Goal: Task Accomplishment & Management: Manage account settings

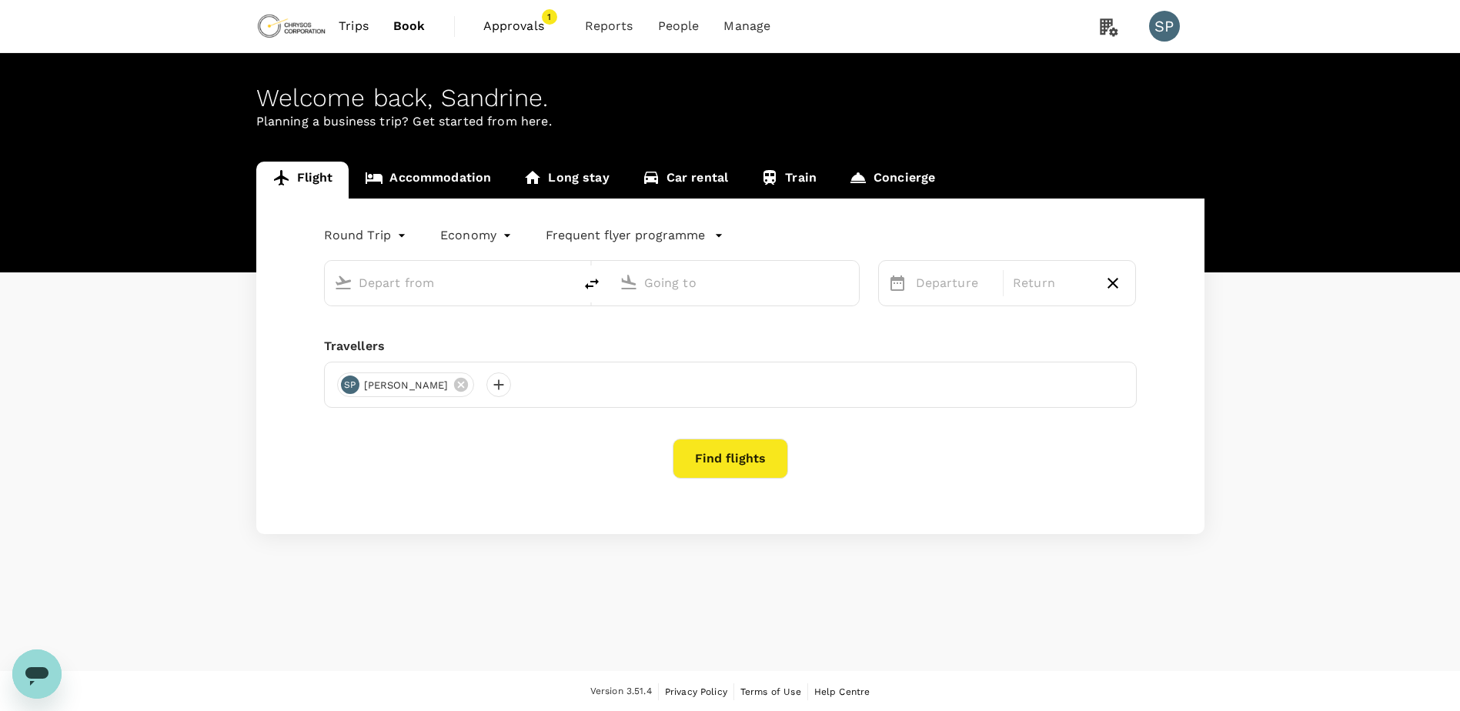
type input "Adelaide, Australia (any)"
type input "Perth, Australia (any)"
type input "Adelaide, Australia (any)"
type input "Perth, Australia (any)"
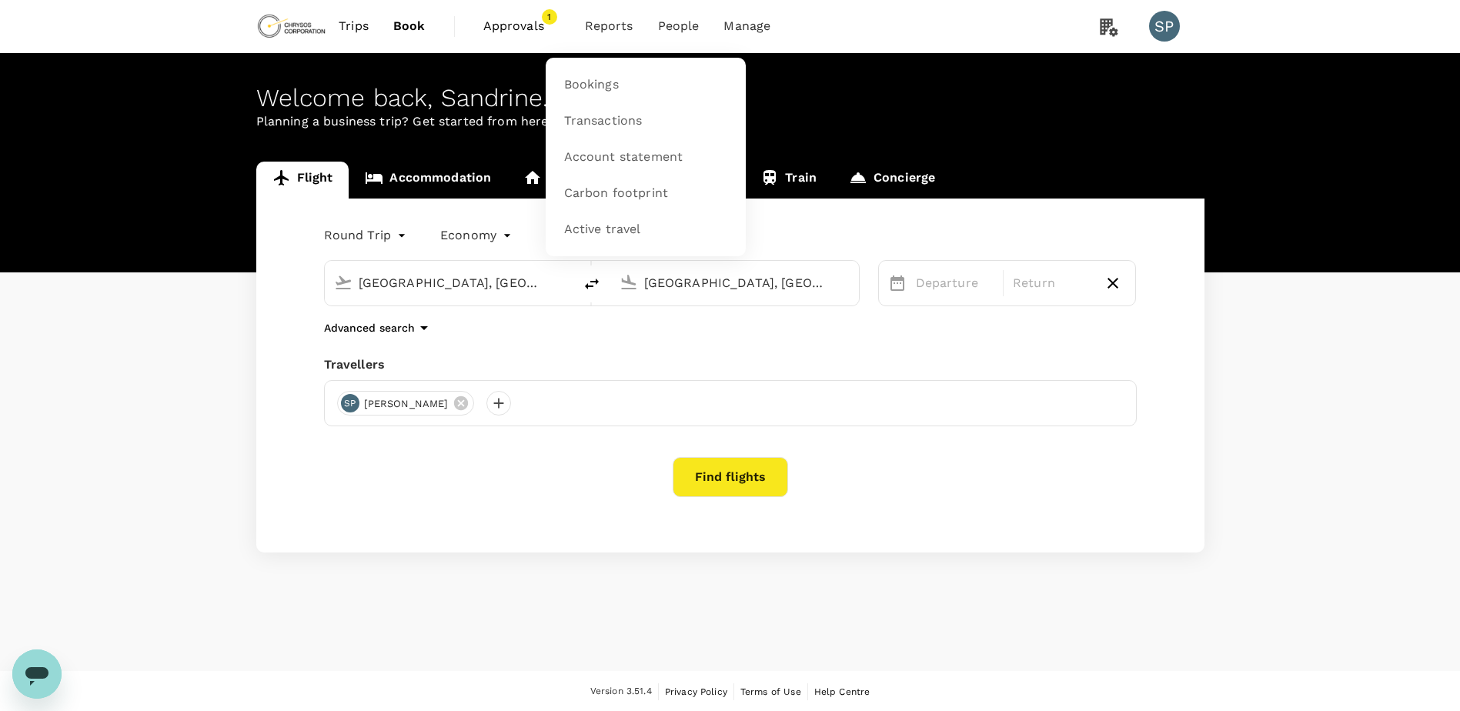
click at [607, 22] on span "Reports" at bounding box center [609, 26] width 49 height 18
click at [616, 156] on span "Account statement" at bounding box center [623, 158] width 119 height 18
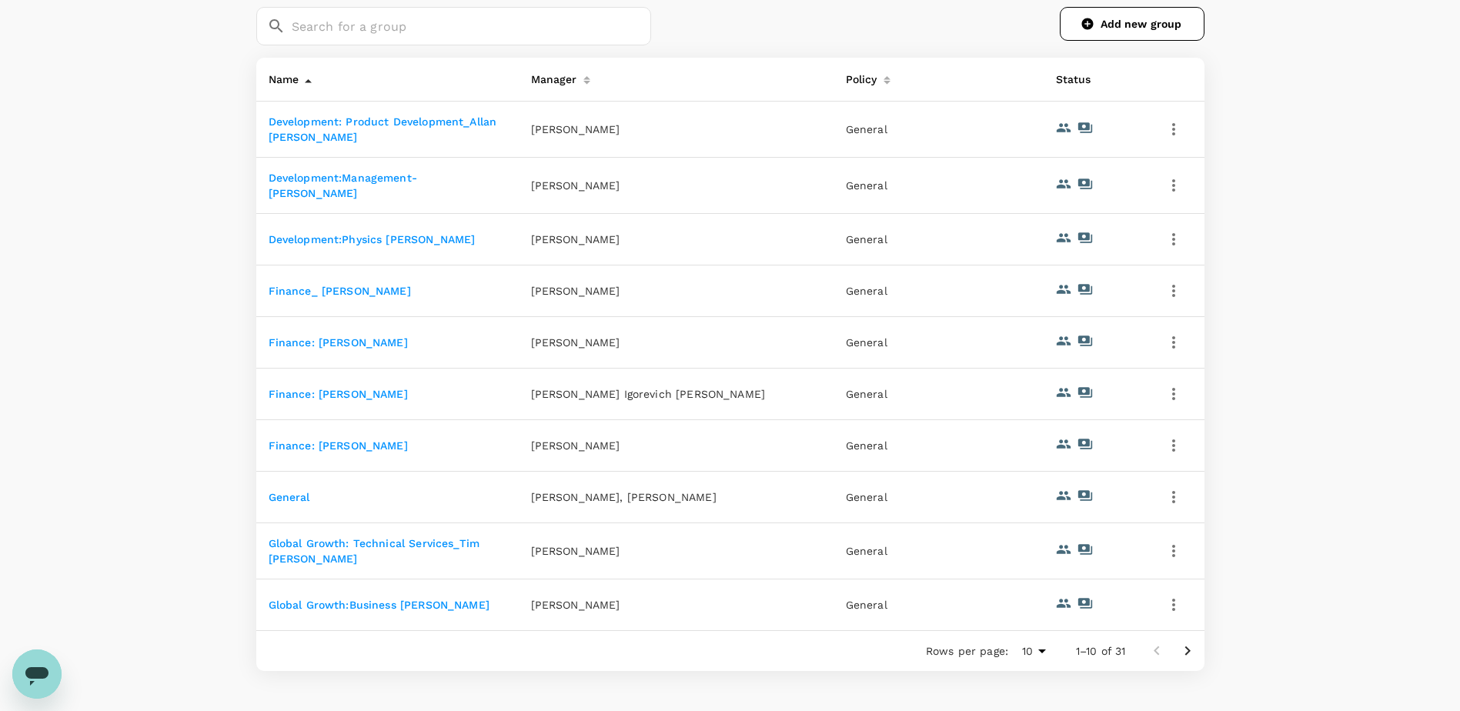
scroll to position [242, 0]
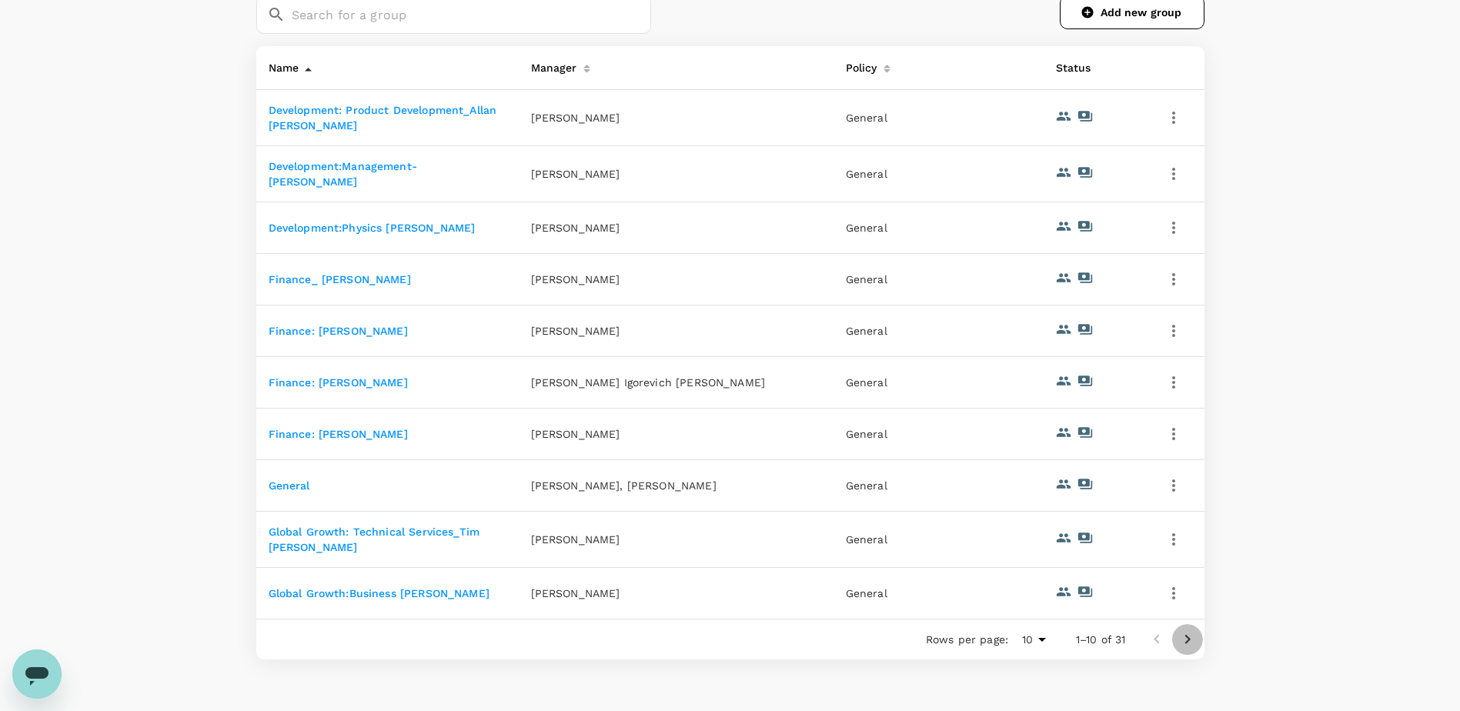
click at [1183, 647] on icon "Go to next page" at bounding box center [1188, 640] width 18 height 18
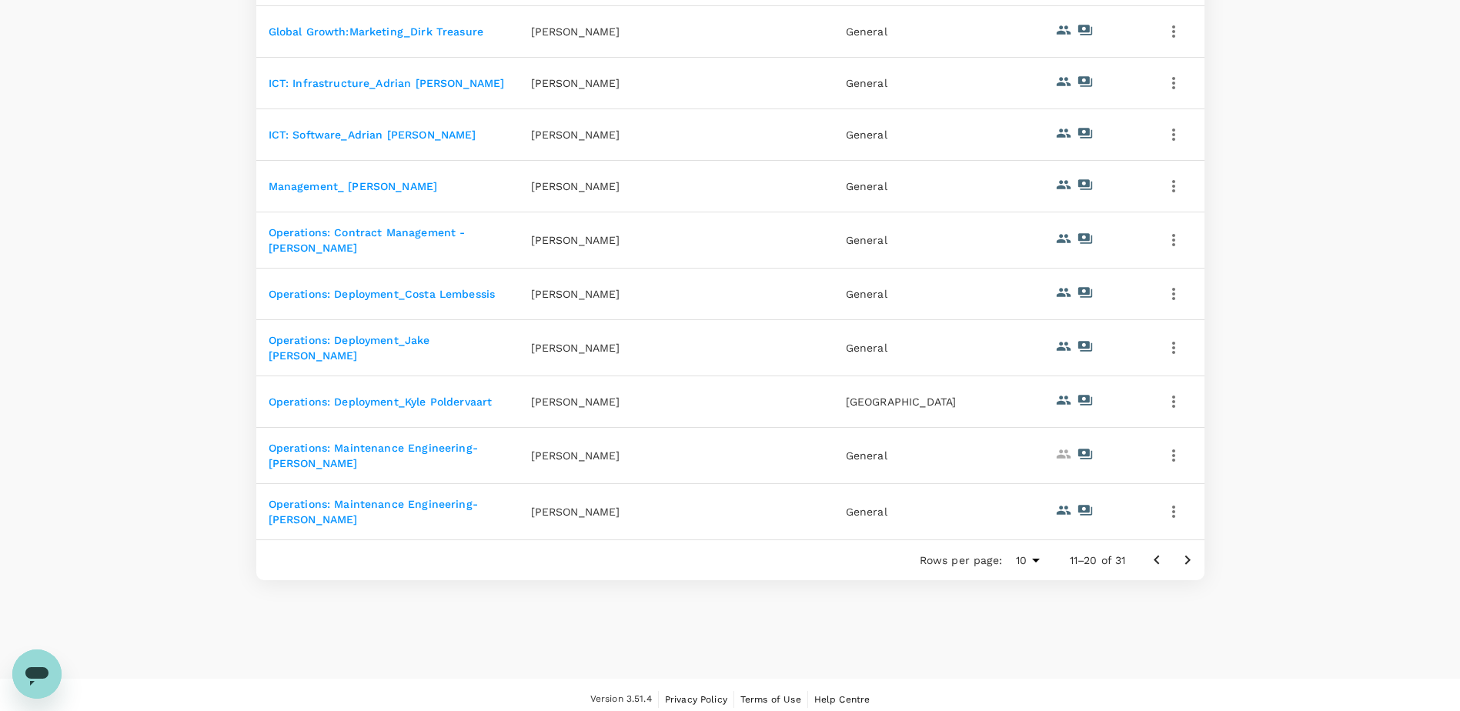
scroll to position [279, 0]
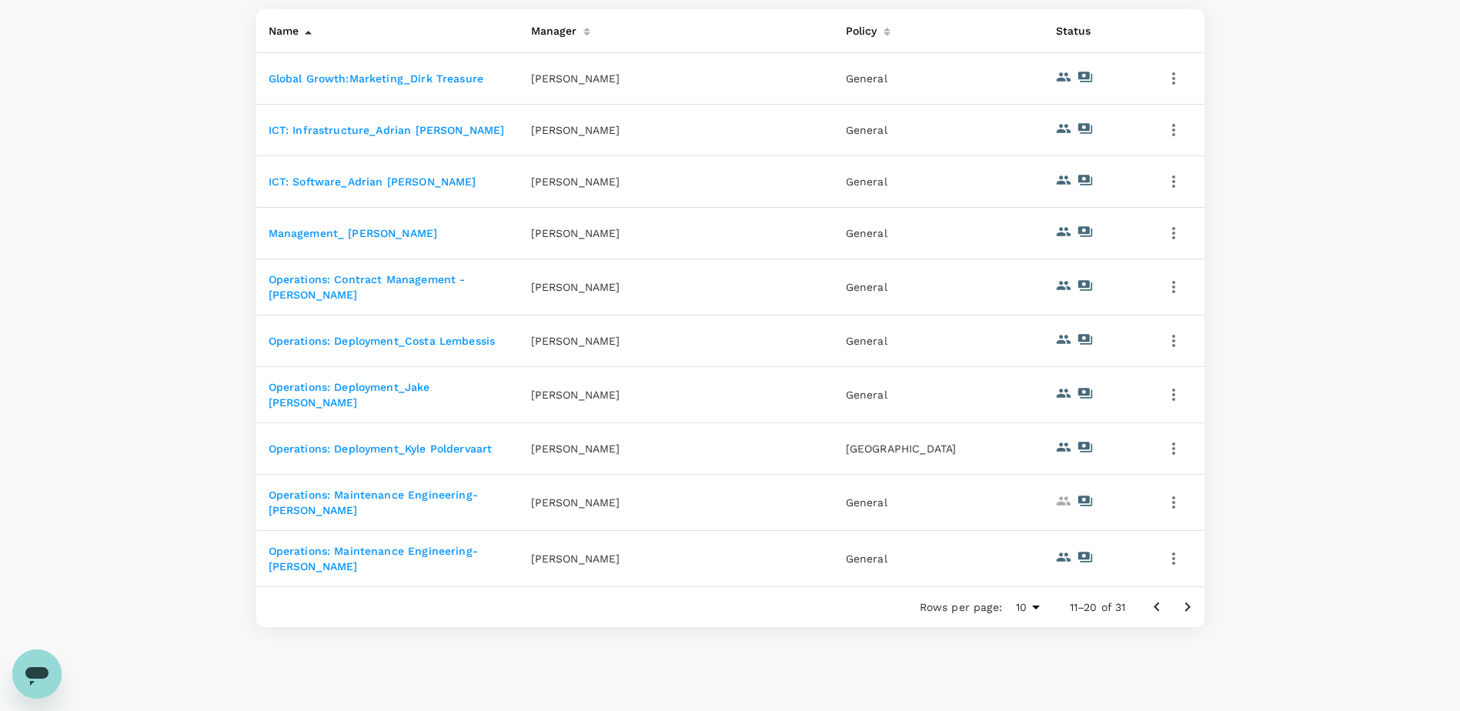
click at [1181, 602] on icon "Go to next page" at bounding box center [1188, 607] width 18 height 18
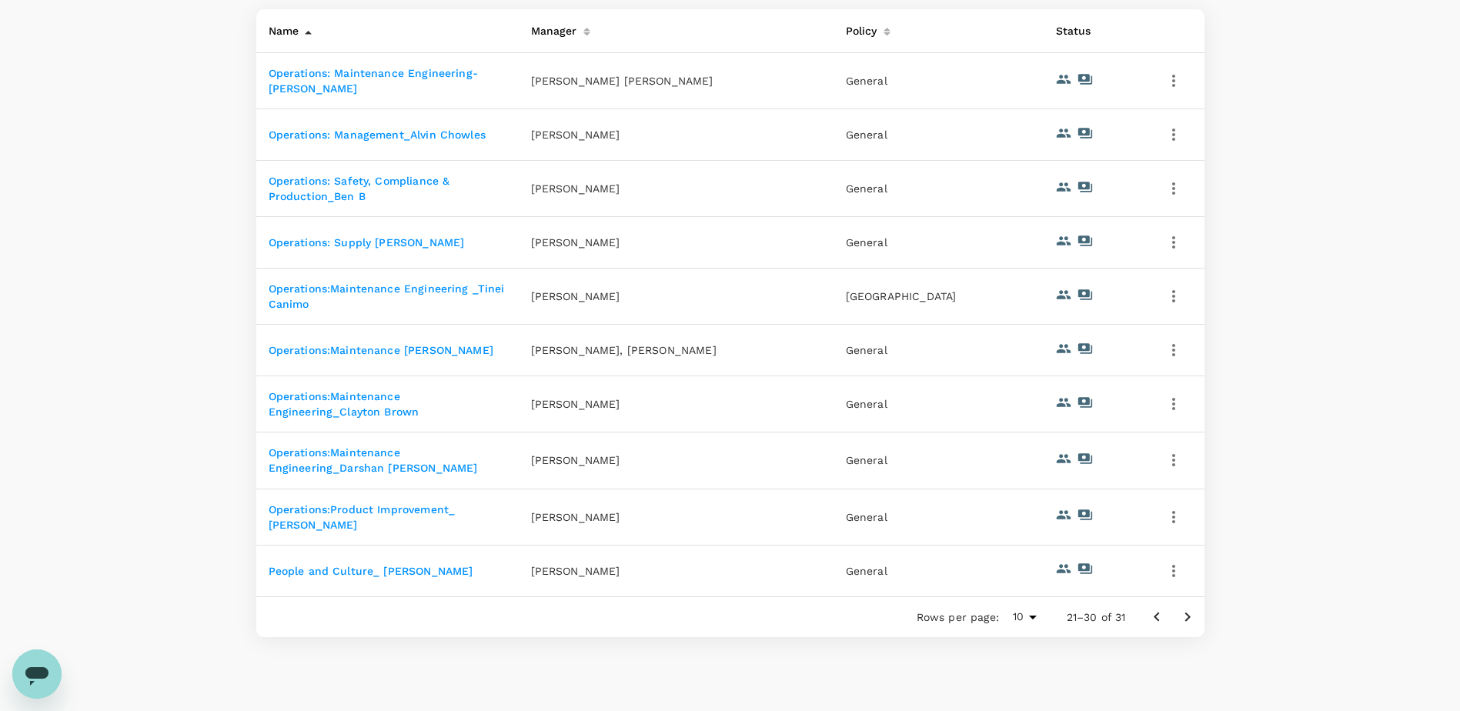
click at [1183, 625] on icon "Go to next page" at bounding box center [1188, 617] width 18 height 18
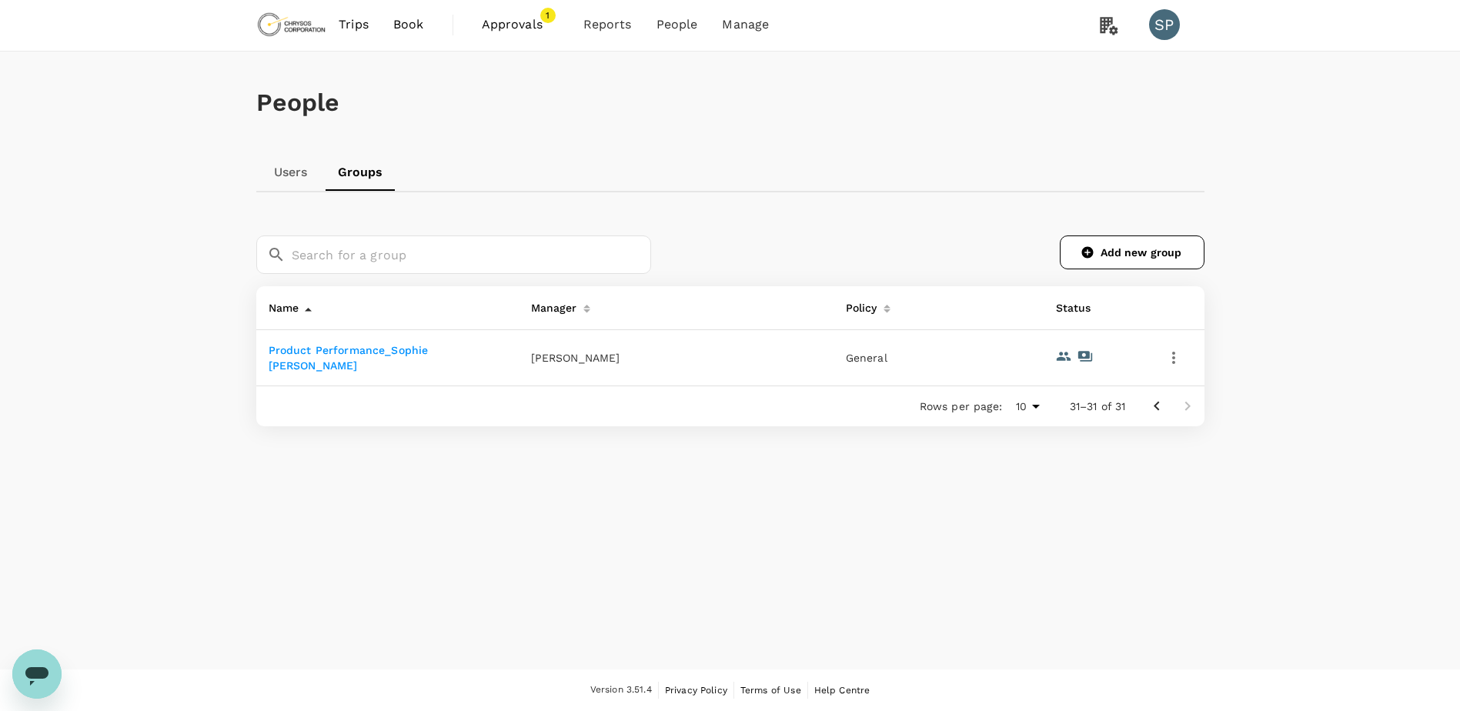
click at [1152, 403] on icon "Go to previous page" at bounding box center [1157, 406] width 18 height 18
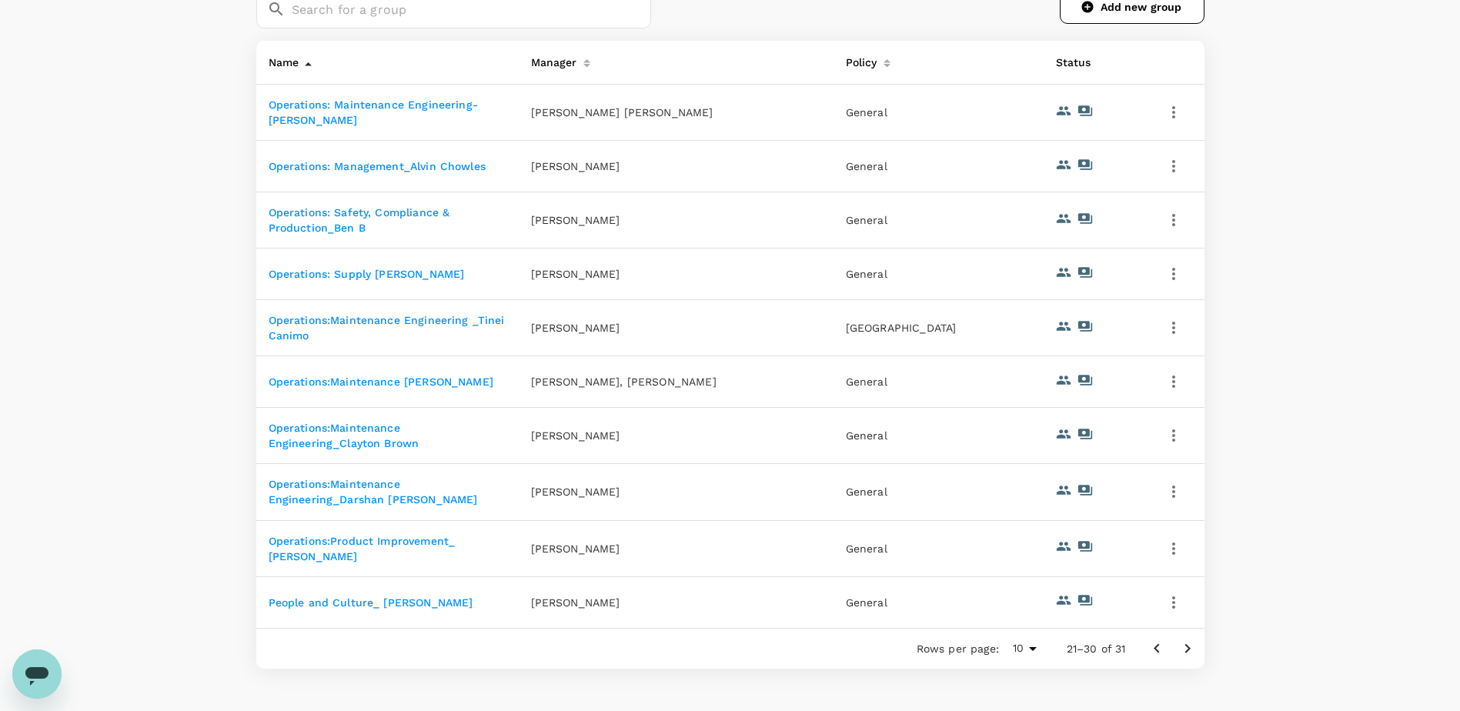
scroll to position [249, 0]
click at [1158, 651] on icon "Go to previous page" at bounding box center [1156, 646] width 5 height 9
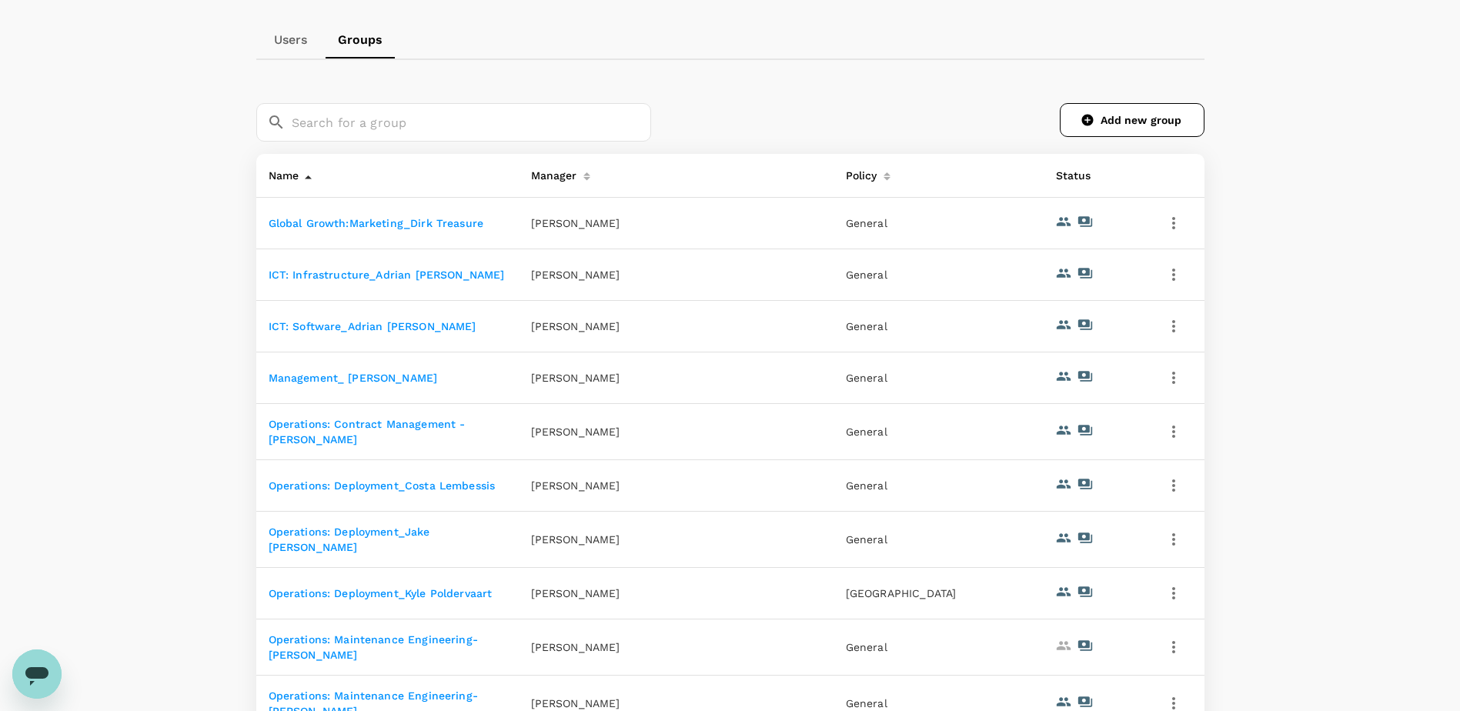
scroll to position [326, 0]
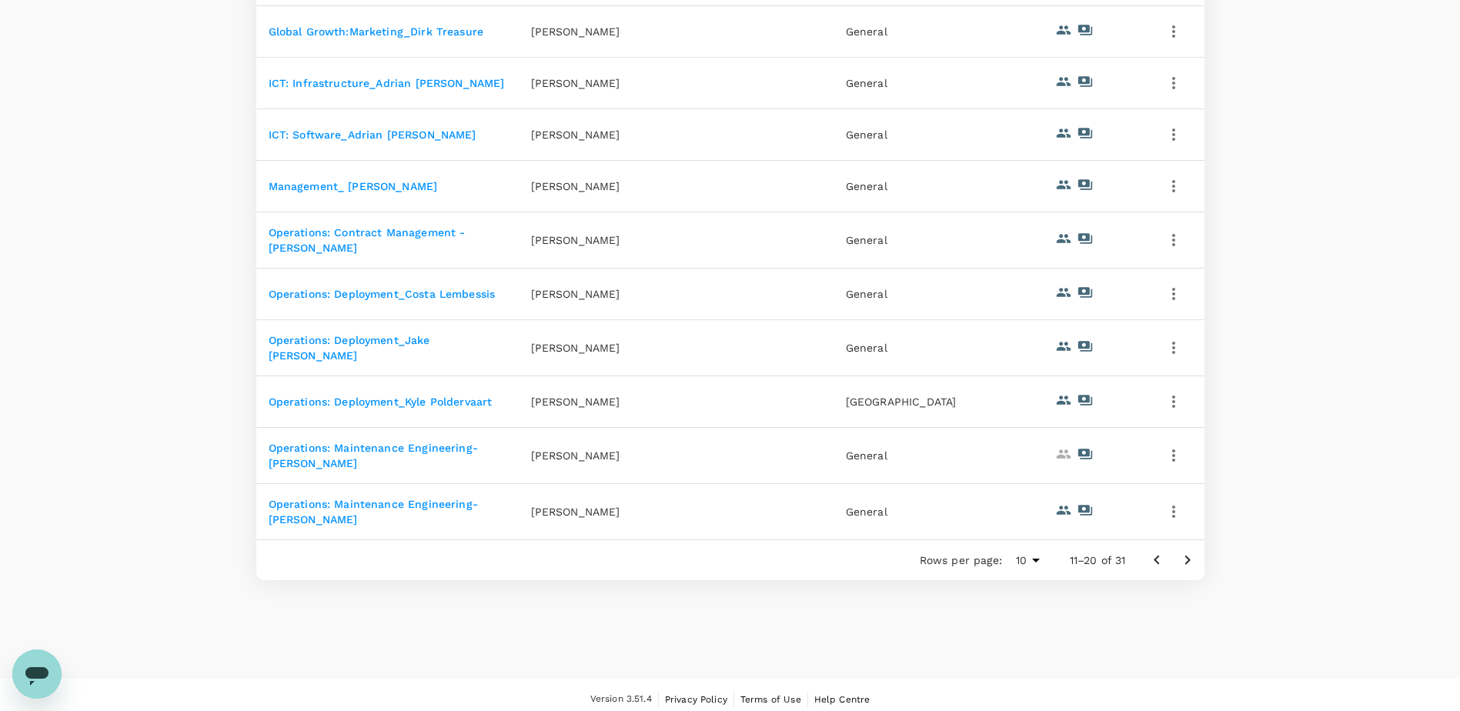
click at [1152, 553] on icon "Go to previous page" at bounding box center [1157, 560] width 18 height 18
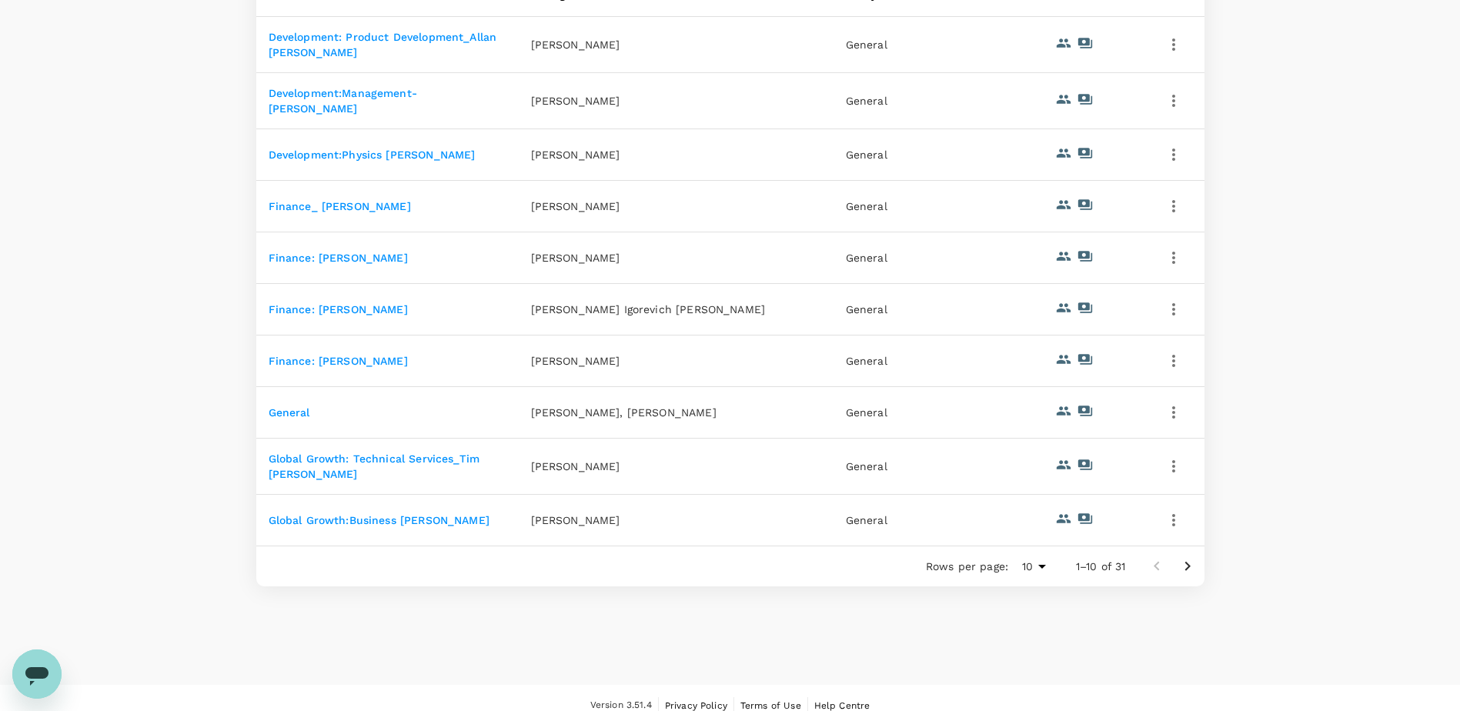
scroll to position [319, 0]
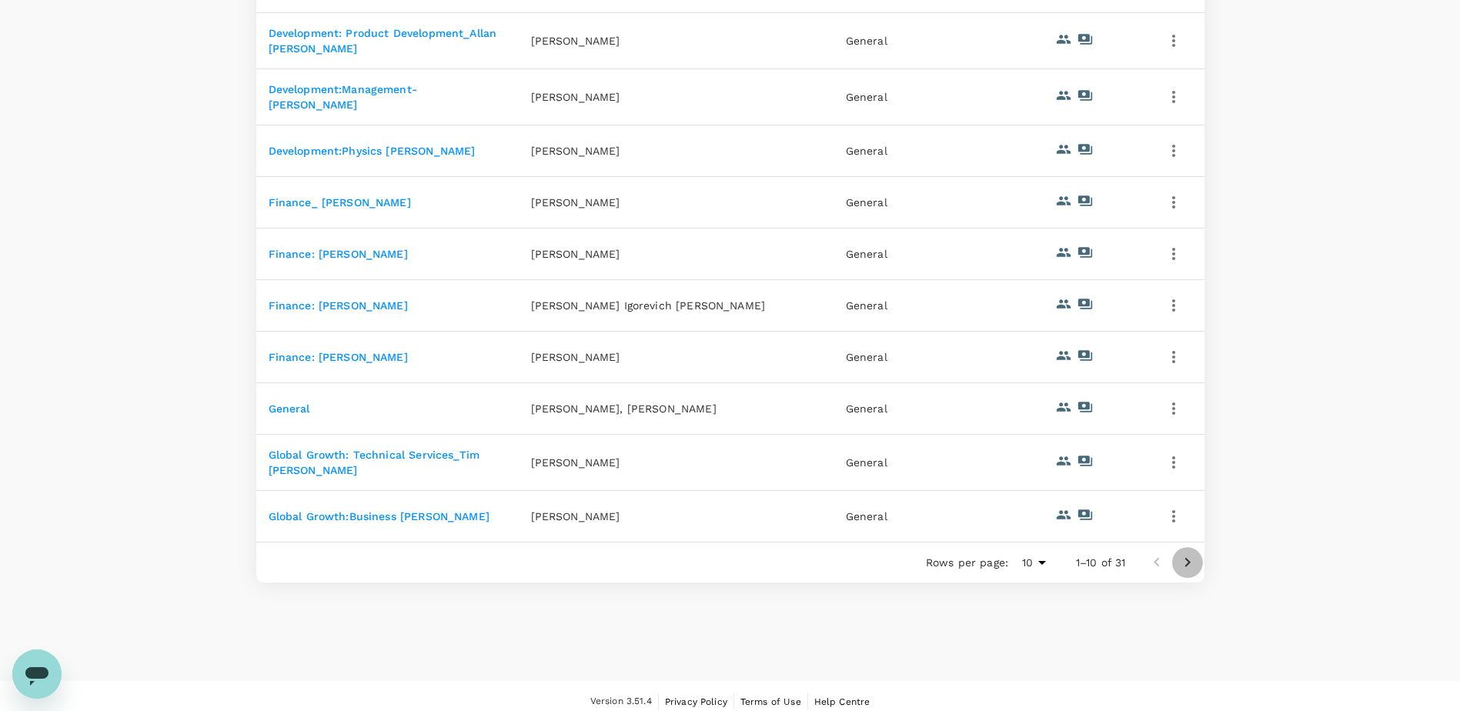
click at [1184, 567] on icon "Go to next page" at bounding box center [1188, 563] width 18 height 18
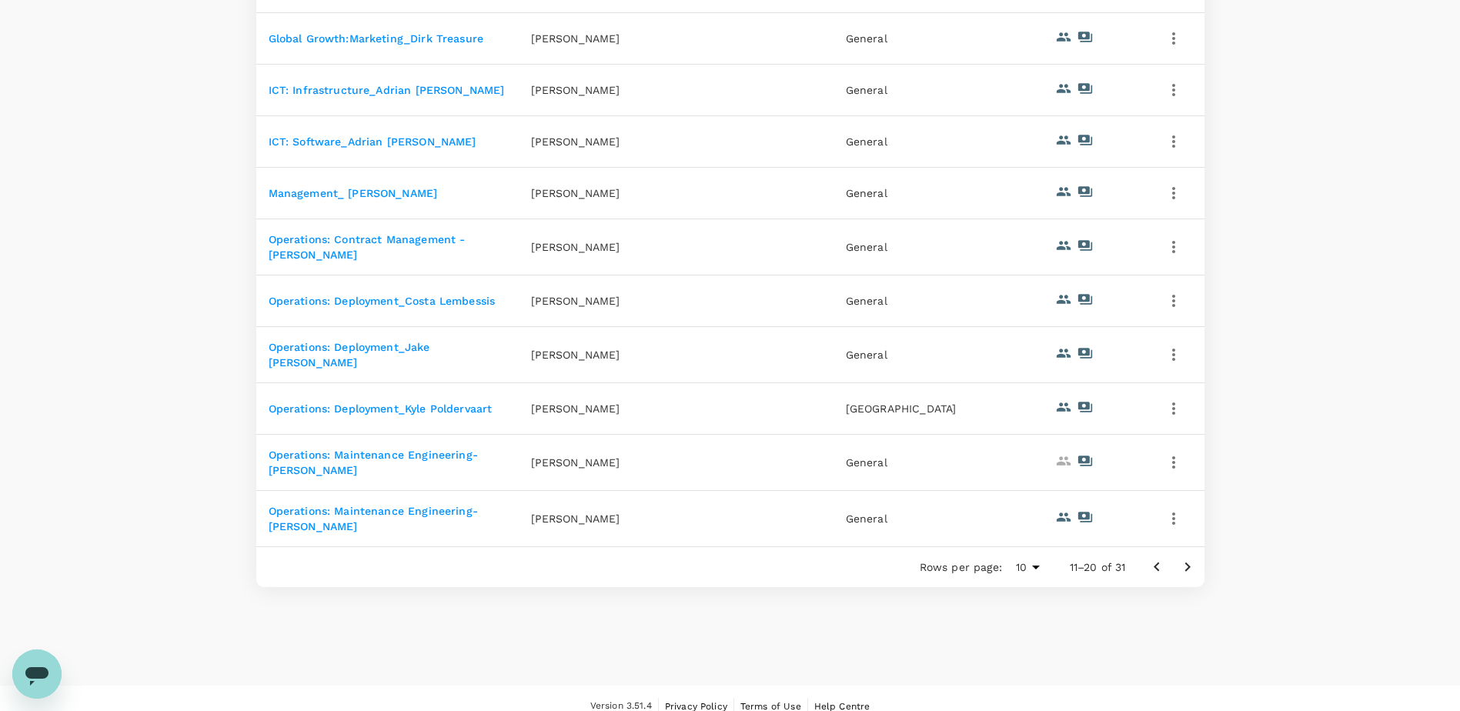
click at [1188, 563] on icon "Go to next page" at bounding box center [1187, 567] width 5 height 9
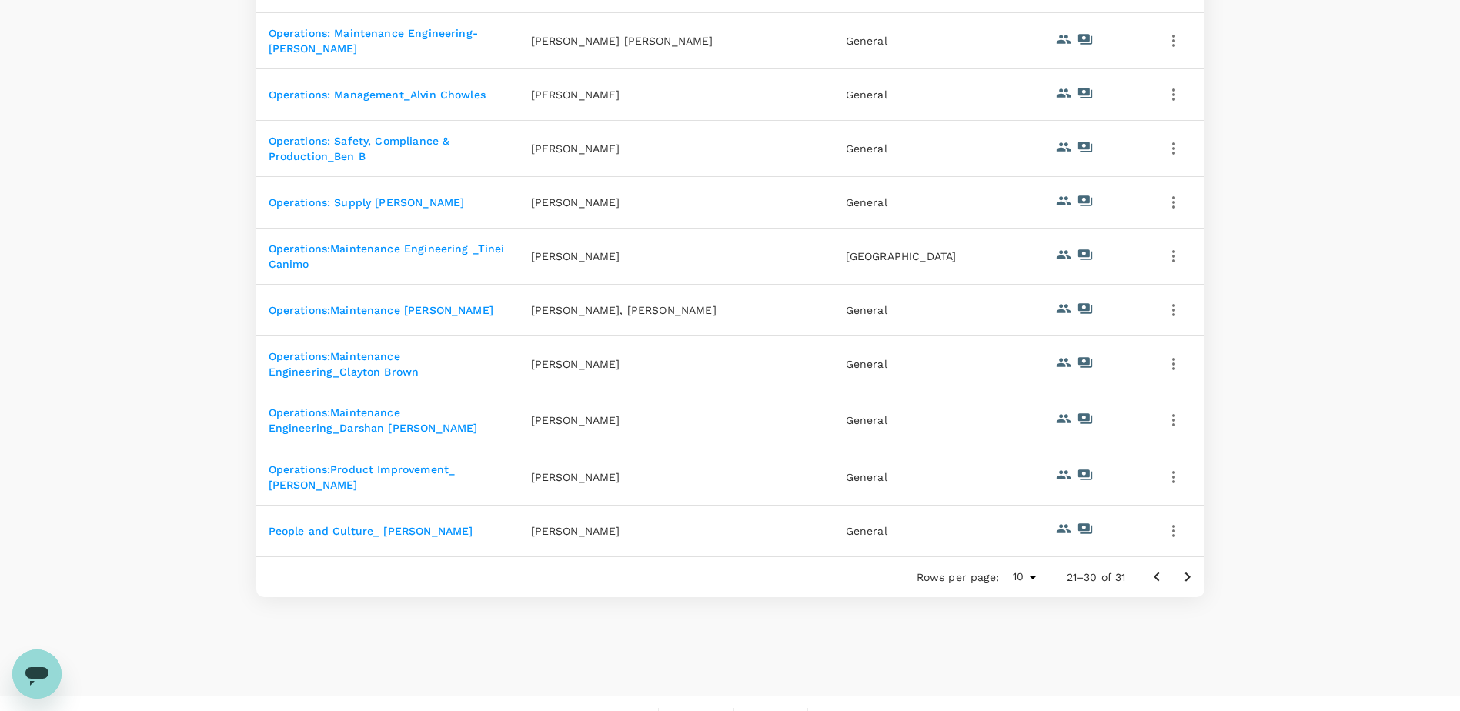
click at [1168, 311] on icon "button" at bounding box center [1174, 310] width 18 height 18
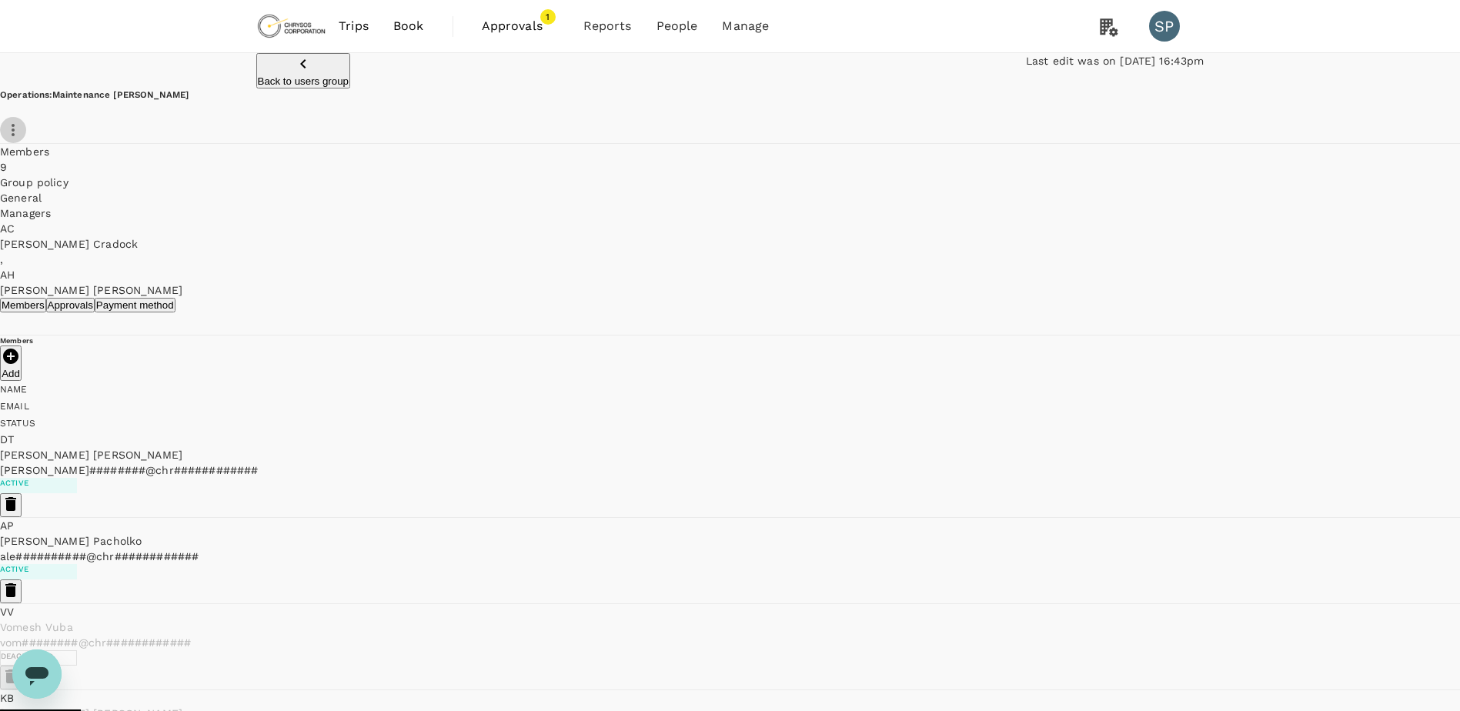
click at [22, 139] on icon "button" at bounding box center [13, 130] width 18 height 18
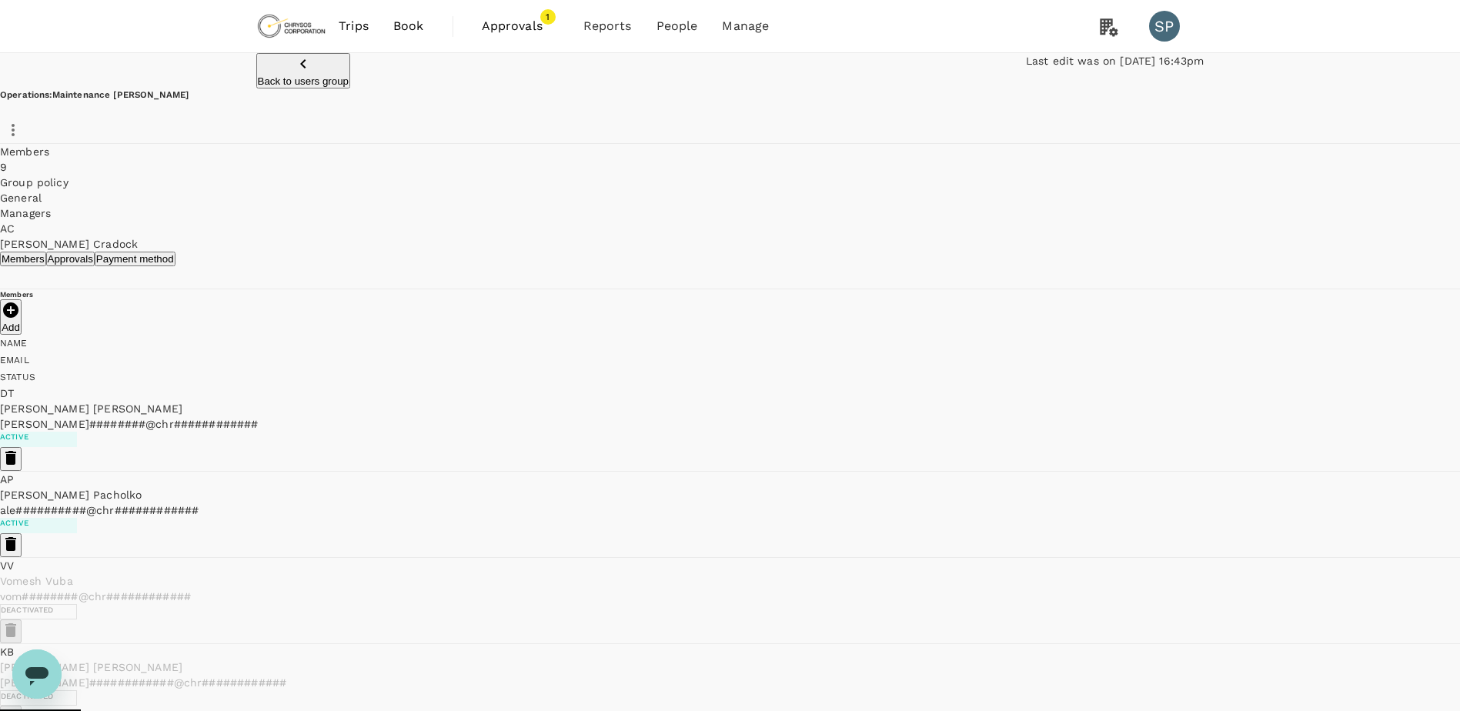
click at [319, 84] on p "Back to users group" at bounding box center [304, 81] width 92 height 12
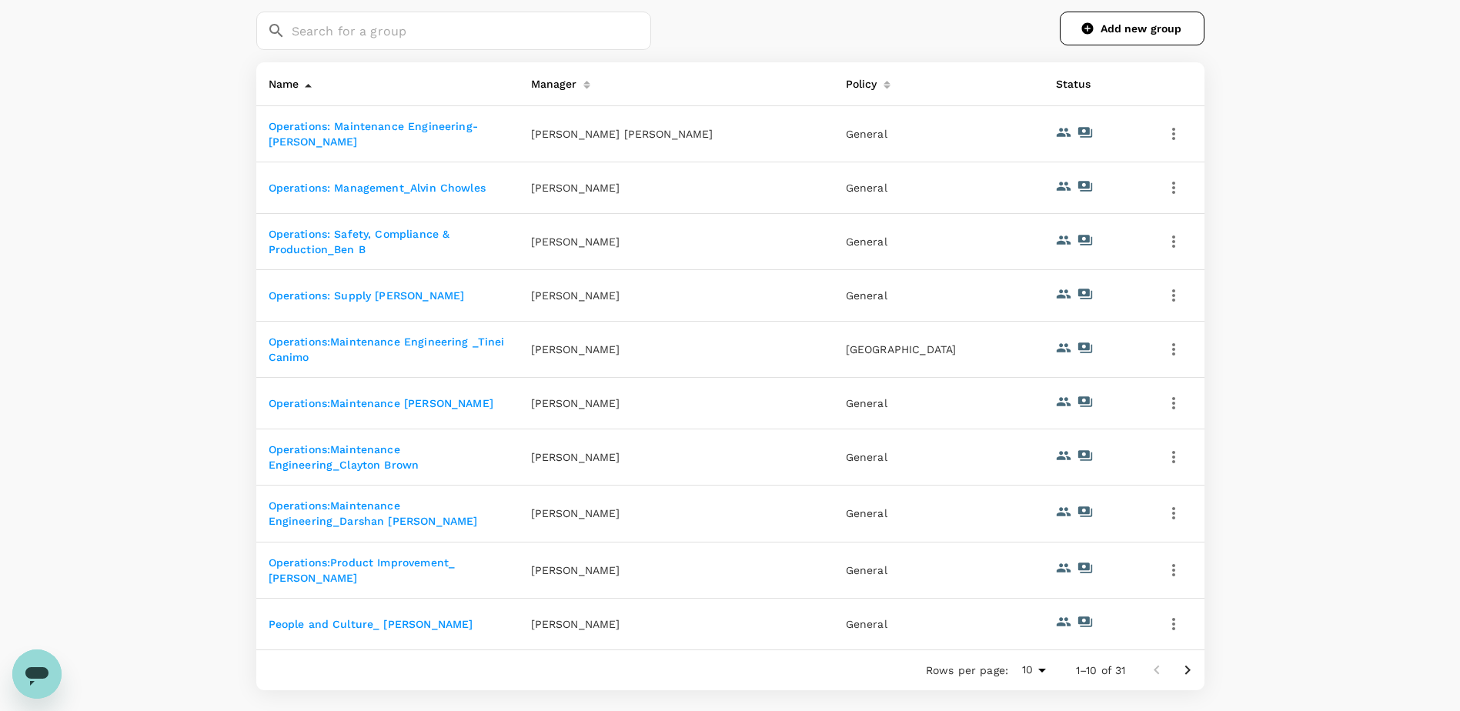
scroll to position [228, 0]
click at [1186, 672] on icon "Go to next page" at bounding box center [1188, 668] width 18 height 18
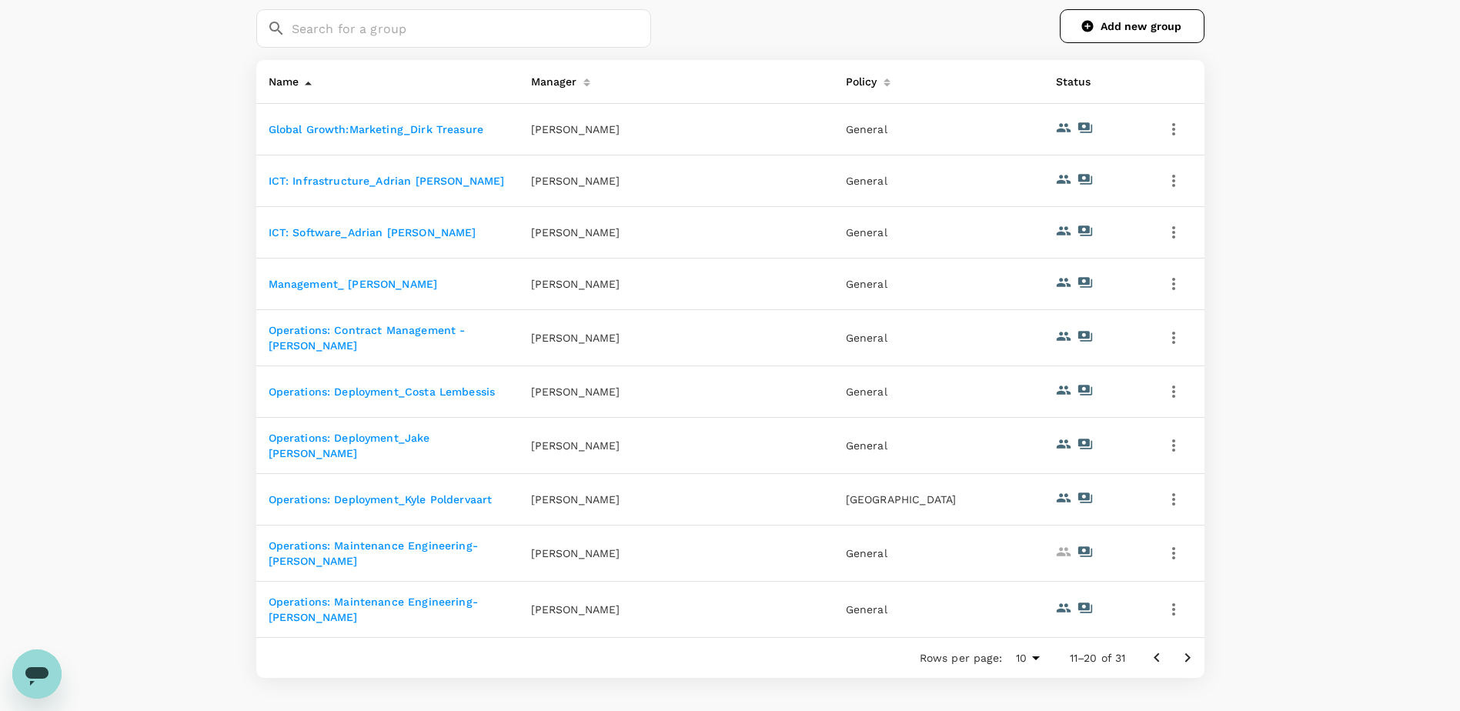
click at [1187, 649] on icon "Go to next page" at bounding box center [1188, 658] width 18 height 18
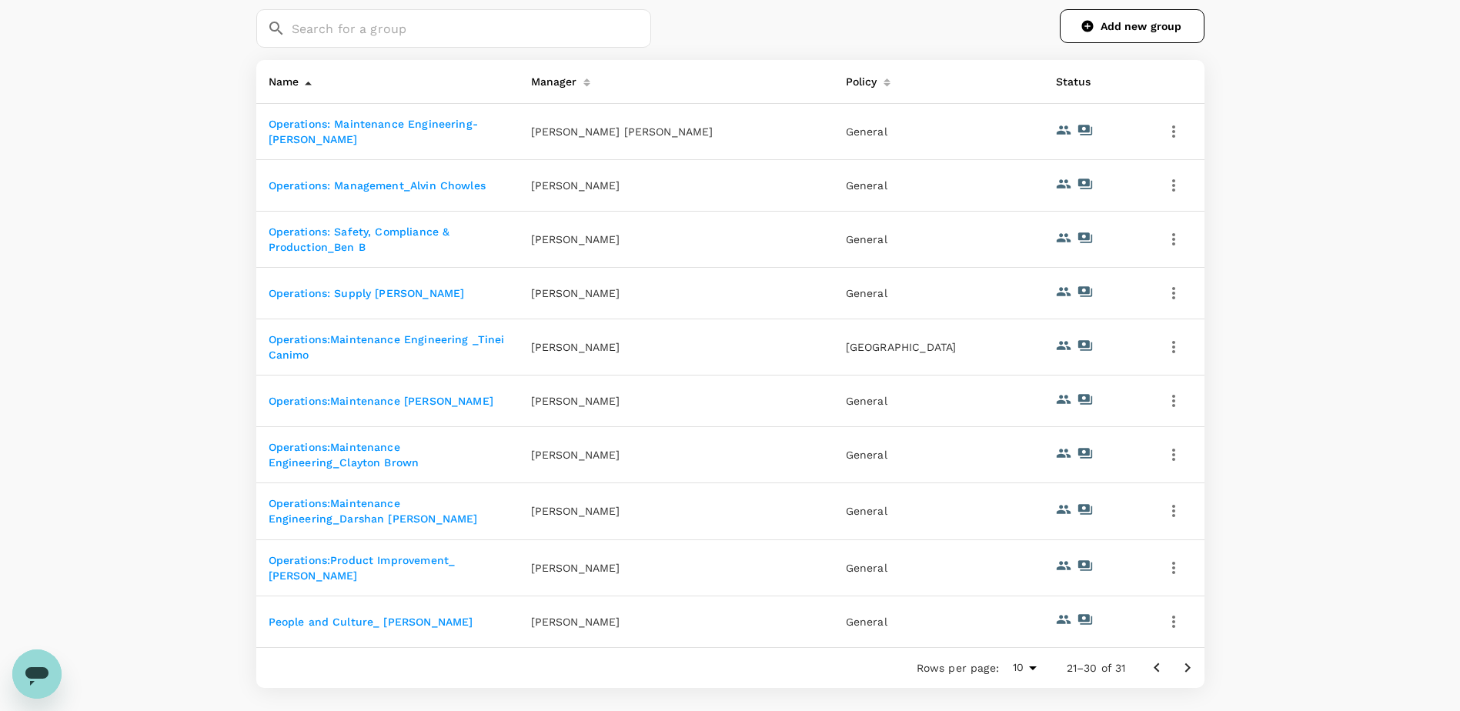
click at [1186, 674] on icon "Go to next page" at bounding box center [1188, 668] width 18 height 18
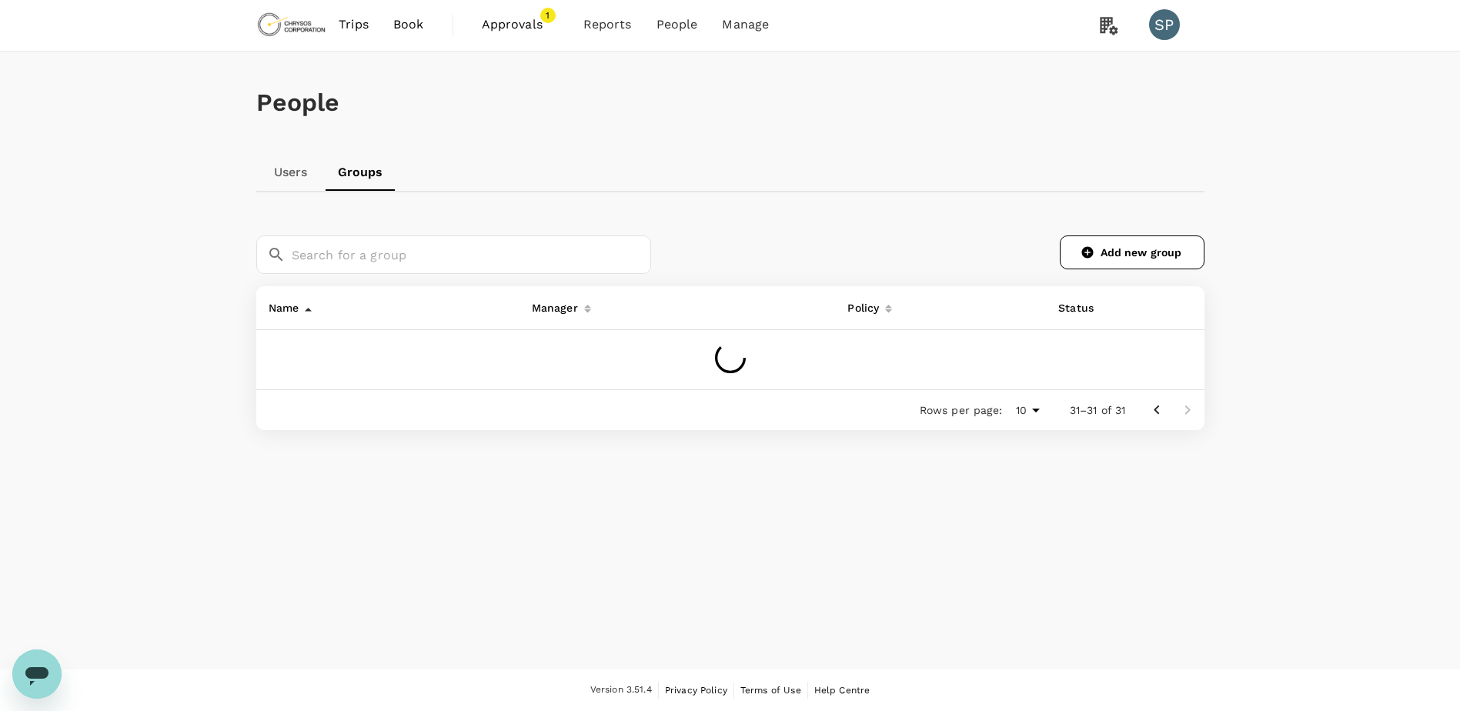
scroll to position [2, 0]
click at [1156, 402] on icon "Go to previous page" at bounding box center [1156, 406] width 5 height 9
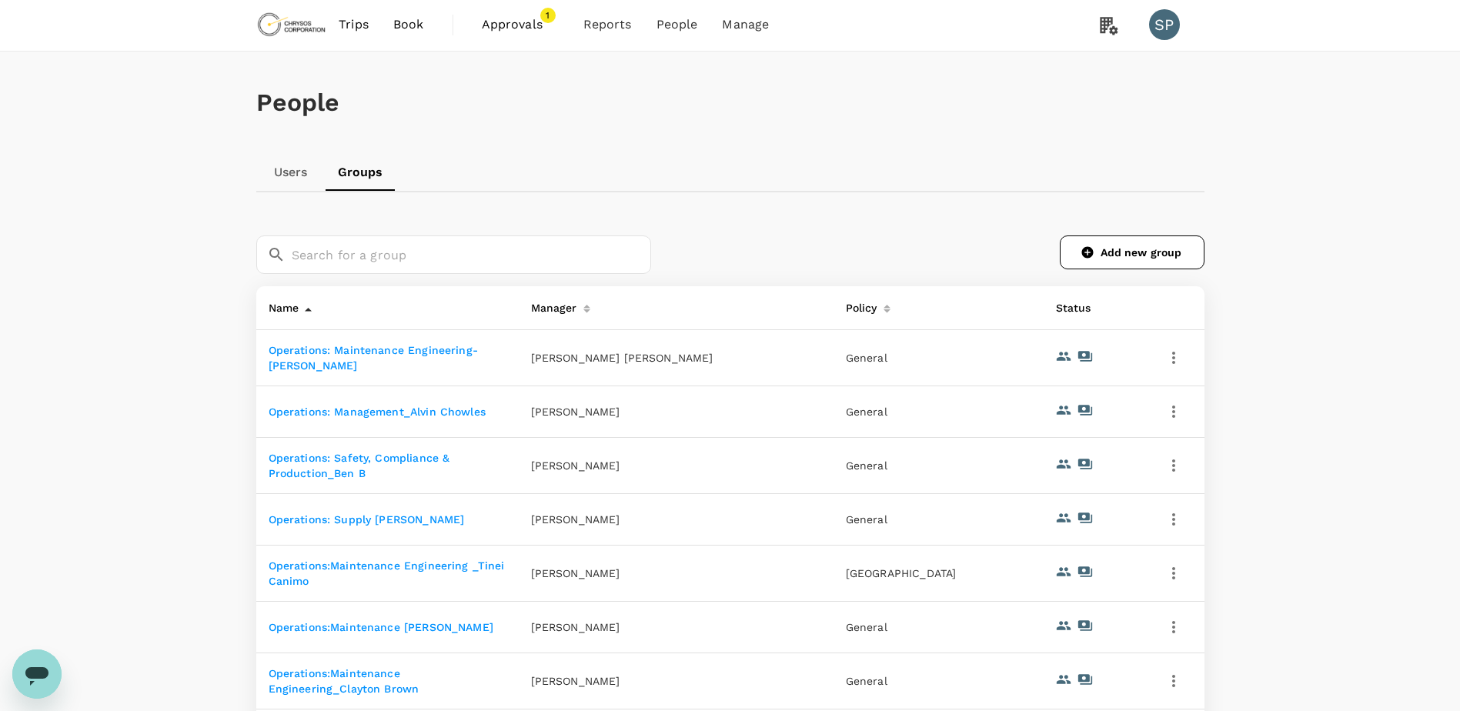
scroll to position [349, 0]
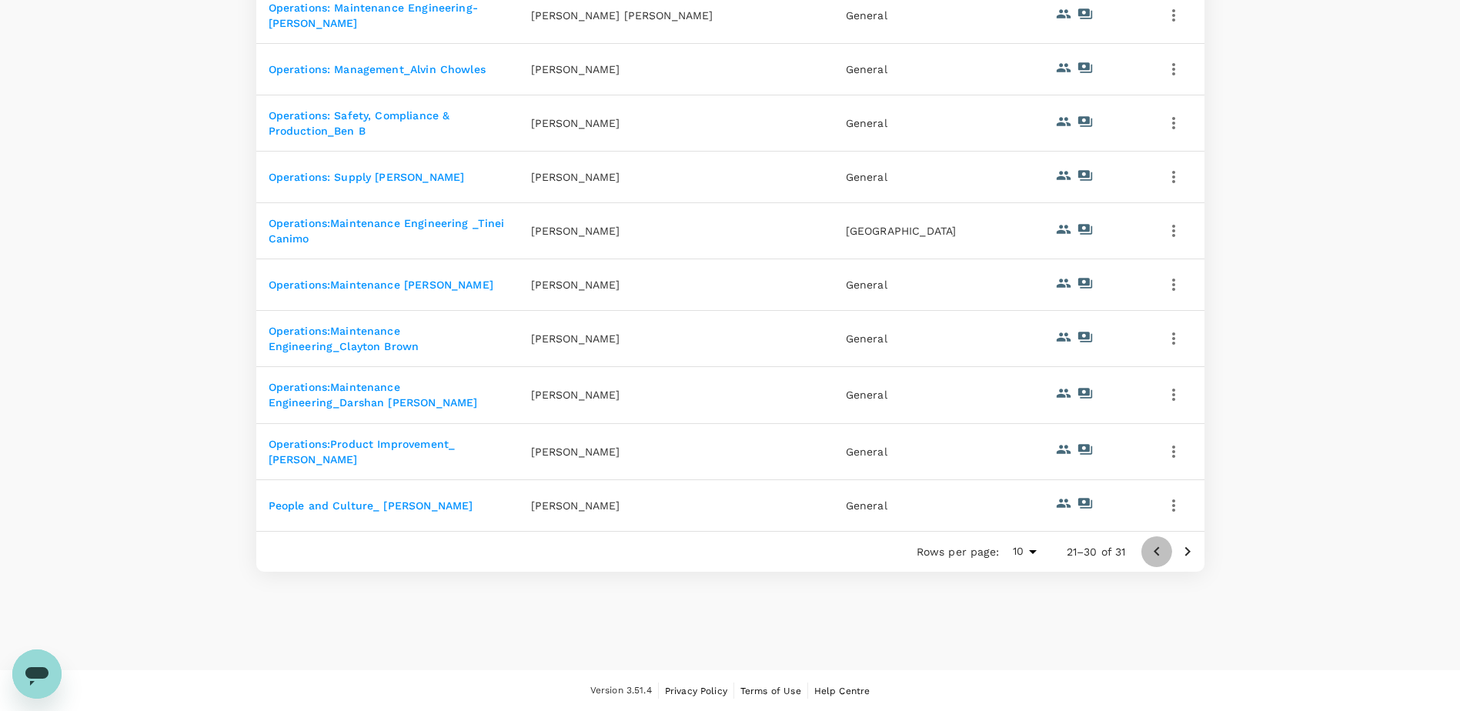
click at [1150, 549] on icon "Go to previous page" at bounding box center [1157, 552] width 18 height 18
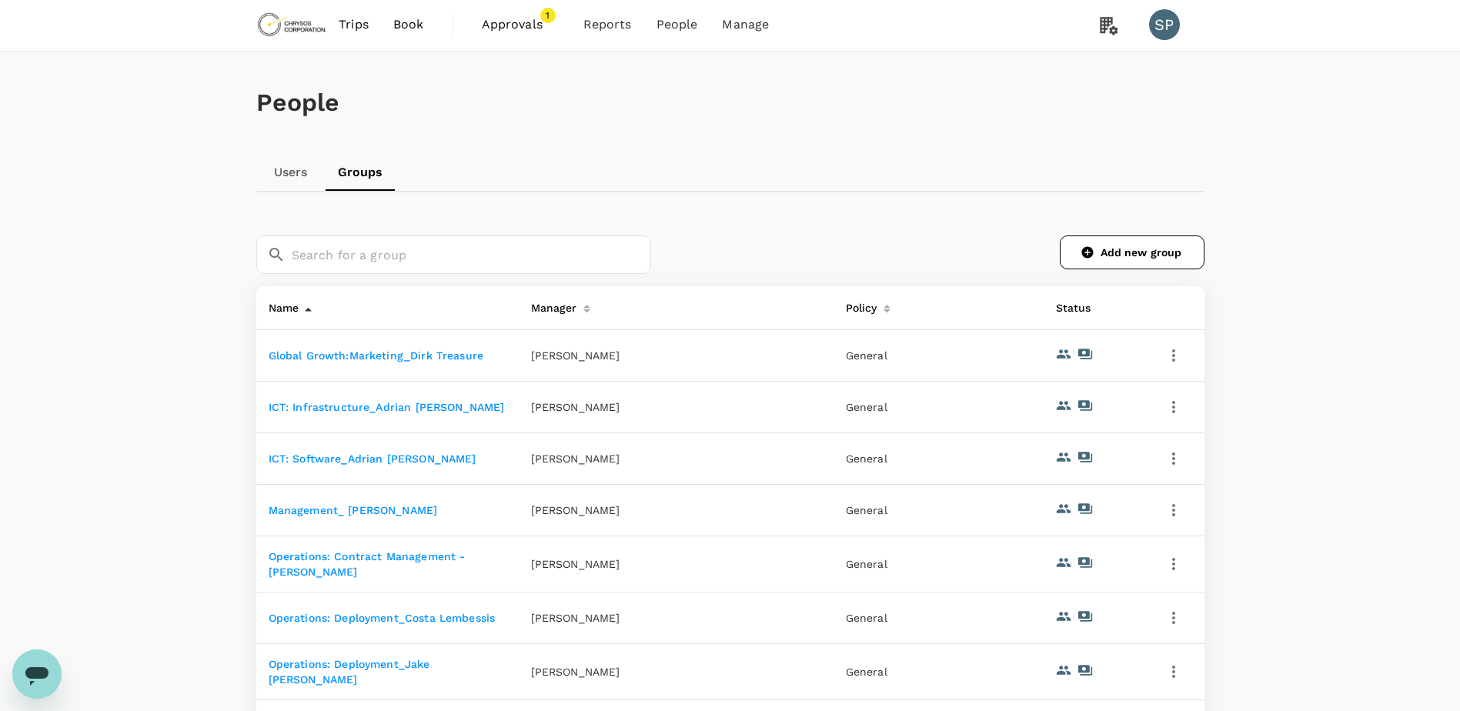
scroll to position [326, 0]
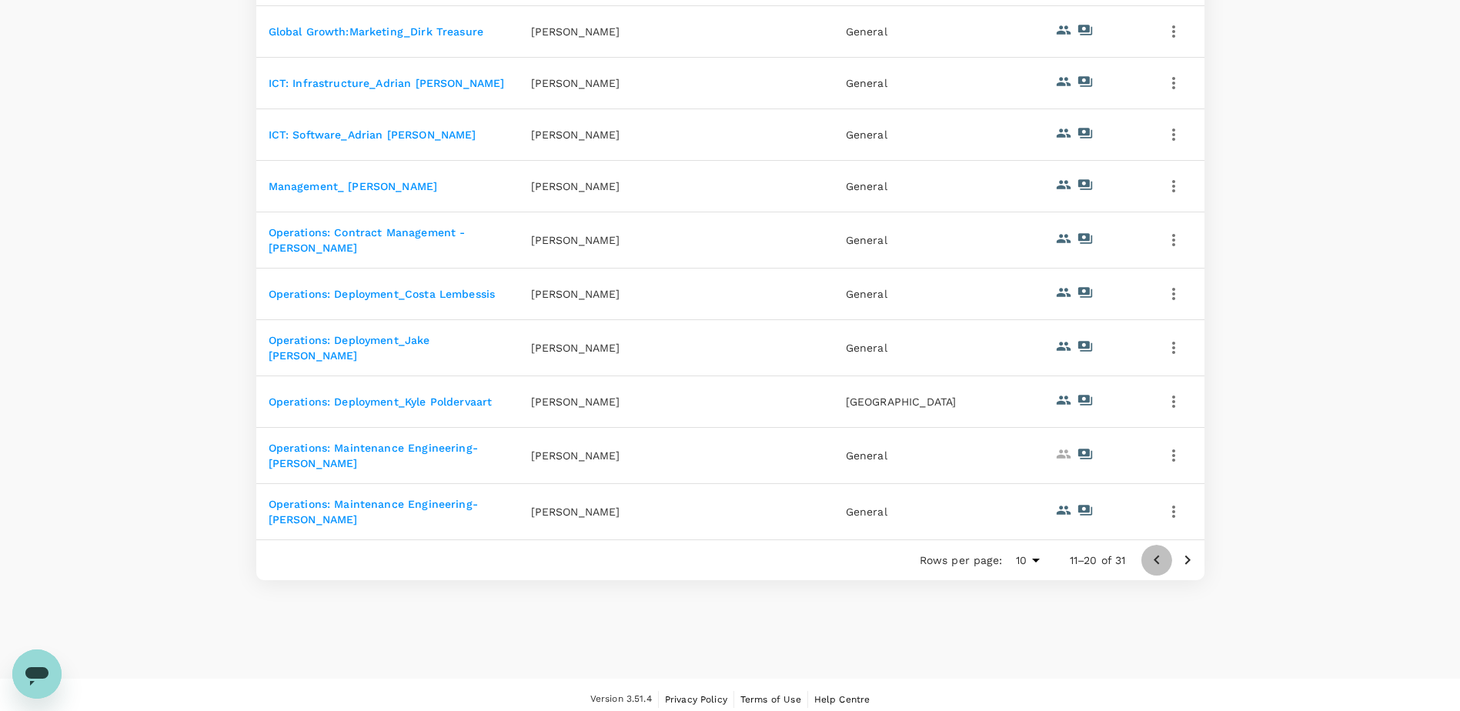
click at [1153, 551] on icon "Go to previous page" at bounding box center [1157, 560] width 18 height 18
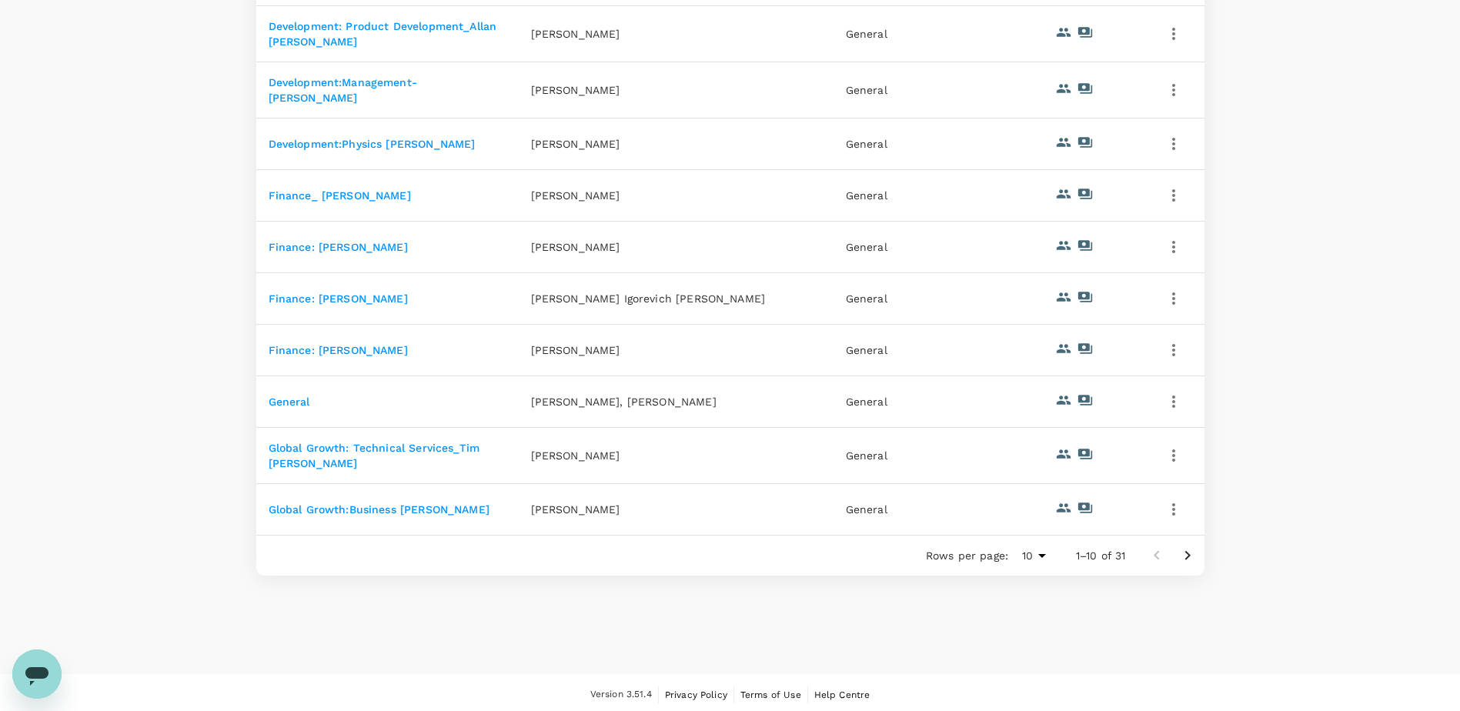
click at [360, 299] on link "Finance: Seva Gorlach" at bounding box center [338, 299] width 139 height 12
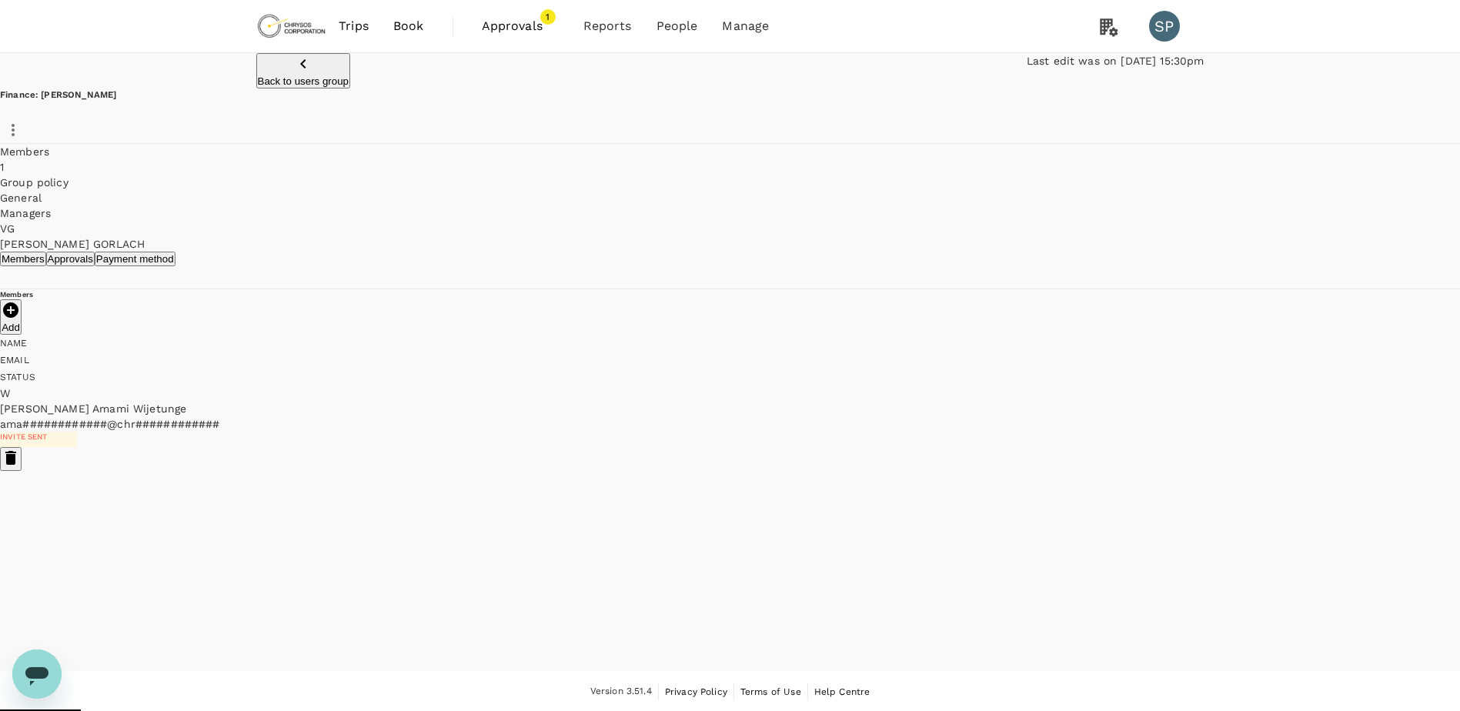
click at [282, 81] on p "Back to users group" at bounding box center [304, 81] width 92 height 12
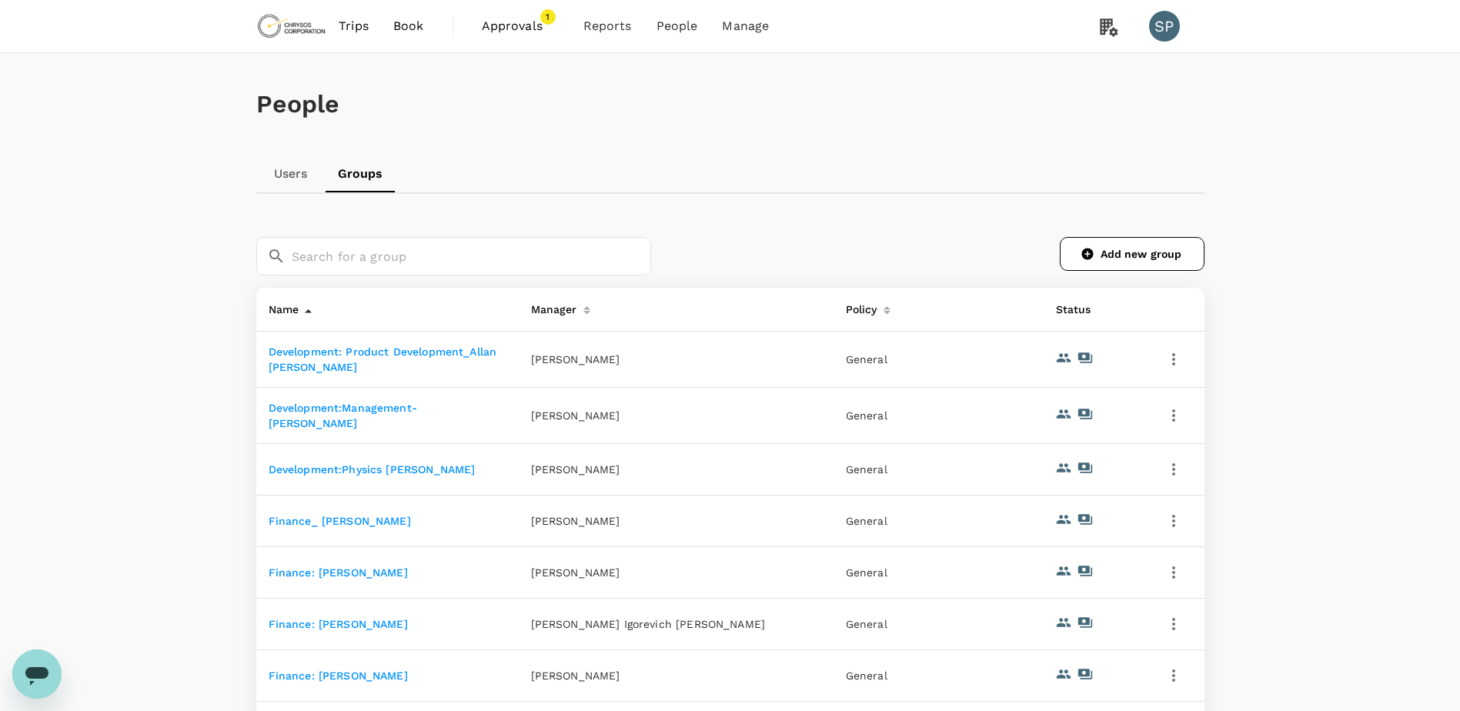
click at [1177, 622] on icon "button" at bounding box center [1174, 624] width 18 height 18
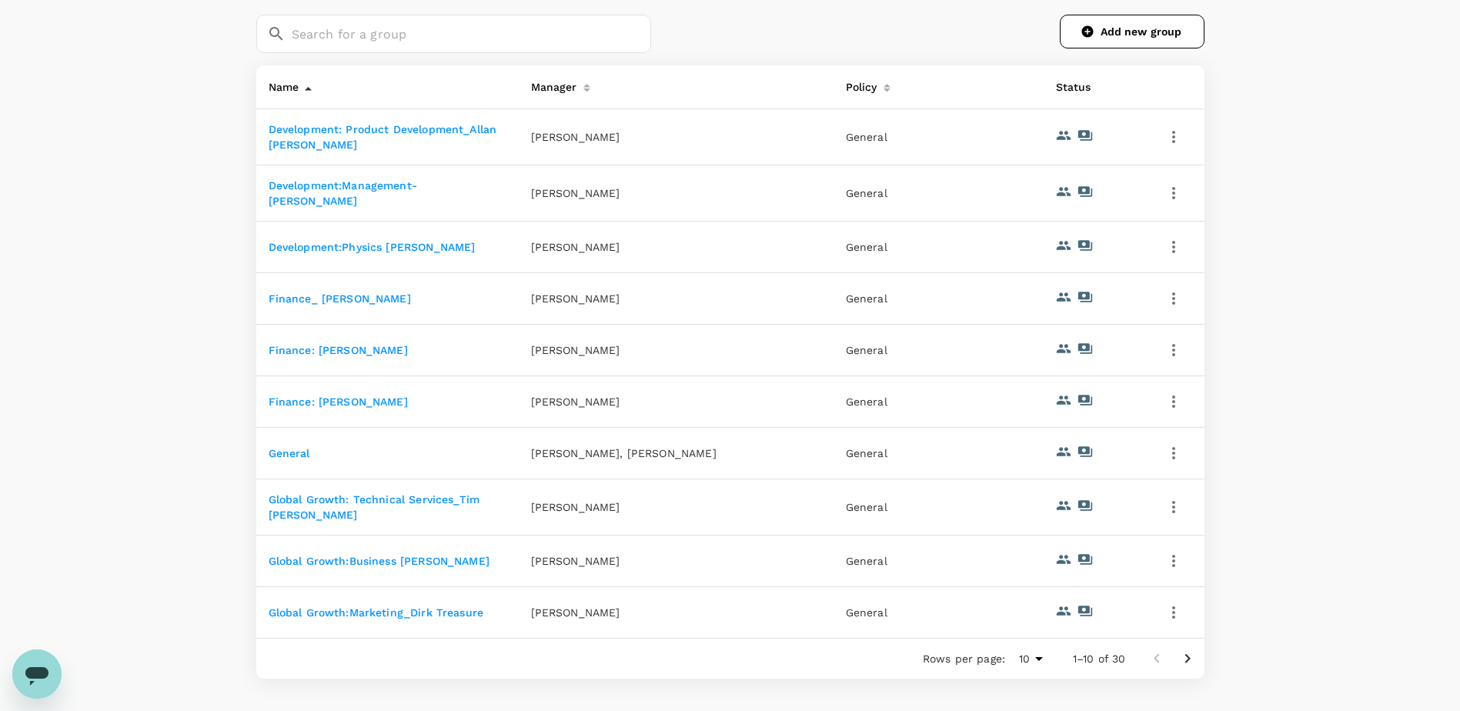
scroll to position [226, 0]
click at [398, 346] on link "Finance: [PERSON_NAME]" at bounding box center [338, 347] width 139 height 12
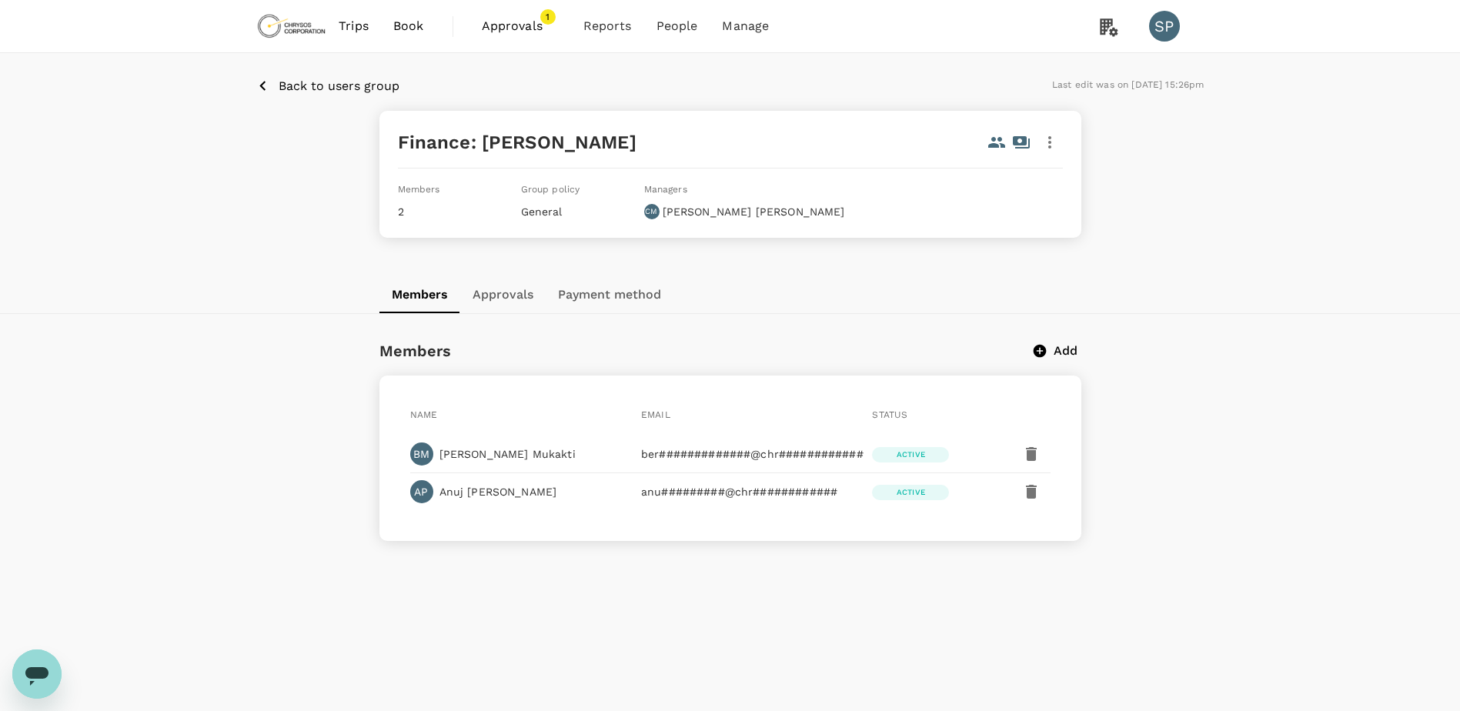
scroll to position [2, 0]
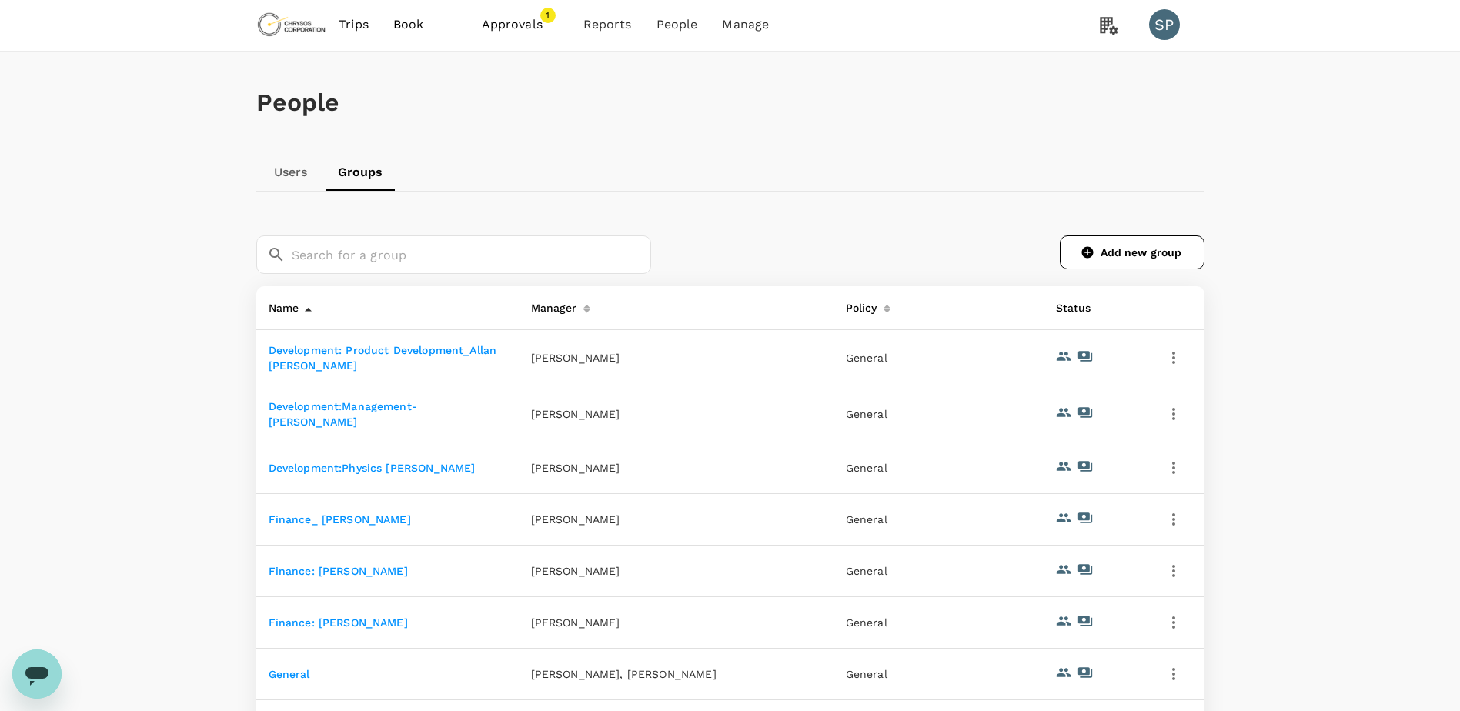
click at [379, 462] on link "Development:Physics [PERSON_NAME]" at bounding box center [372, 468] width 207 height 12
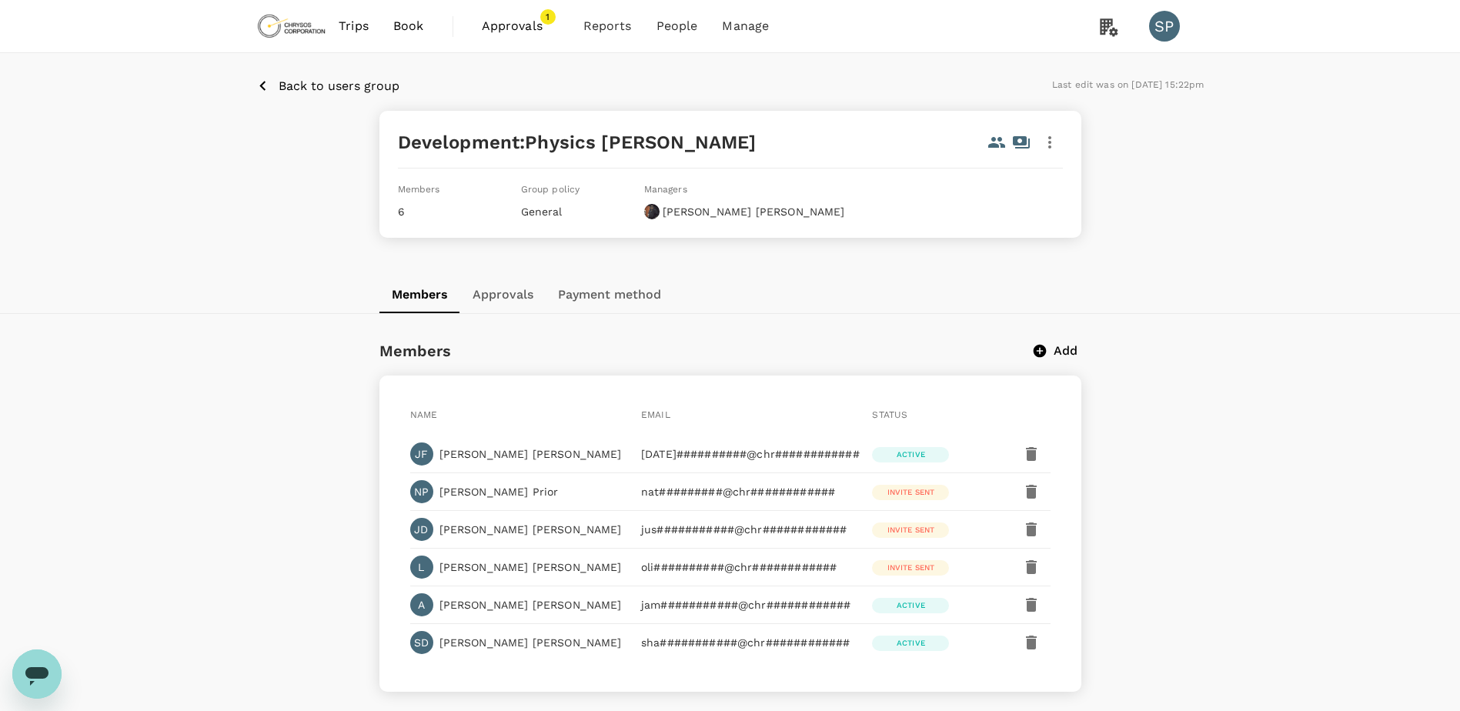
click at [1049, 355] on button "Add" at bounding box center [1056, 351] width 49 height 18
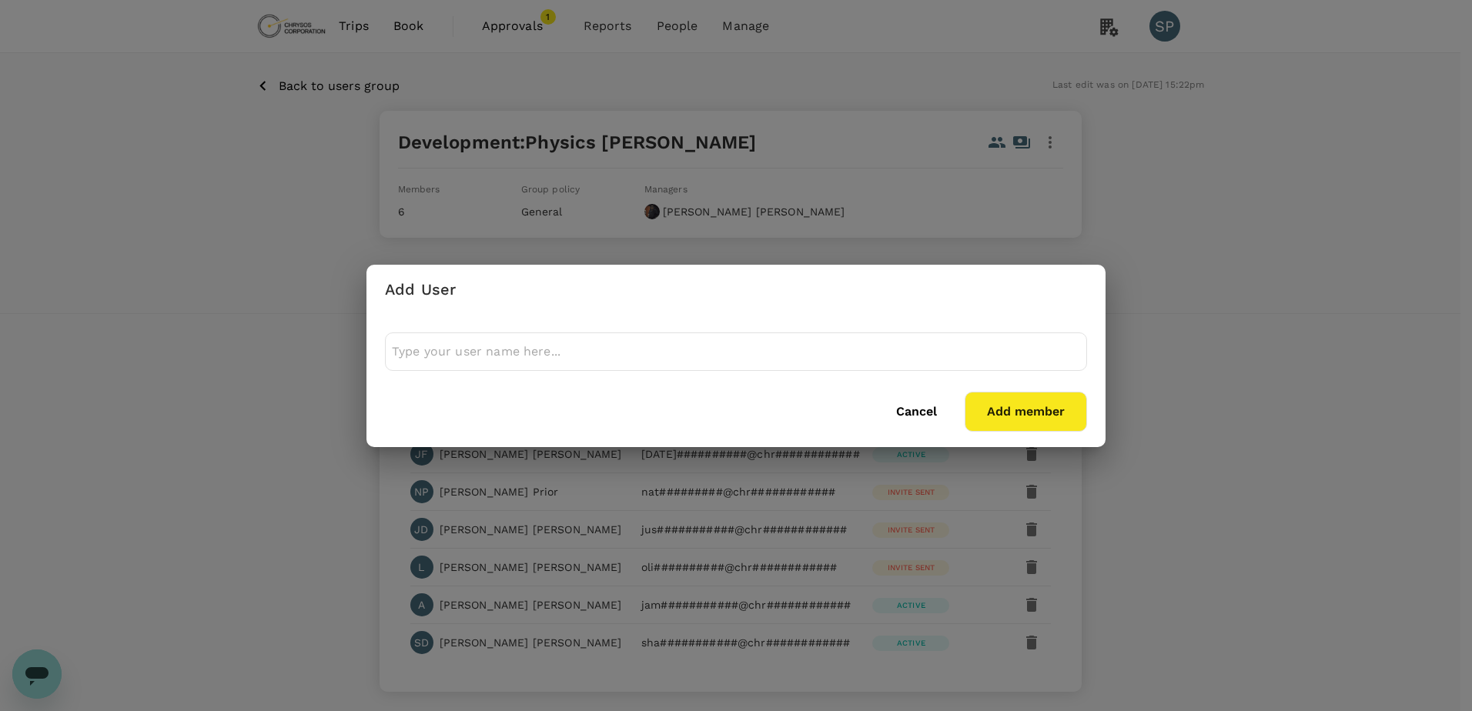
click at [475, 350] on input "text" at bounding box center [736, 352] width 688 height 25
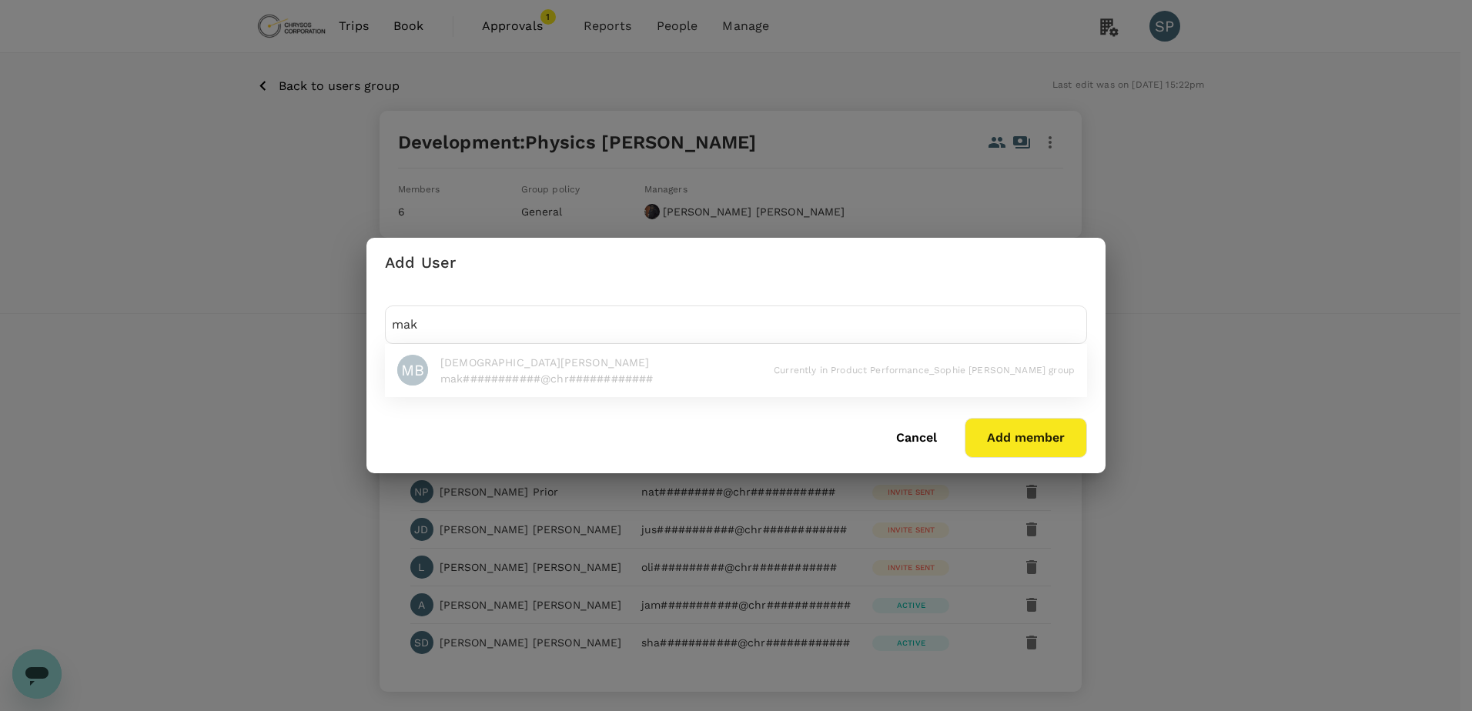
type input "mak"
click at [911, 445] on button "Cancel" at bounding box center [917, 438] width 84 height 38
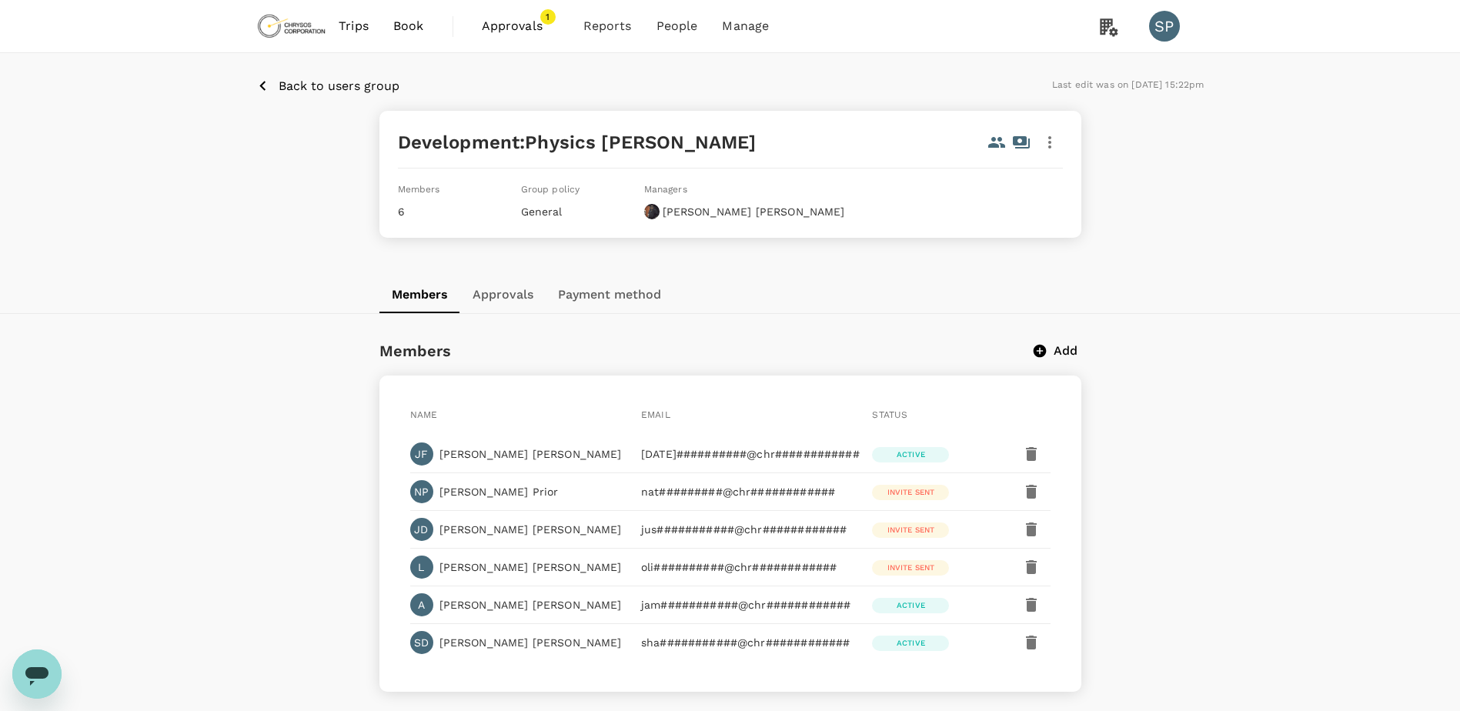
click at [275, 89] on button "Back to users group" at bounding box center [327, 85] width 143 height 19
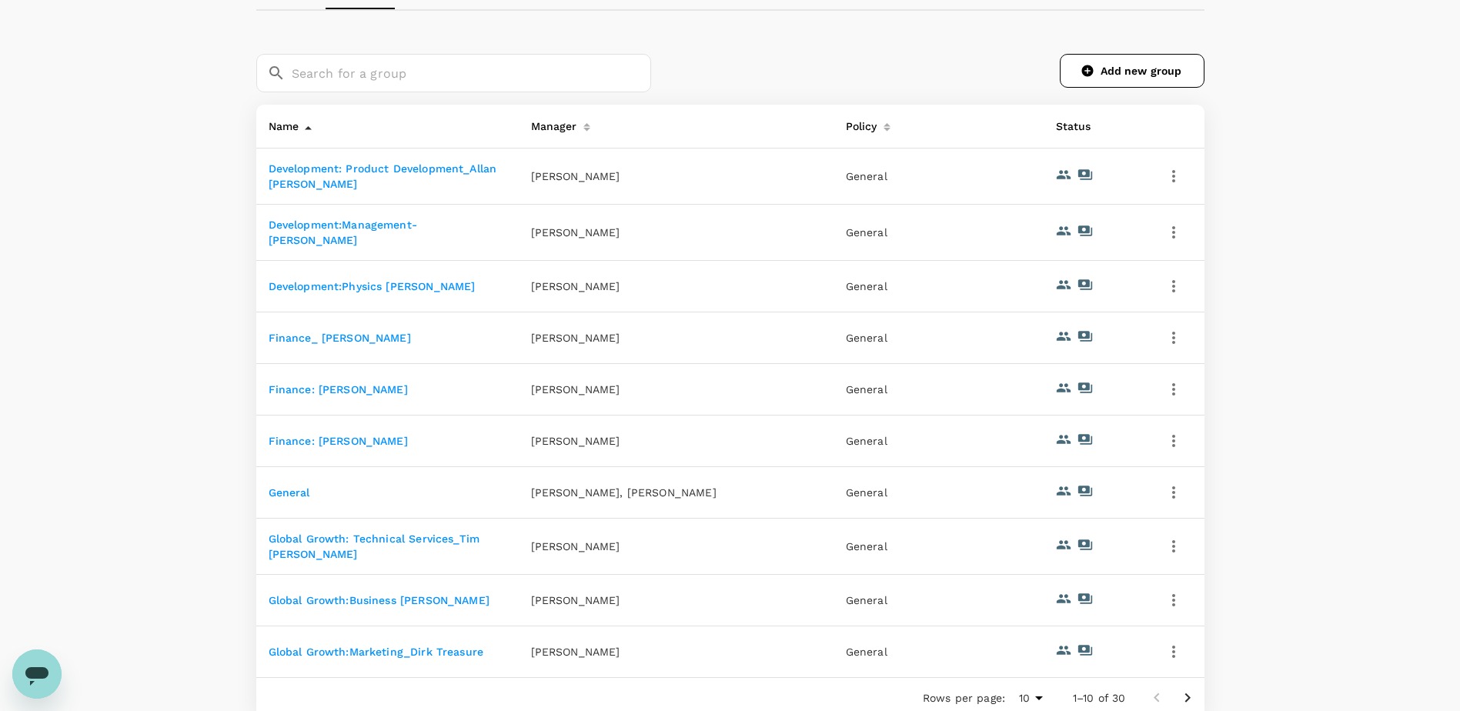
scroll to position [233, 0]
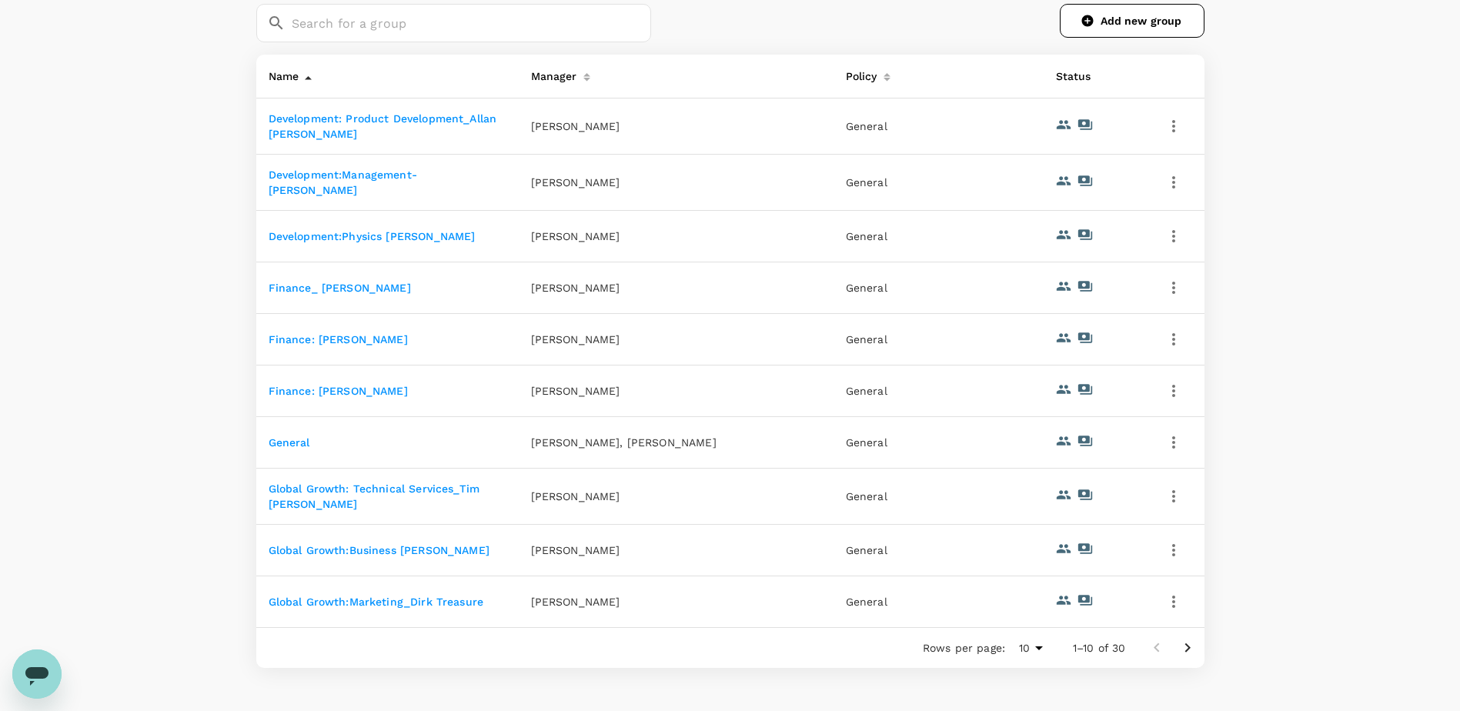
click at [1182, 656] on icon "Go to next page" at bounding box center [1188, 648] width 18 height 18
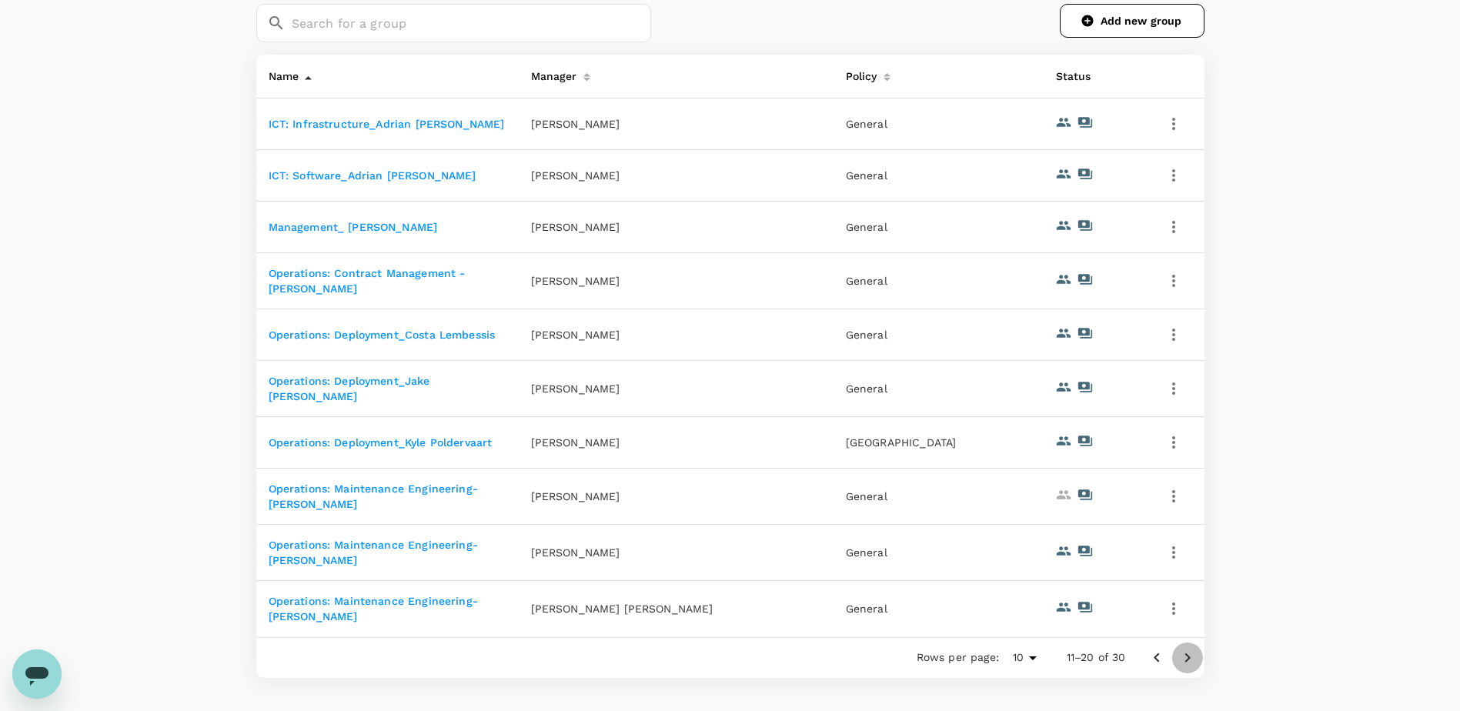
click at [1182, 649] on icon "Go to next page" at bounding box center [1188, 658] width 18 height 18
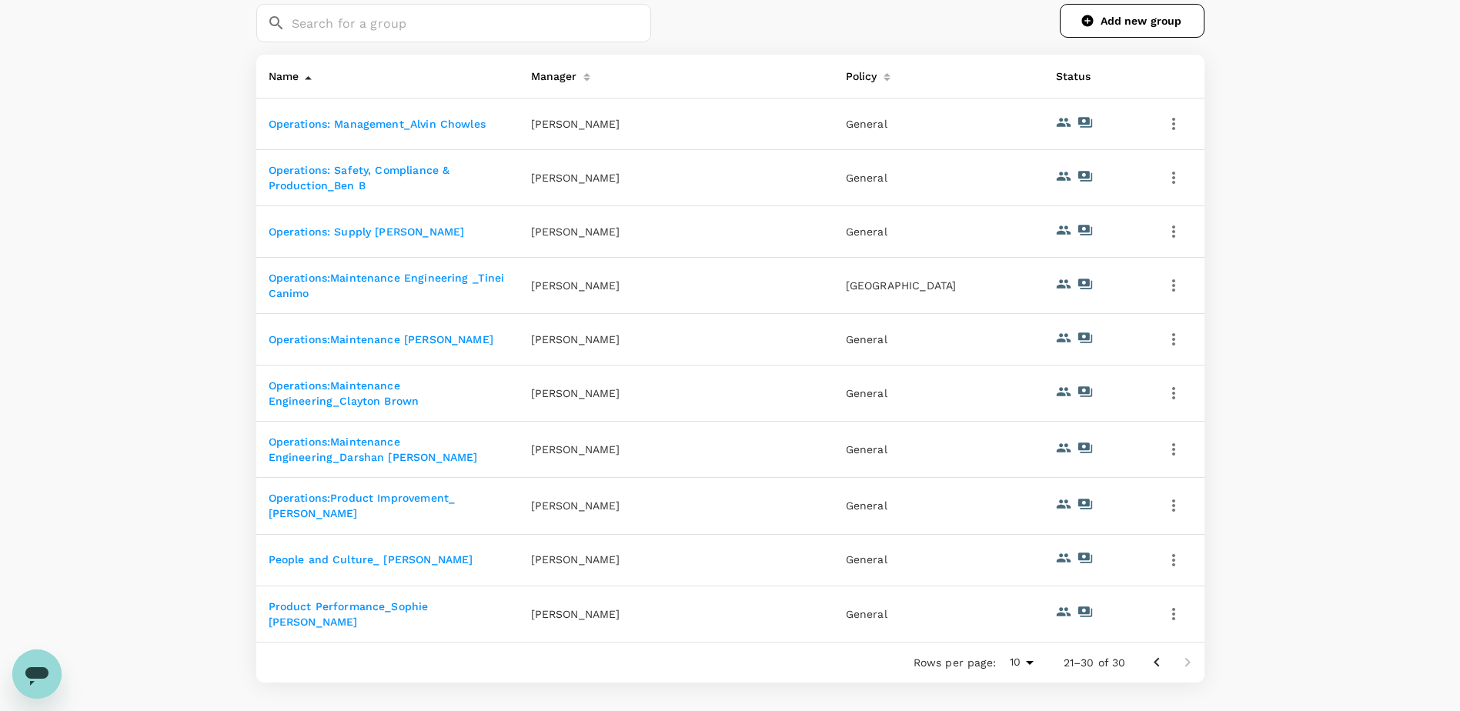
click at [415, 620] on link "Product Performance_Sophie [PERSON_NAME]" at bounding box center [349, 614] width 160 height 28
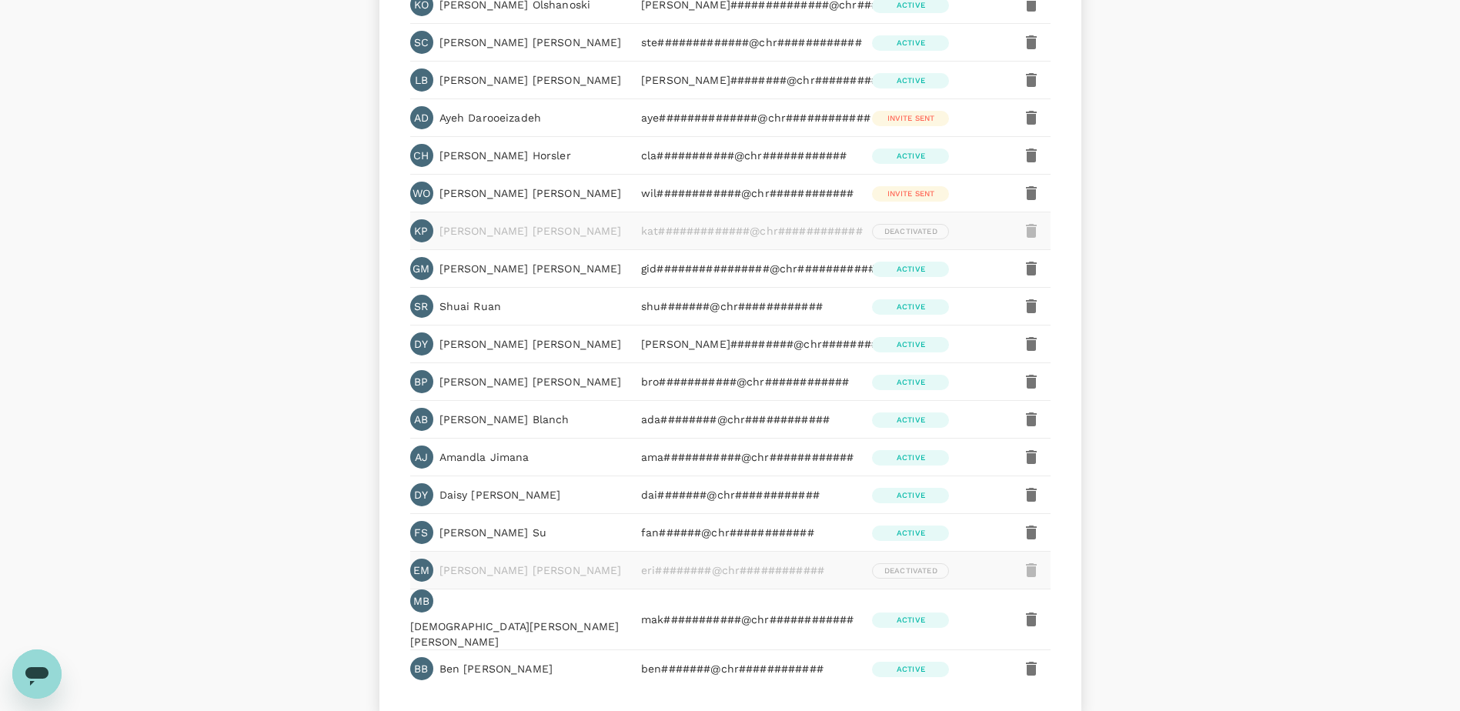
scroll to position [527, 0]
click at [1034, 611] on icon "button" at bounding box center [1031, 618] width 11 height 14
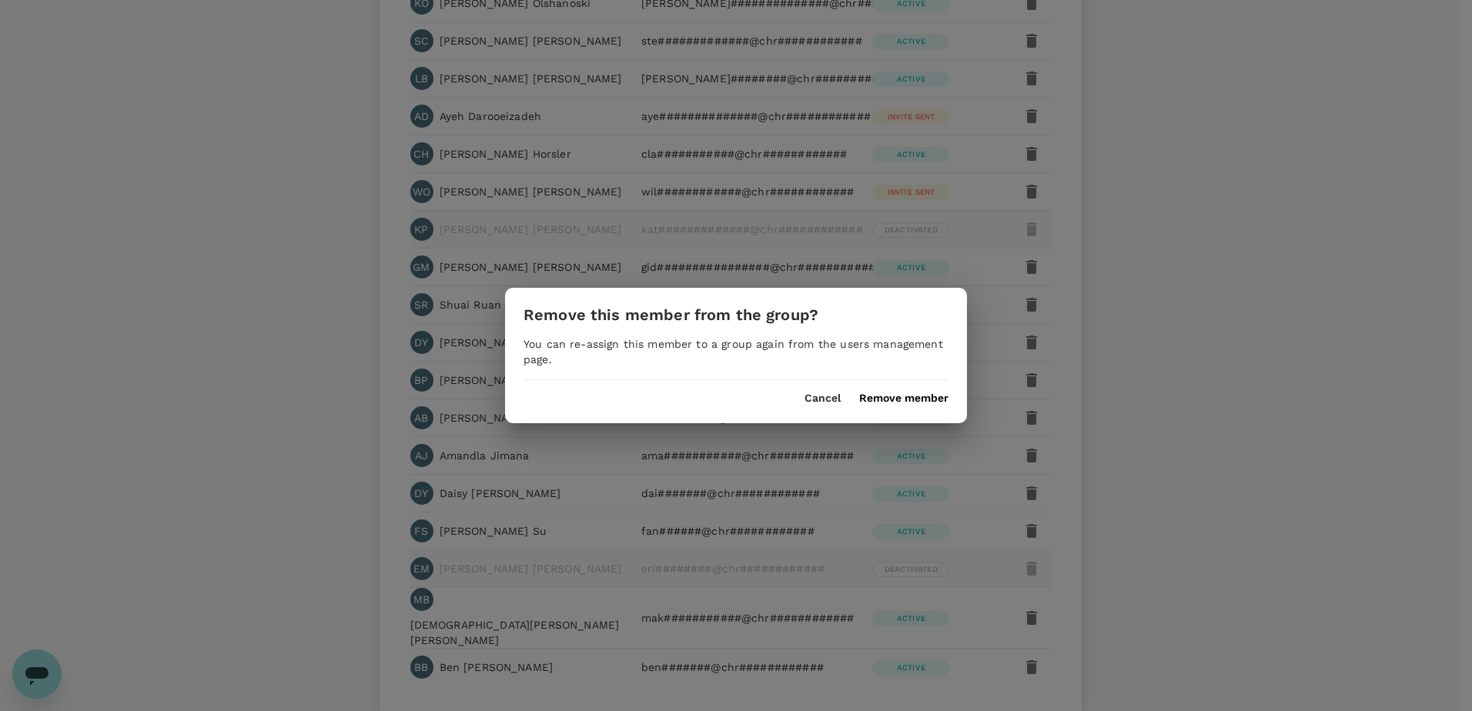
click at [916, 397] on button "Remove member" at bounding box center [903, 399] width 89 height 12
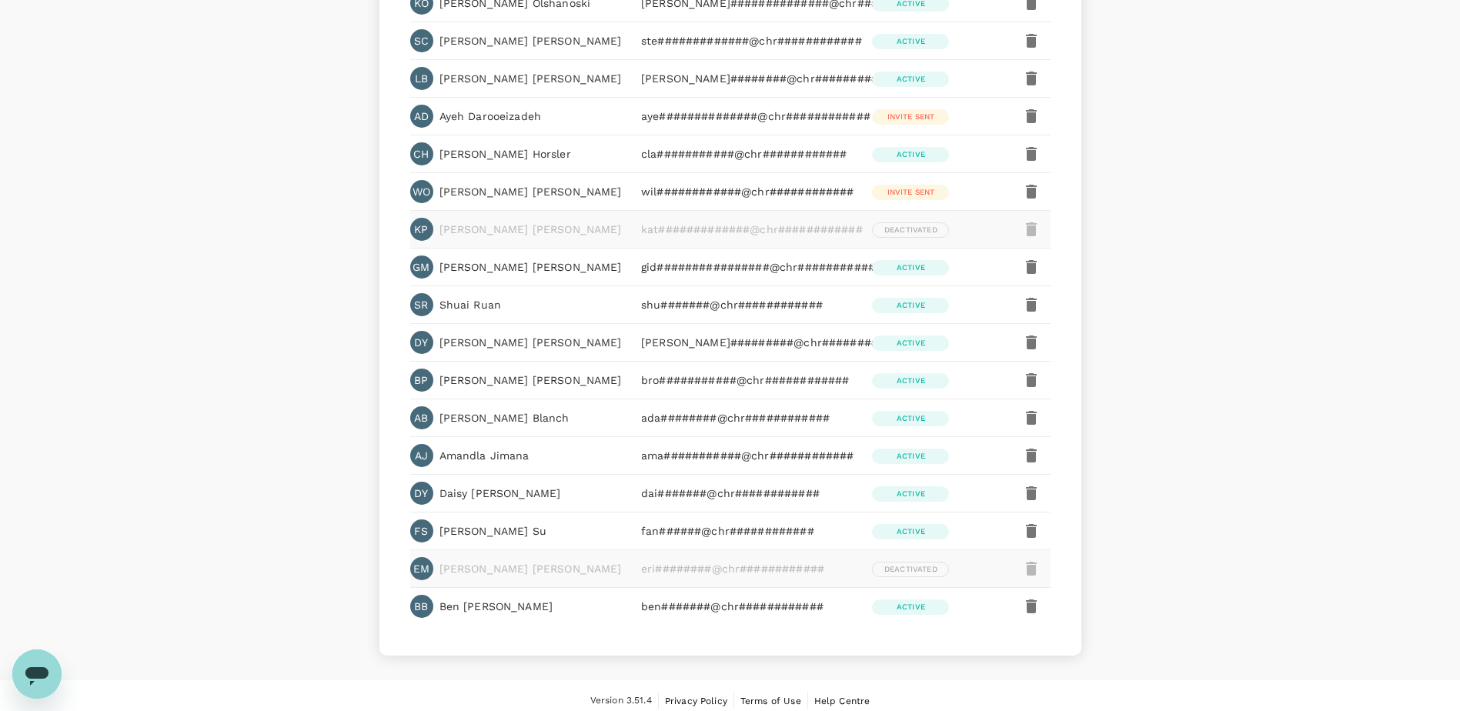
click at [1029, 303] on icon "button" at bounding box center [1031, 305] width 11 height 14
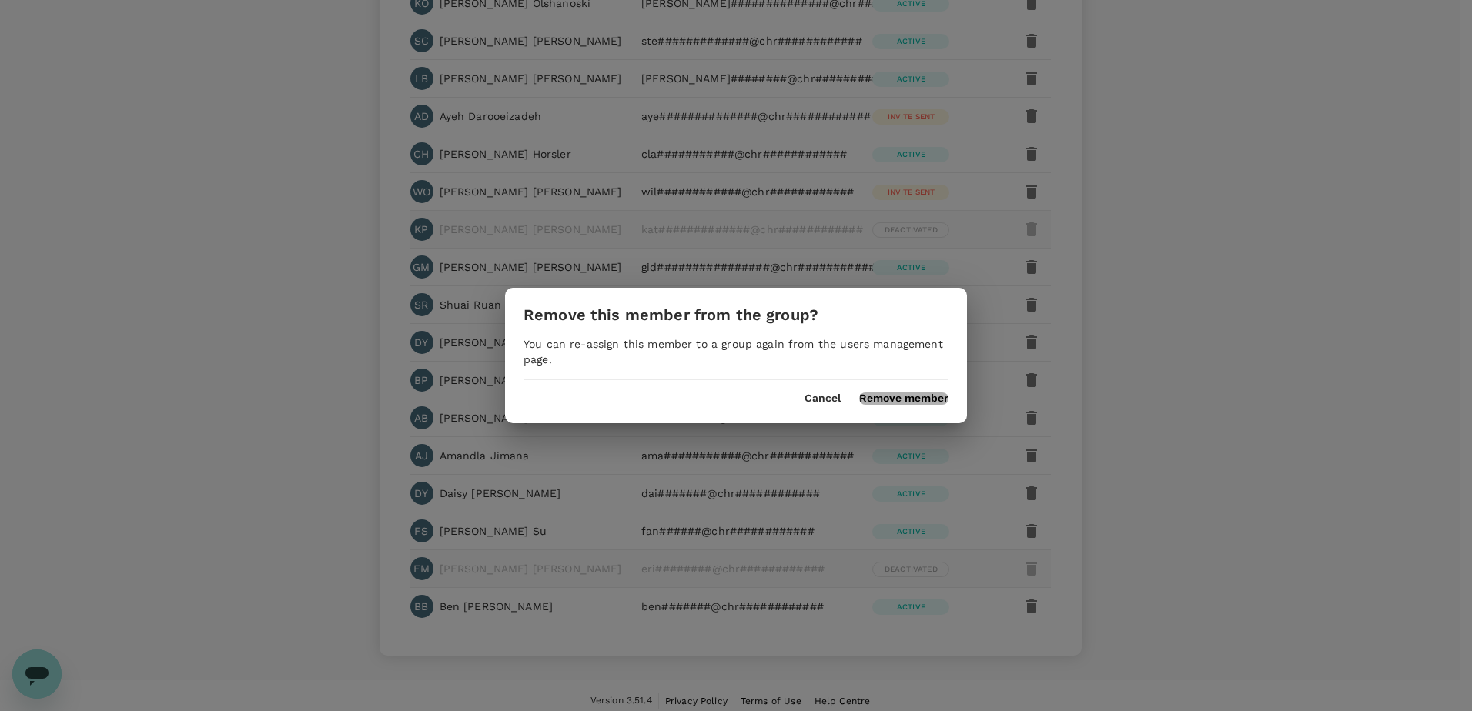
click at [895, 398] on button "Remove member" at bounding box center [903, 399] width 89 height 12
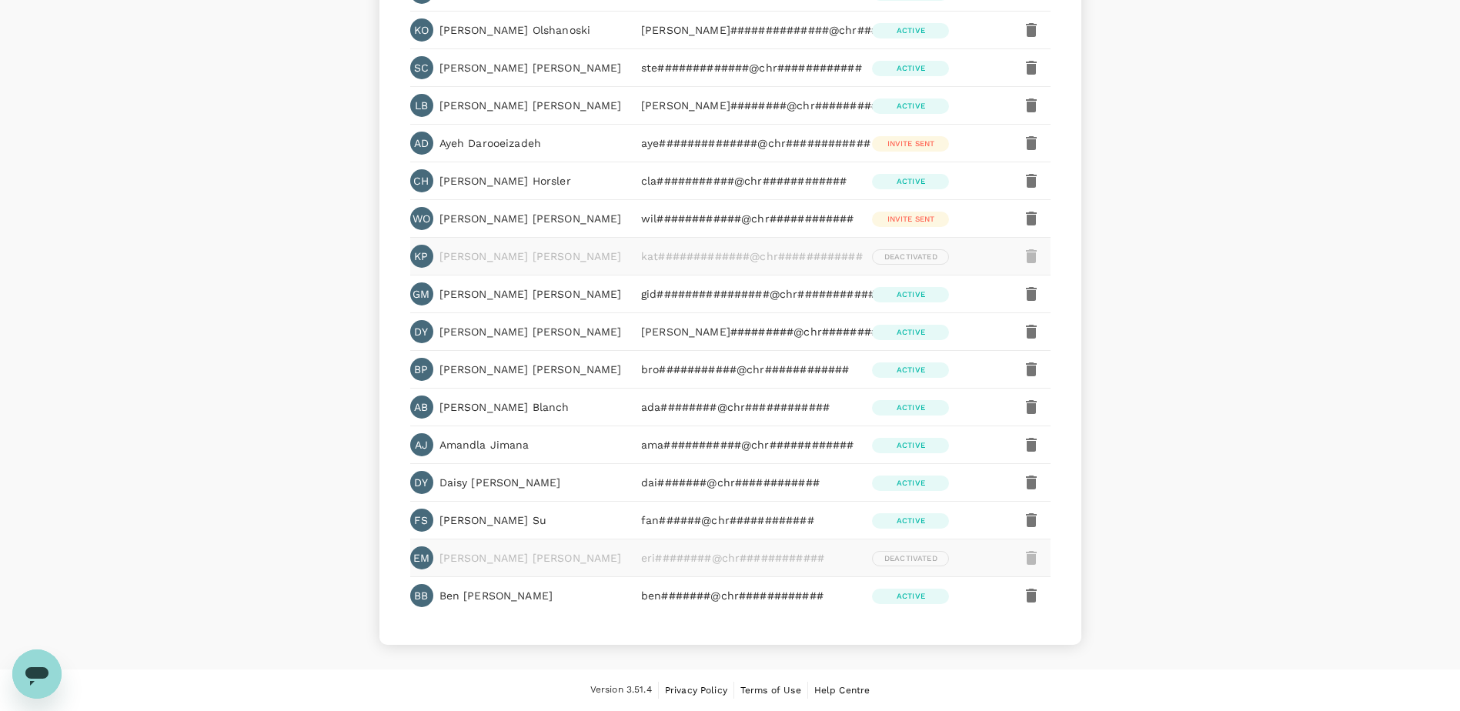
scroll to position [0, 0]
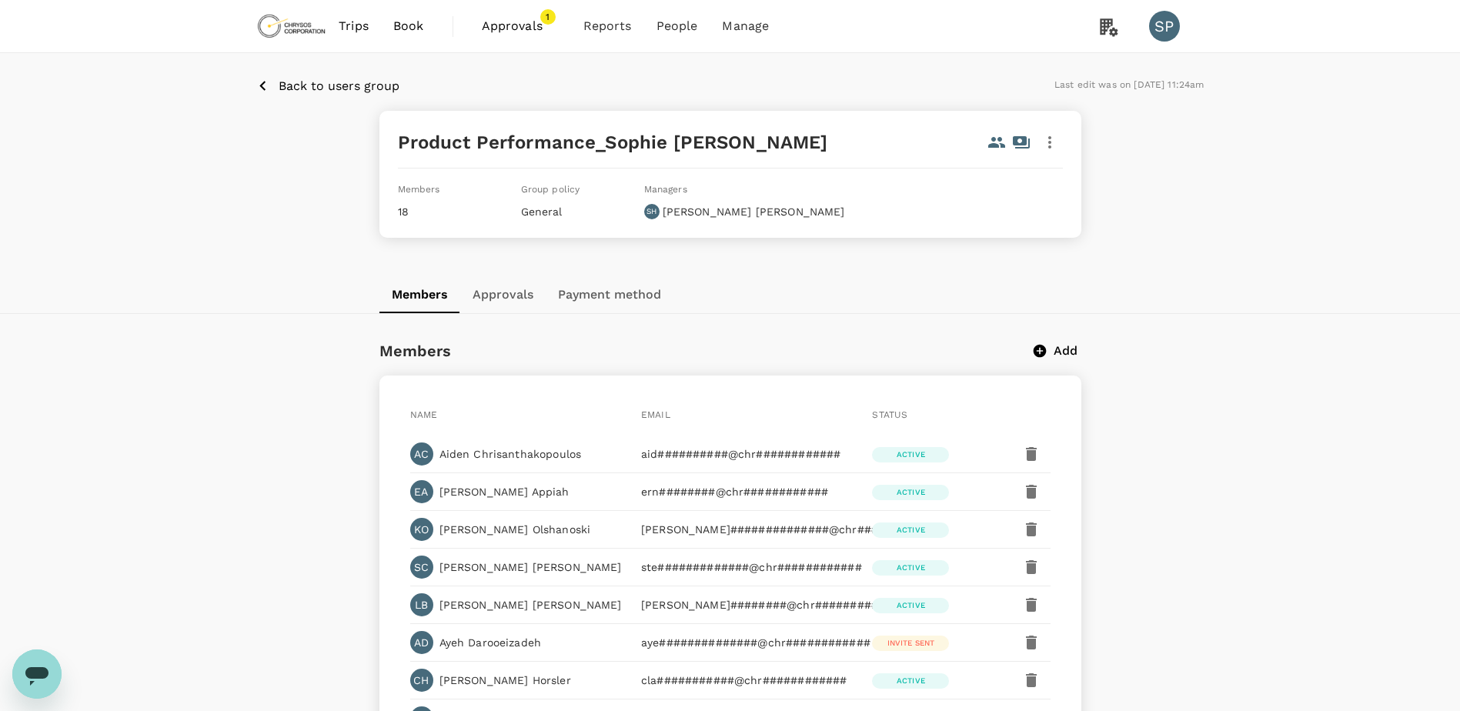
click at [286, 81] on p "Back to users group" at bounding box center [339, 86] width 121 height 18
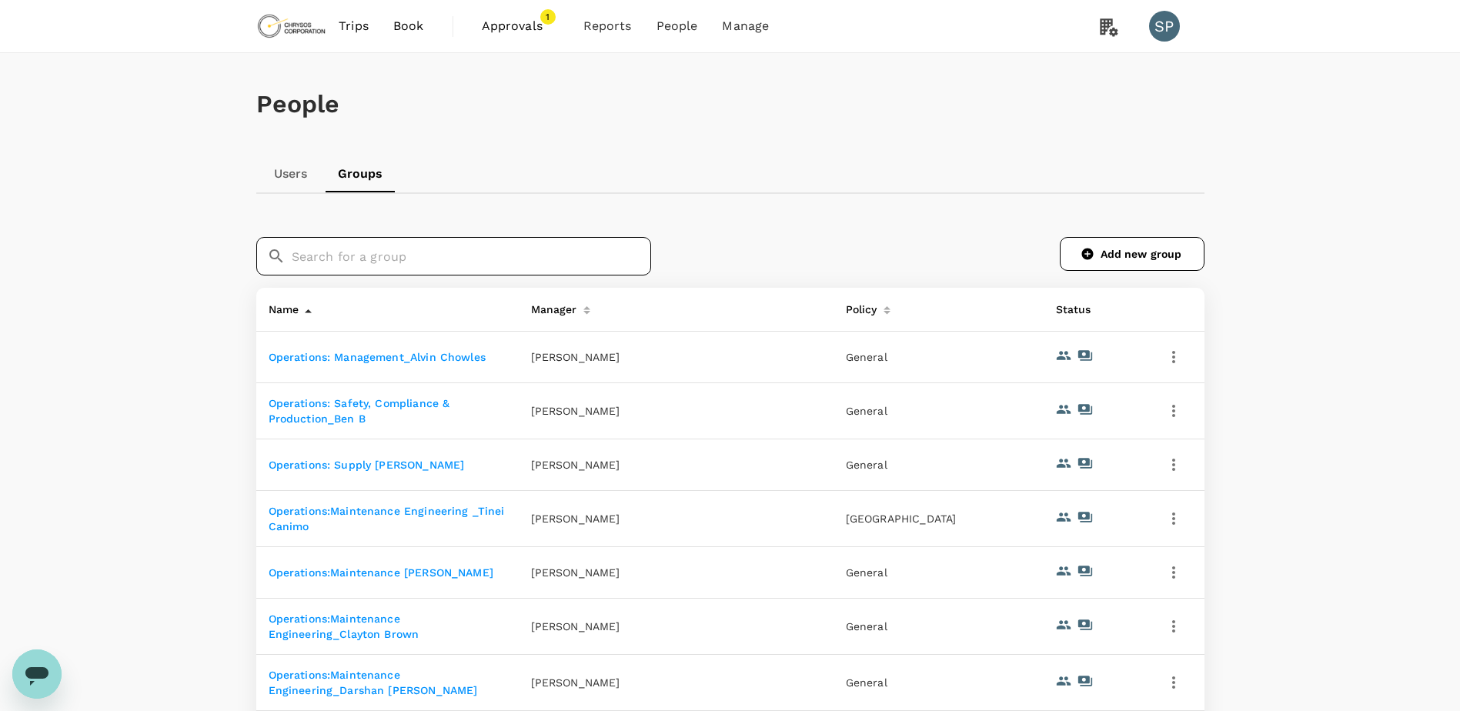
click at [367, 253] on input "text" at bounding box center [472, 256] width 360 height 38
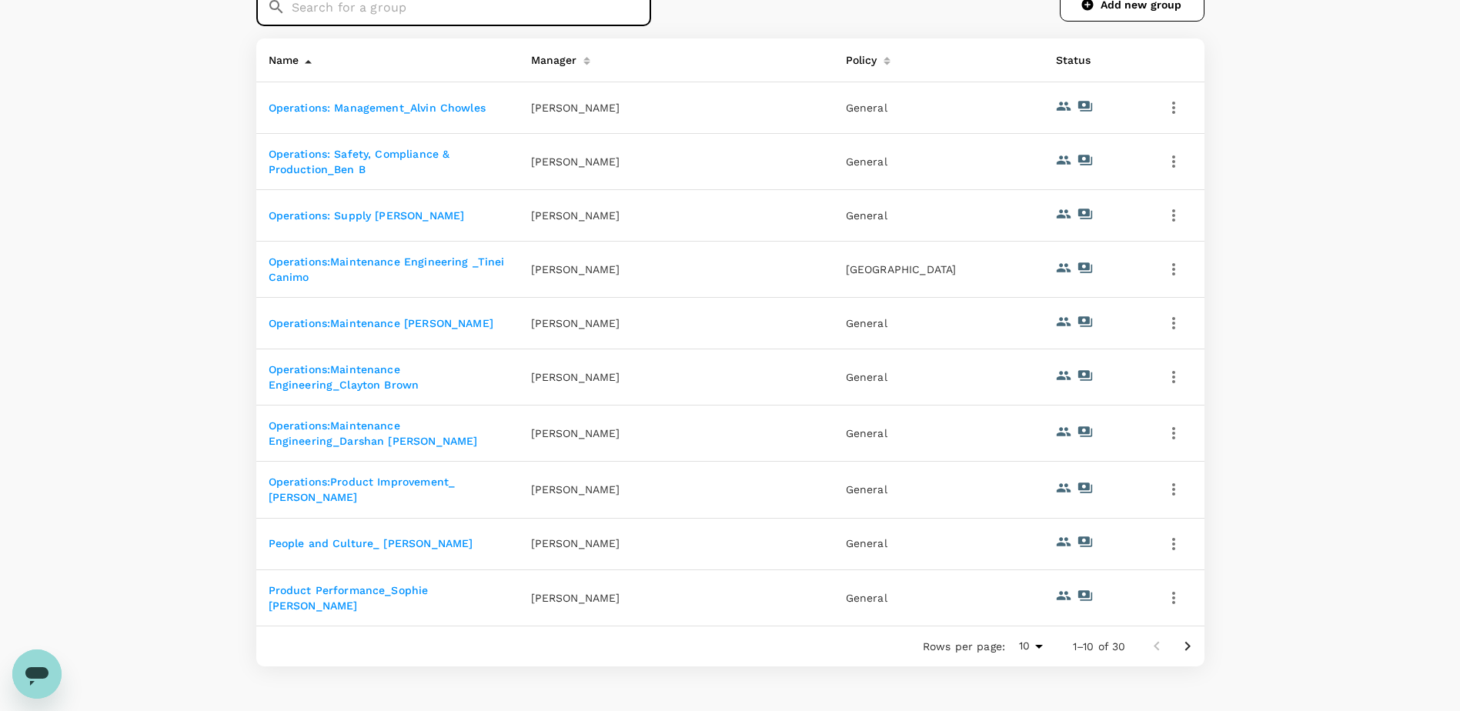
scroll to position [259, 0]
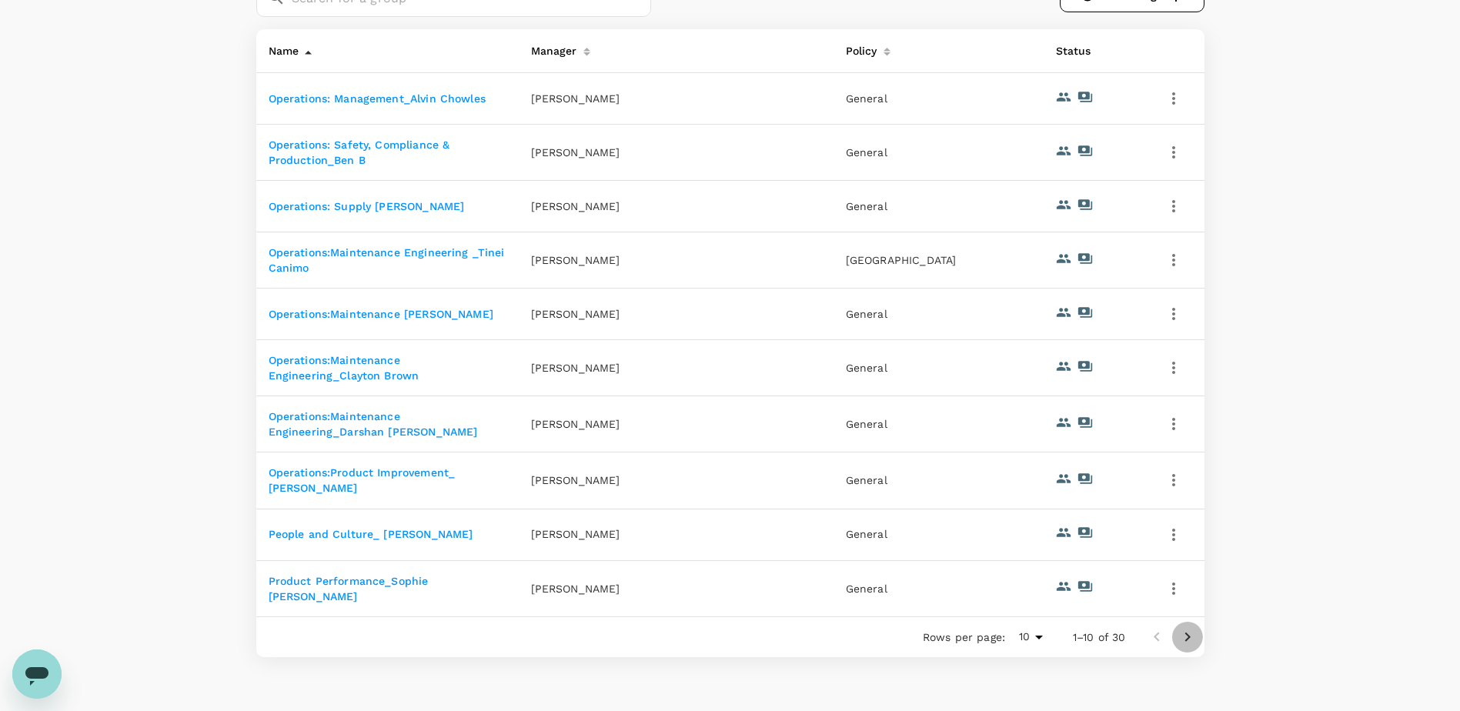
click at [1187, 639] on icon "Go to next page" at bounding box center [1187, 636] width 5 height 9
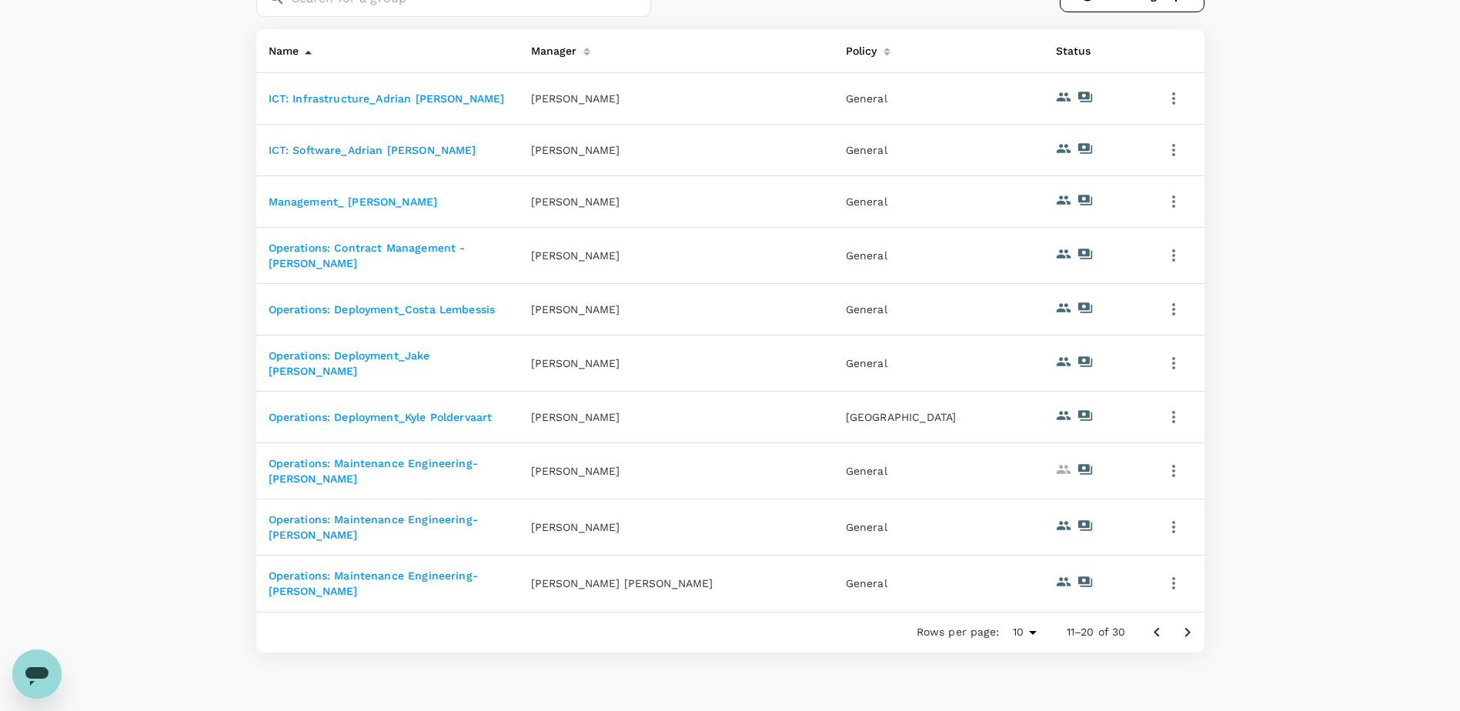
click at [1186, 639] on div "Rows per page: 10 10 11–20 of 30" at bounding box center [1051, 633] width 306 height 40
click at [1188, 627] on icon "Go to next page" at bounding box center [1187, 631] width 5 height 9
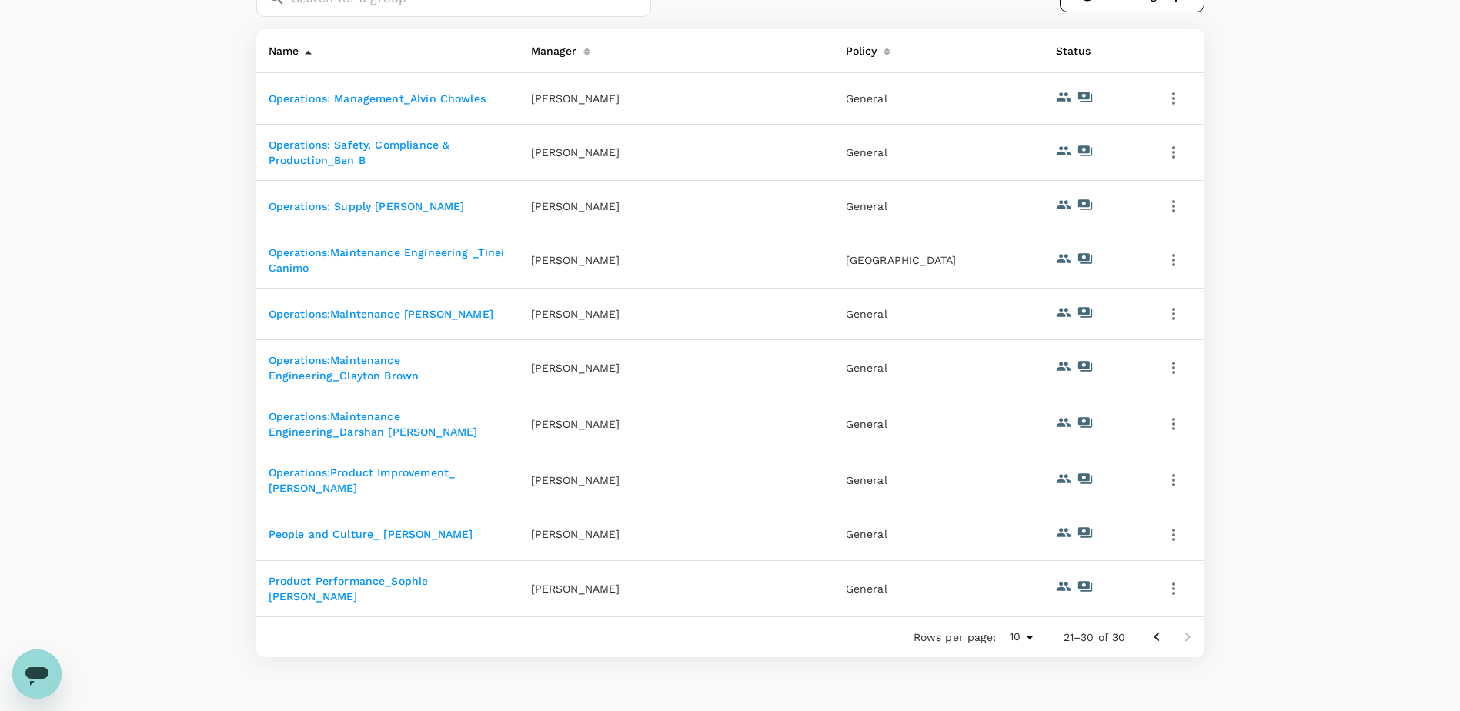
click at [1156, 637] on icon "Go to previous page" at bounding box center [1156, 636] width 5 height 9
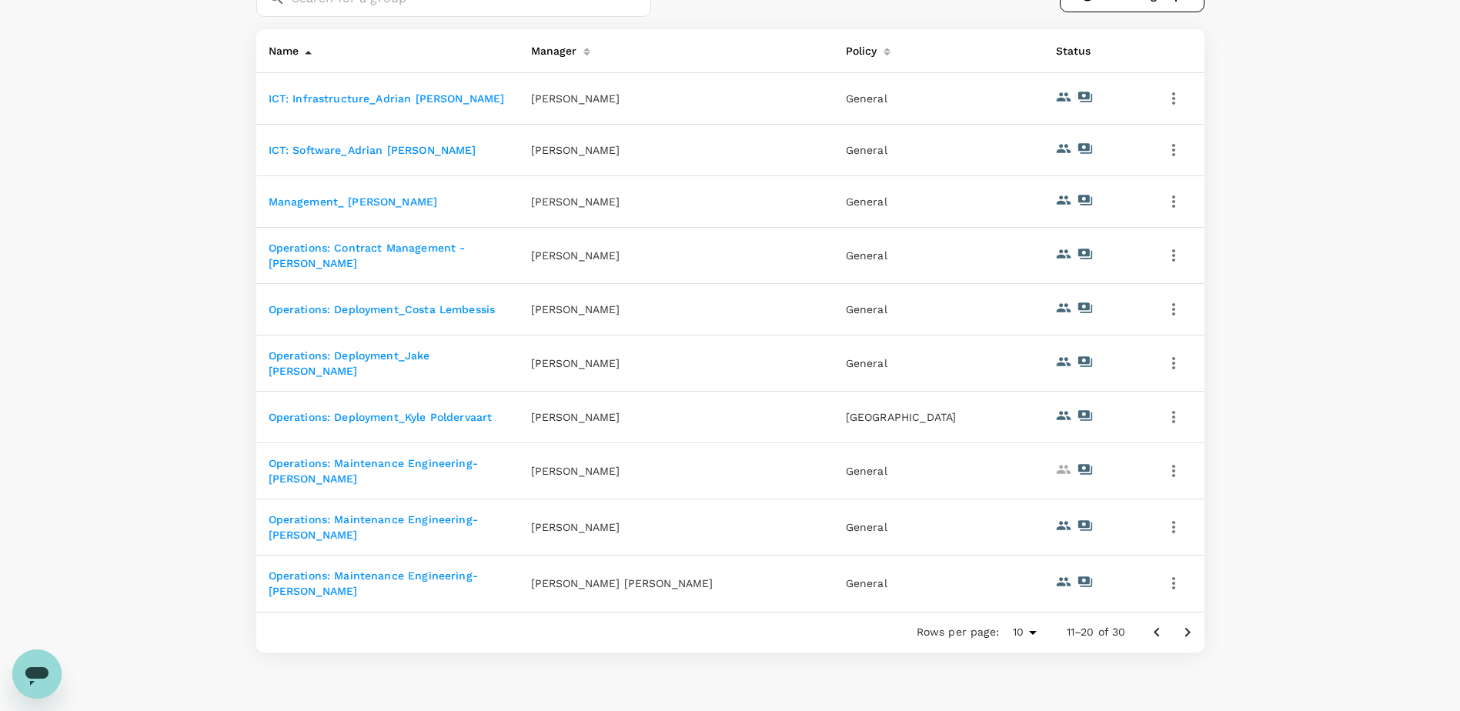
click at [1154, 629] on icon "Go to previous page" at bounding box center [1157, 633] width 18 height 18
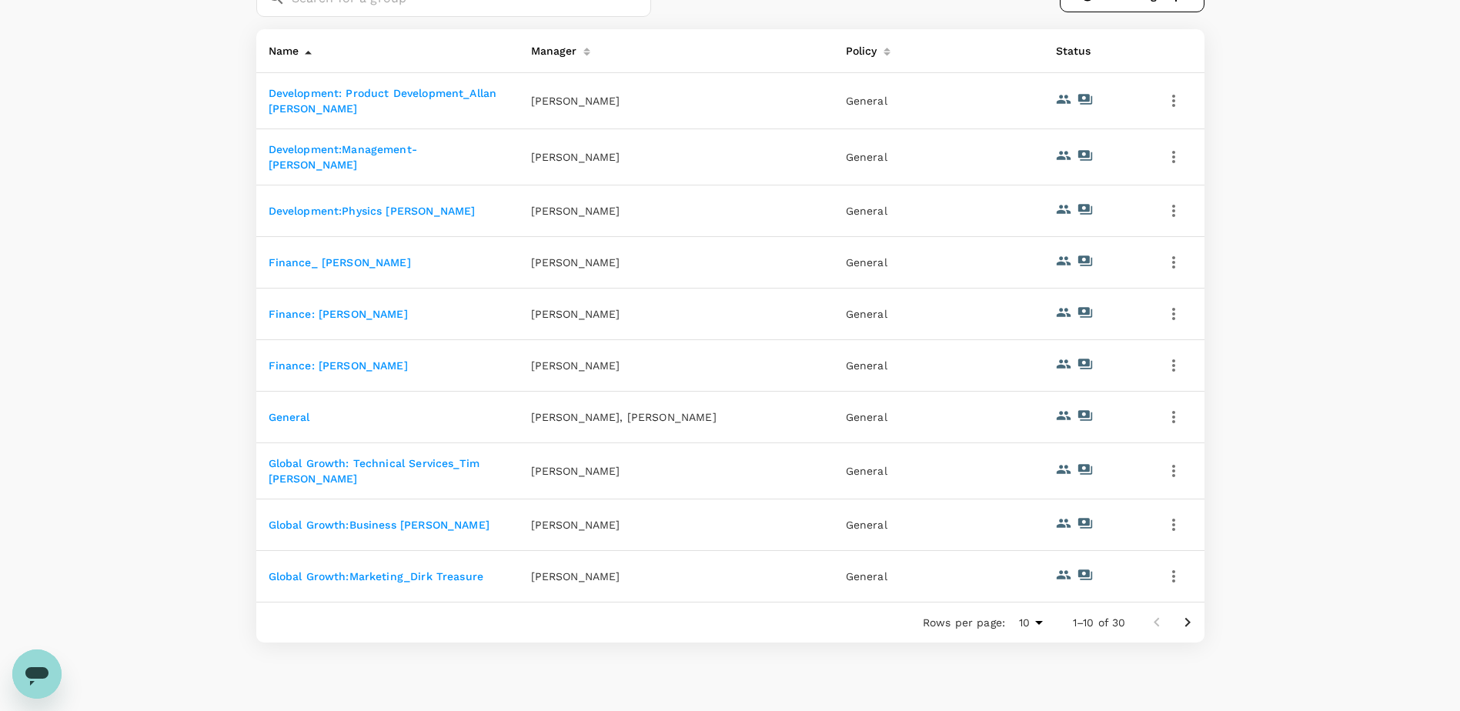
click at [360, 207] on link "Development:Physics [PERSON_NAME]" at bounding box center [372, 211] width 207 height 12
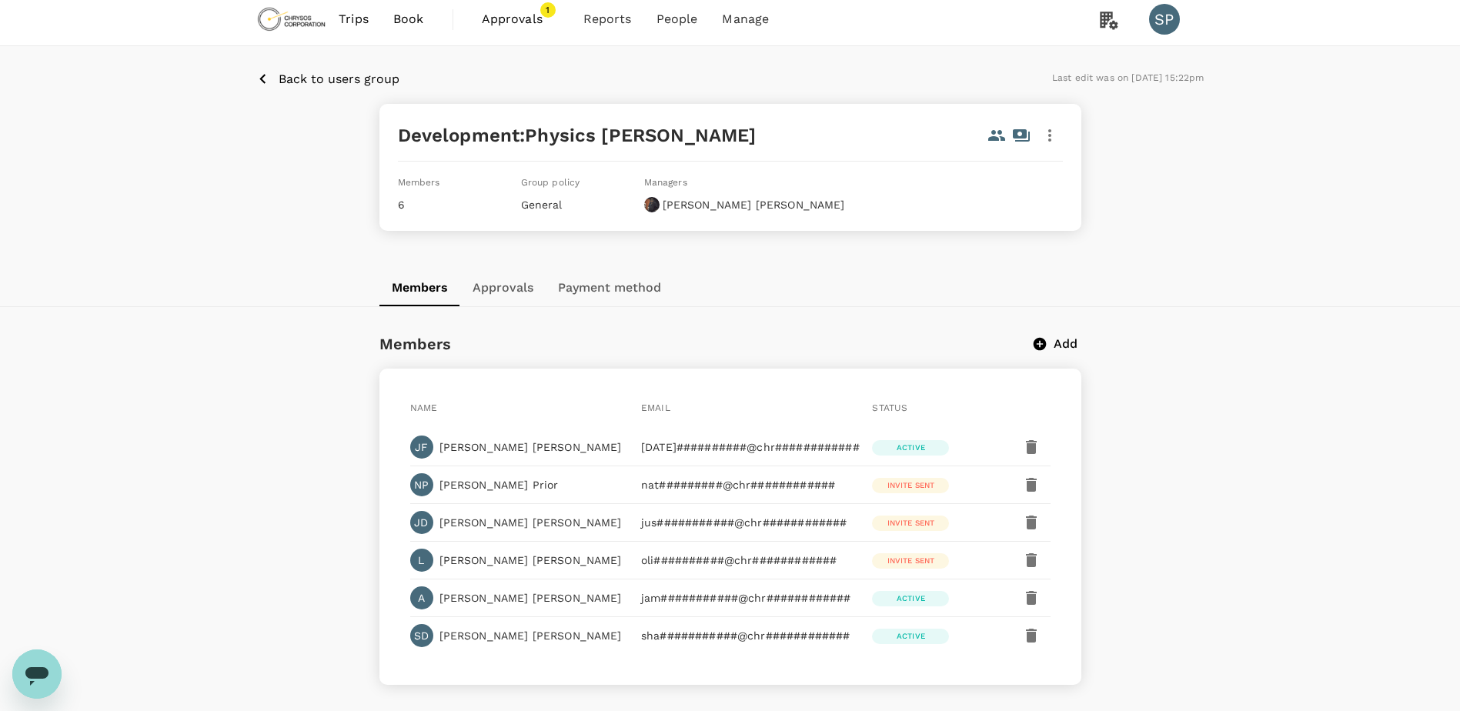
scroll to position [35, 0]
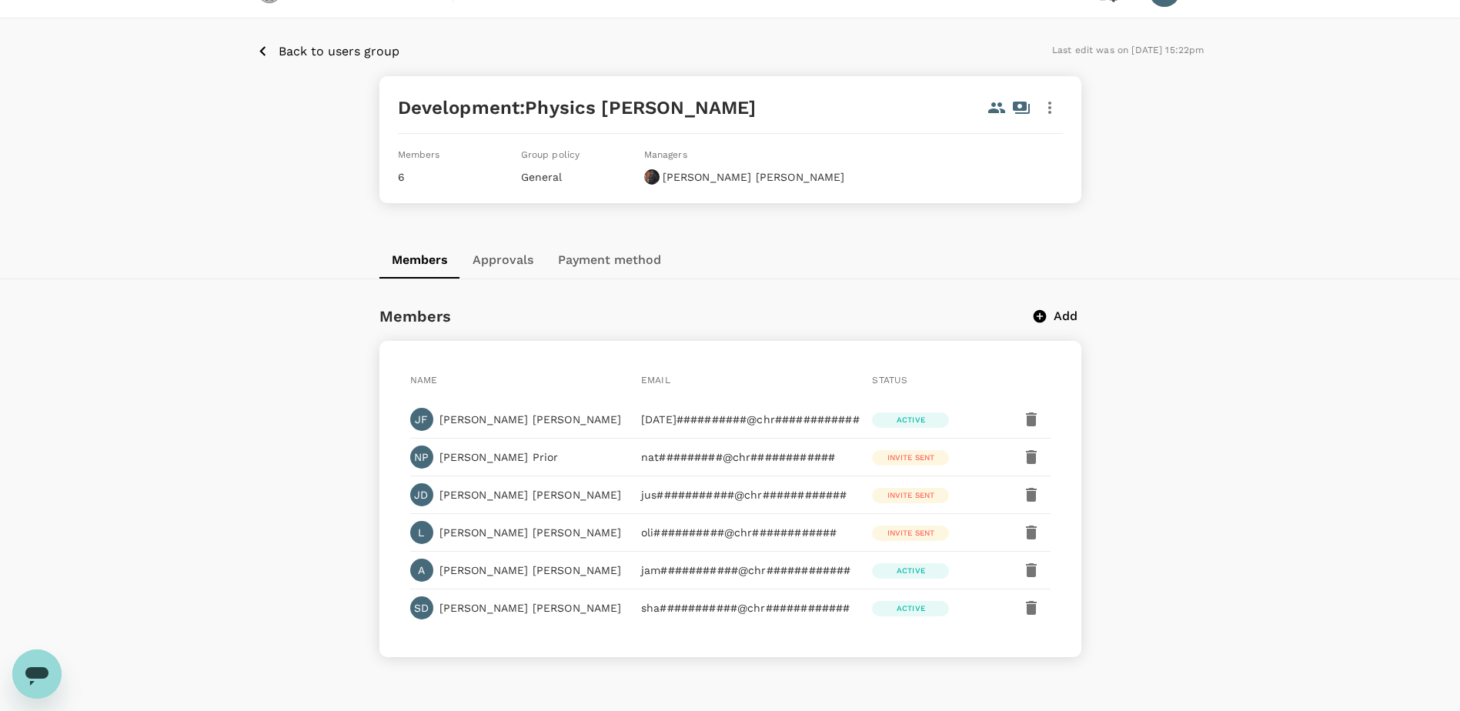
click at [1062, 315] on p "Add" at bounding box center [1066, 316] width 24 height 18
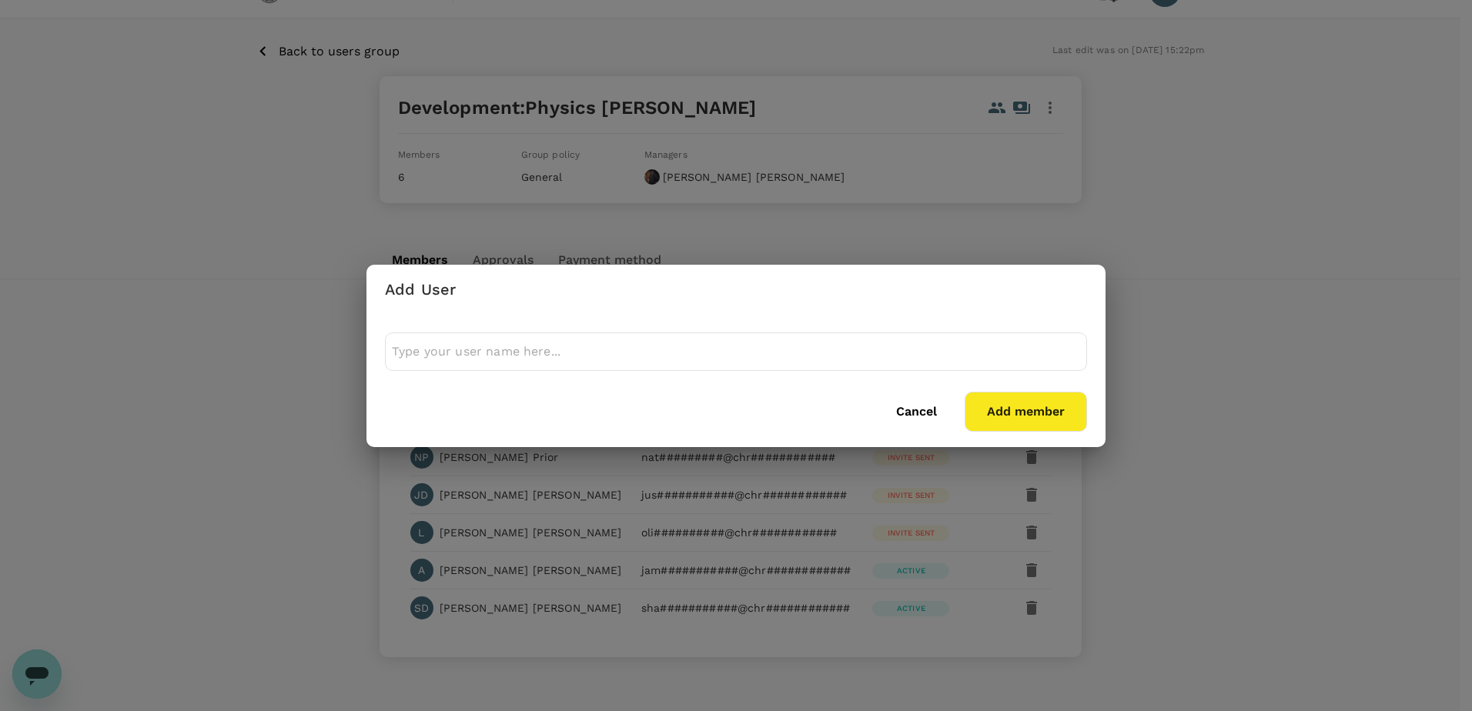
click at [724, 352] on input "text" at bounding box center [736, 352] width 688 height 25
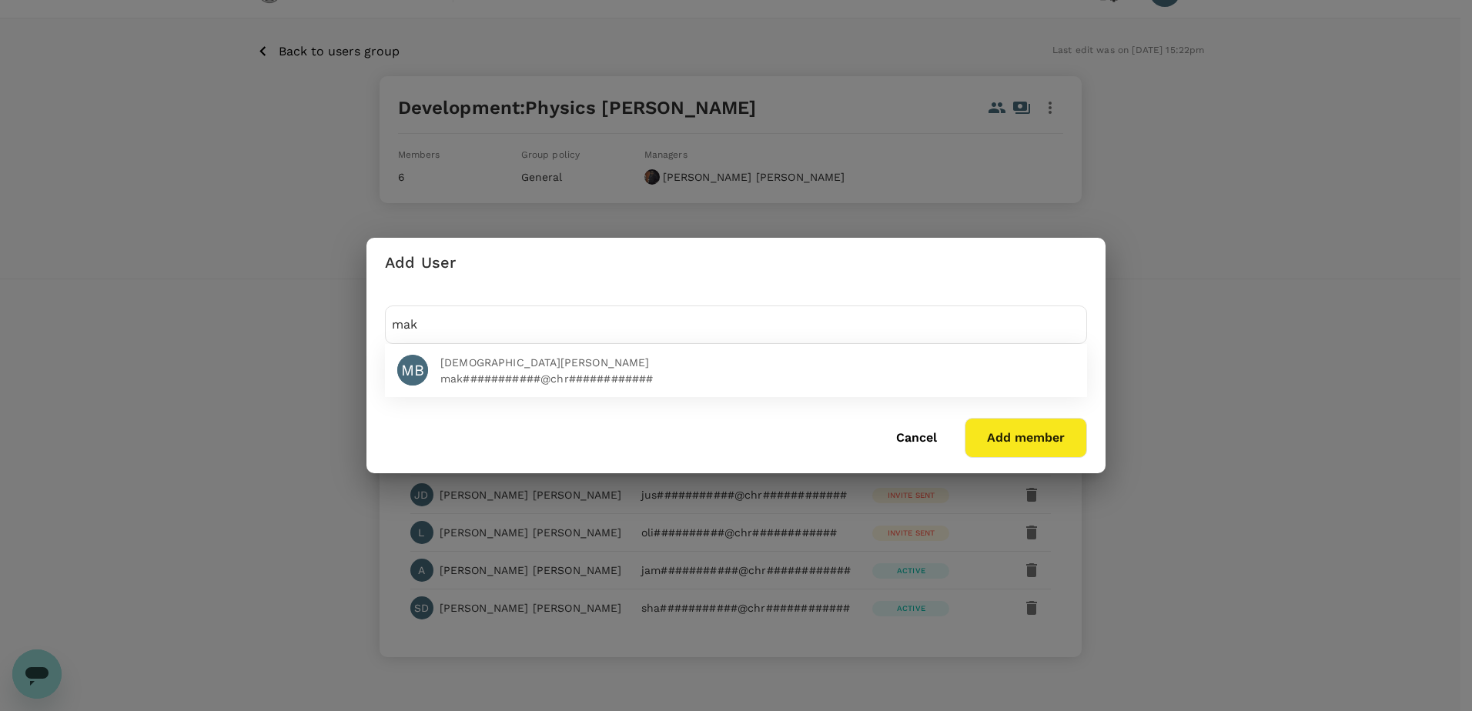
type input "mak"
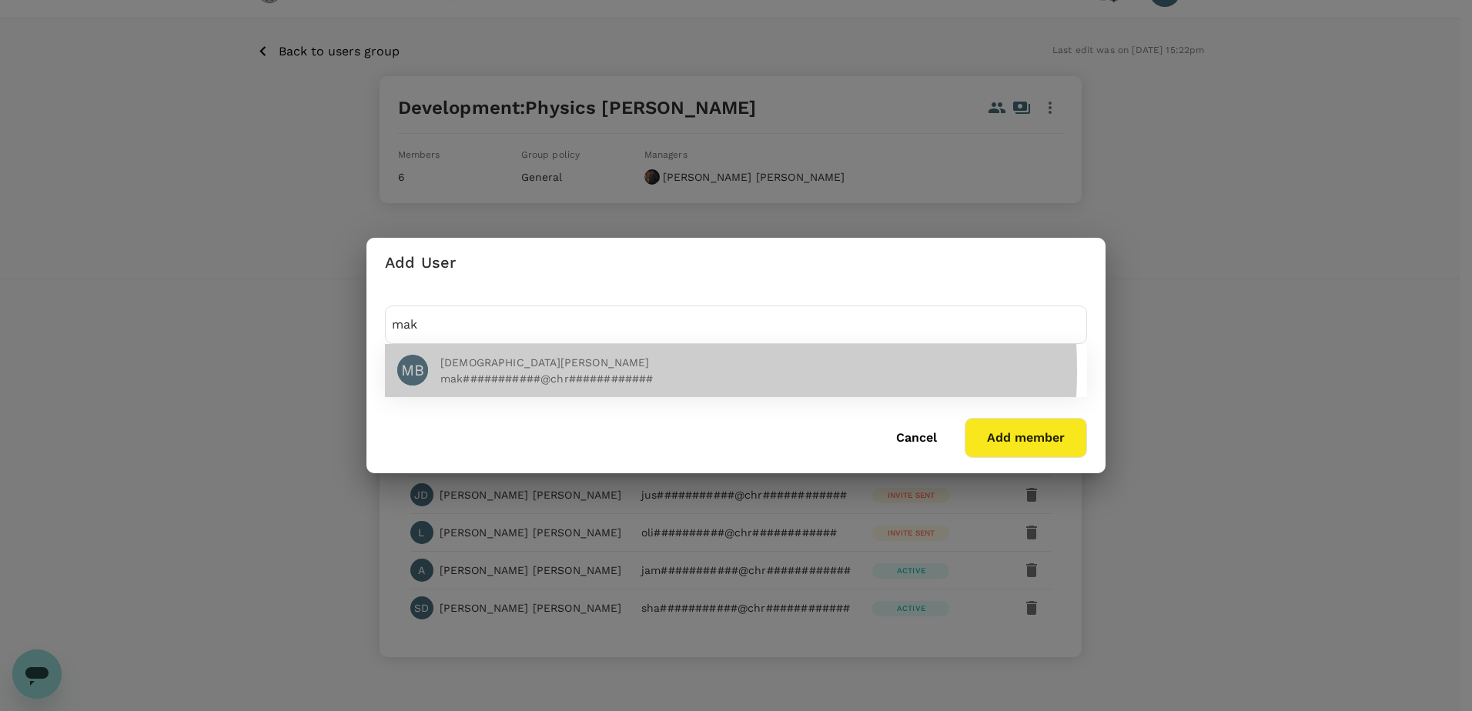
click at [619, 364] on span "[DEMOGRAPHIC_DATA][PERSON_NAME]" at bounding box center [757, 363] width 634 height 16
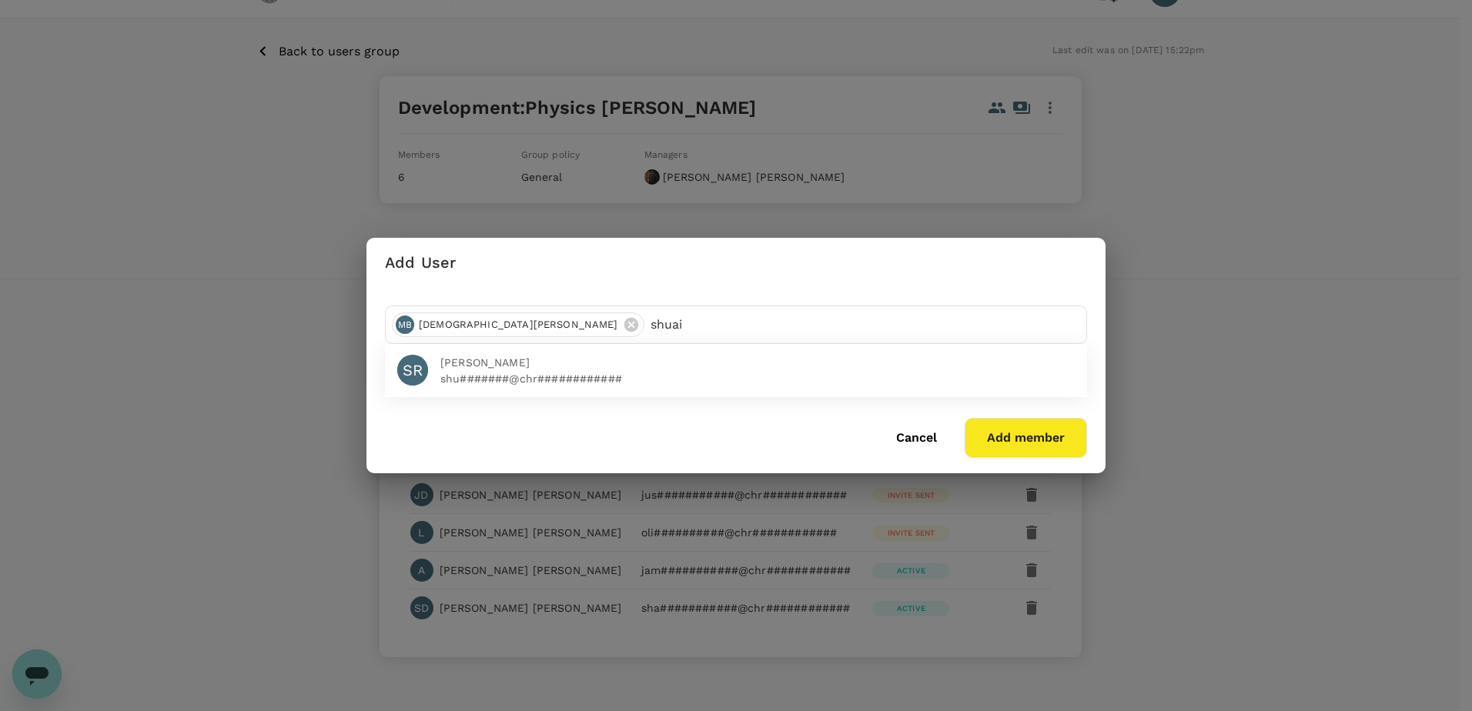
type input "shuai"
click at [1045, 441] on button "Add member" at bounding box center [1026, 438] width 122 height 40
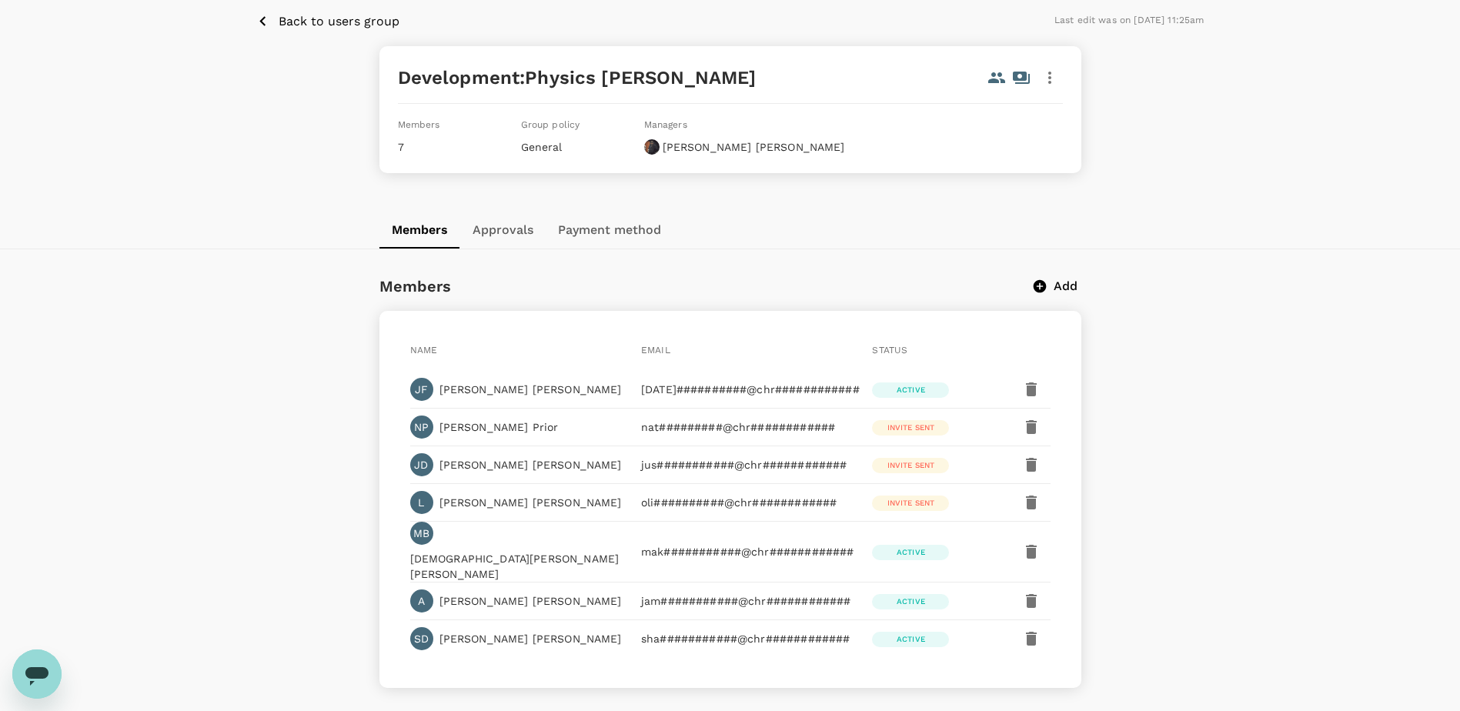
scroll to position [71, 0]
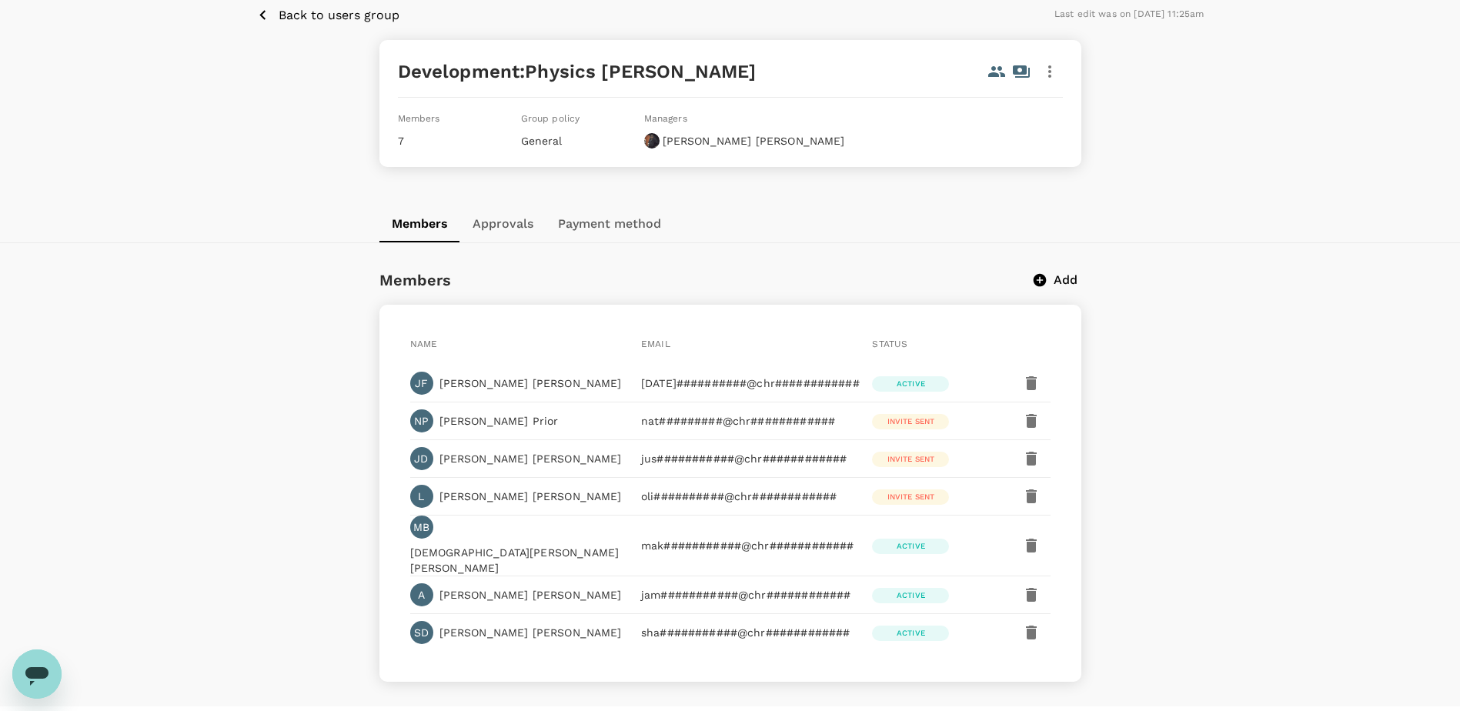
click at [1056, 288] on p "Add" at bounding box center [1066, 280] width 24 height 18
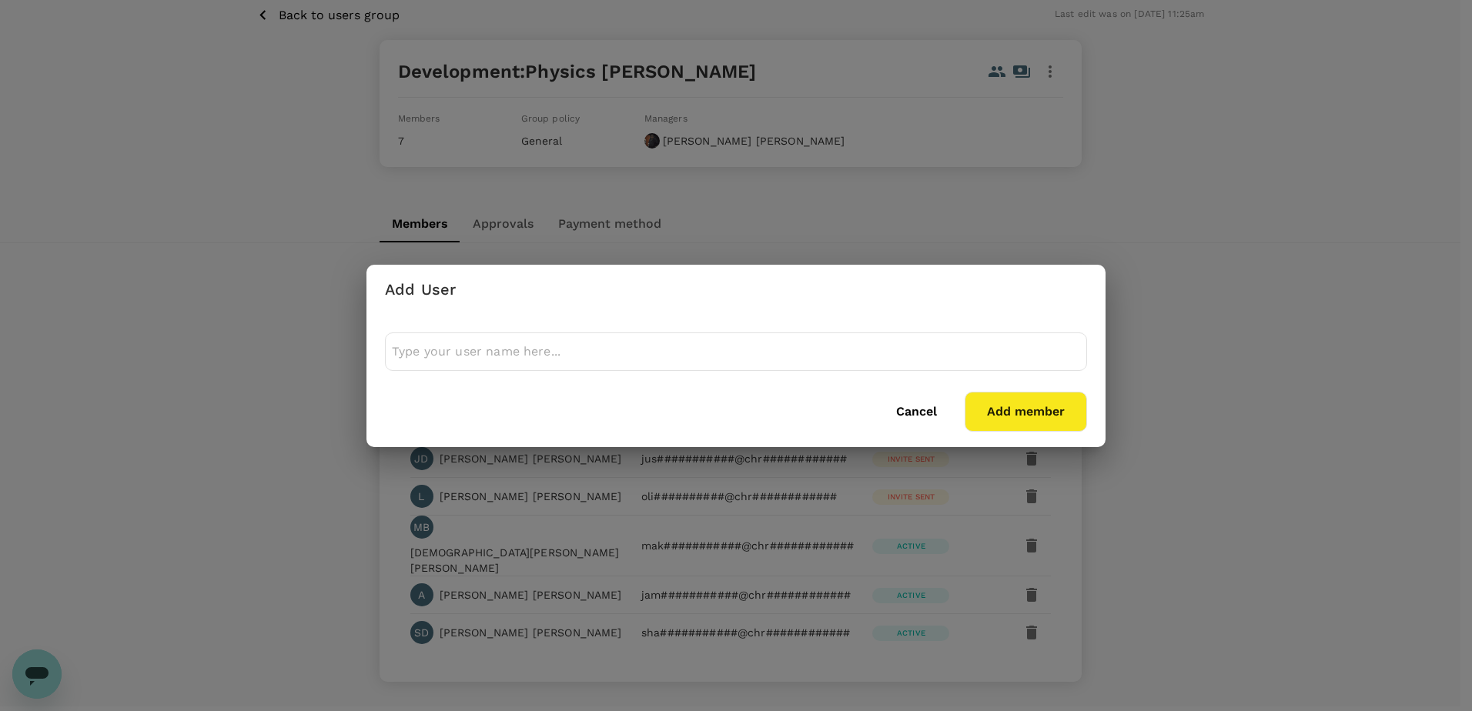
click at [1016, 360] on div at bounding box center [736, 352] width 702 height 38
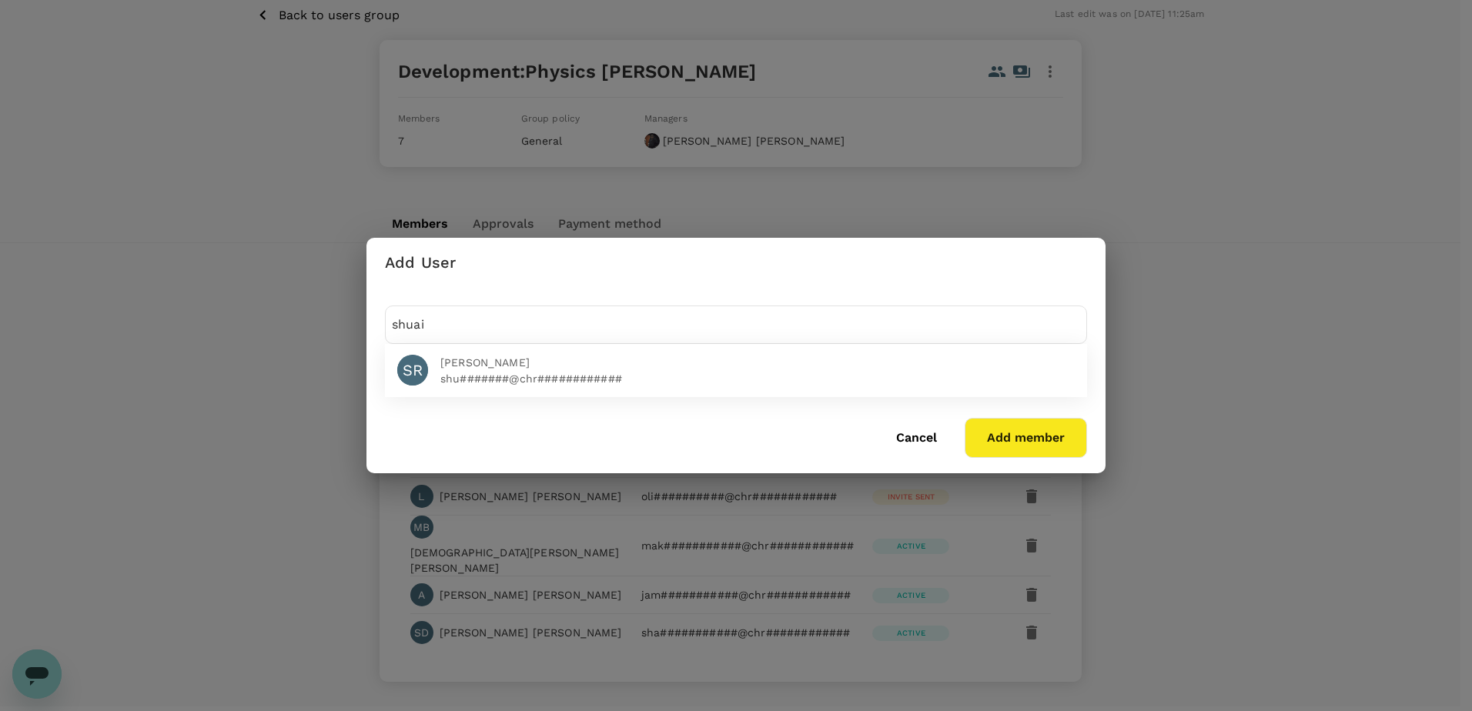
type input "shuai"
click at [1033, 443] on button "Add member" at bounding box center [1026, 438] width 122 height 40
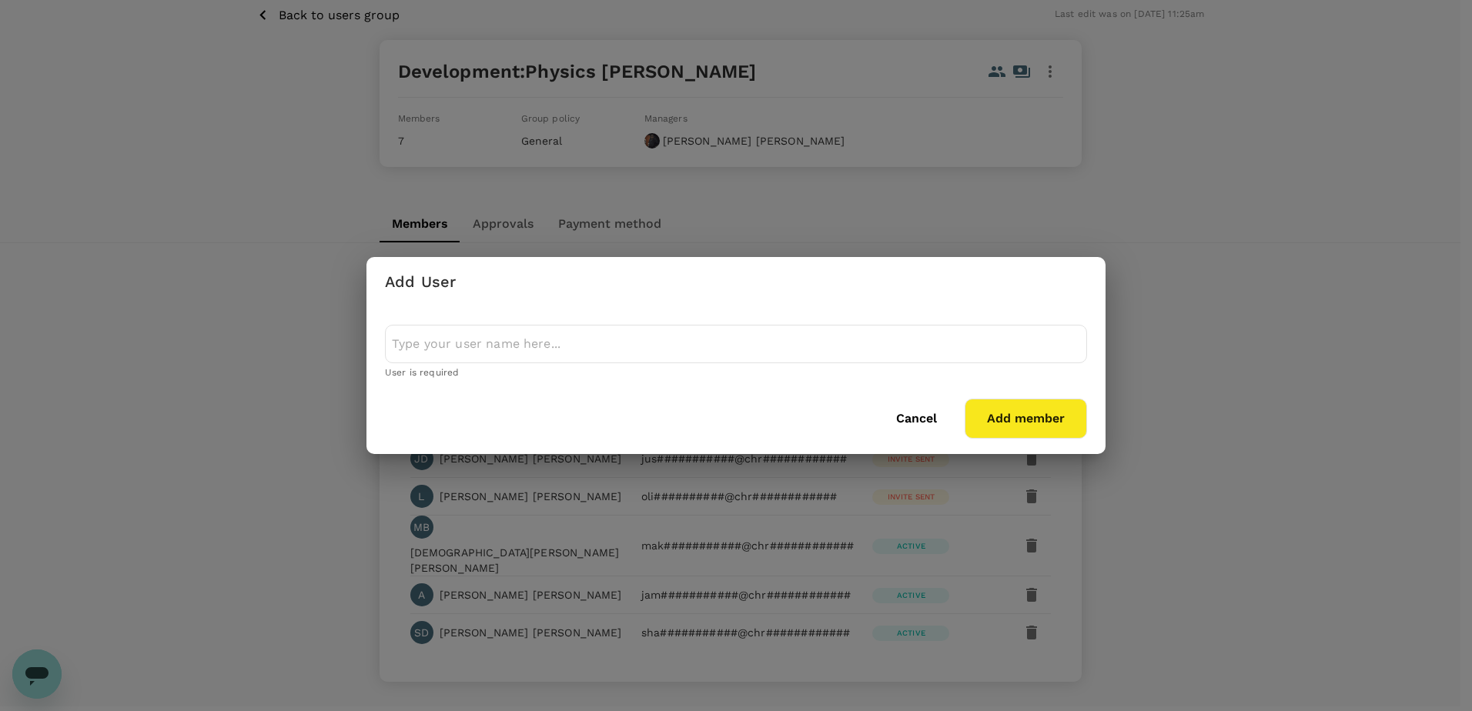
click at [790, 348] on input "text" at bounding box center [736, 344] width 688 height 25
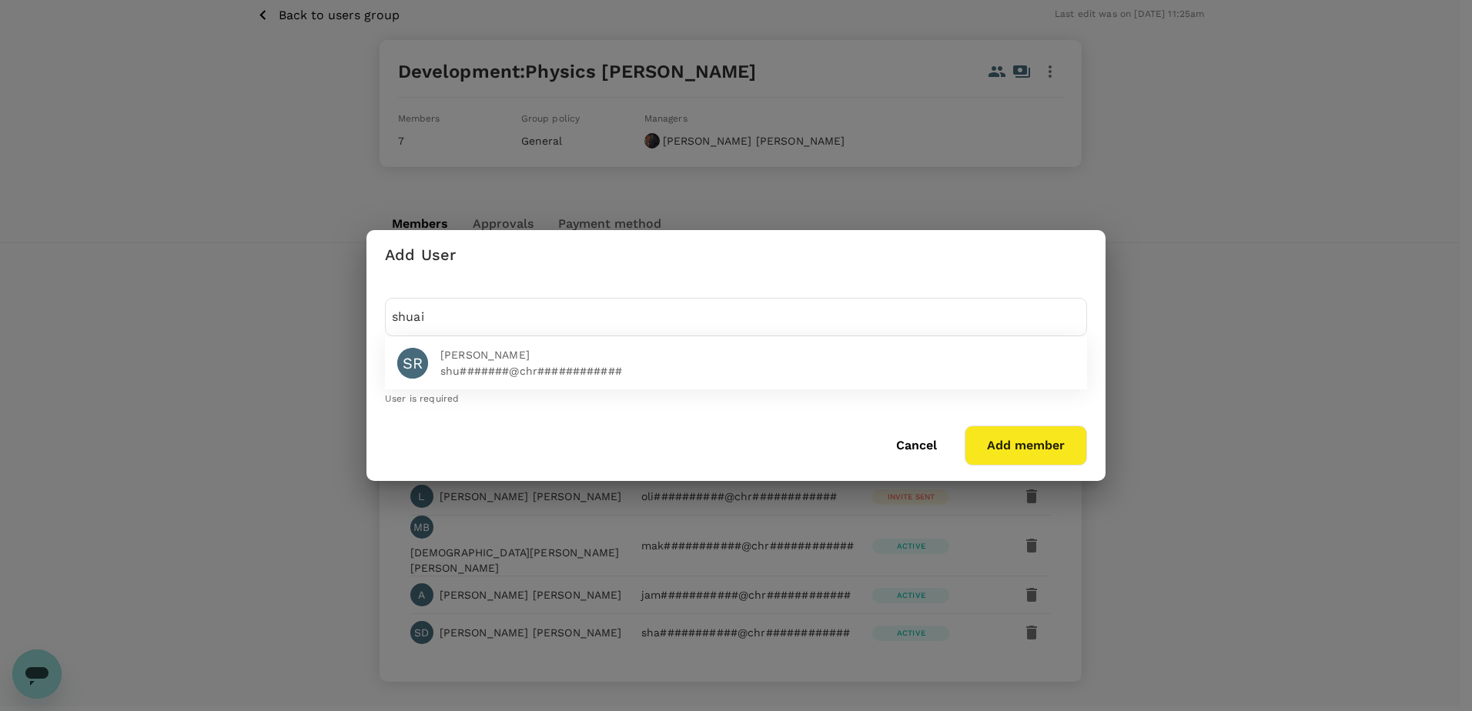
type input "shuai"
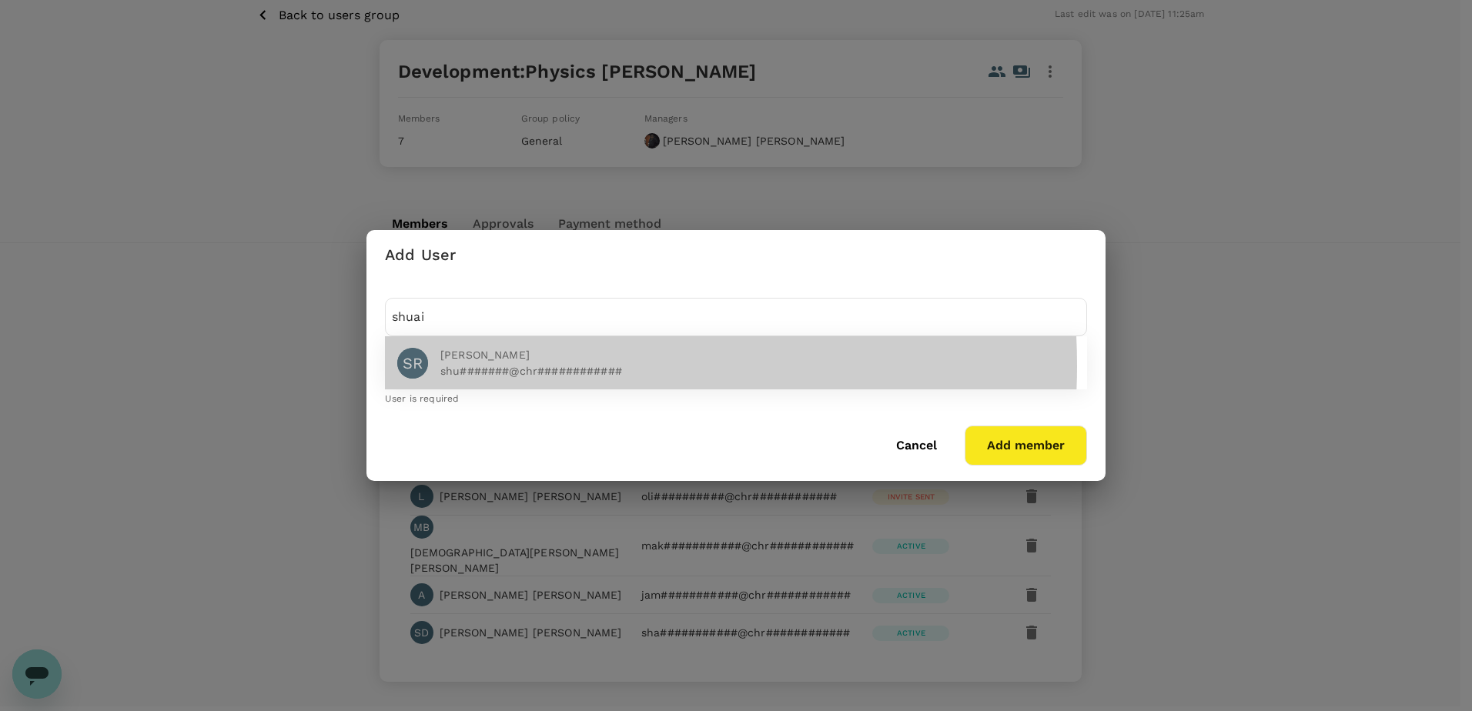
click at [480, 363] on p "shu#######@chr############" at bounding box center [757, 370] width 634 height 15
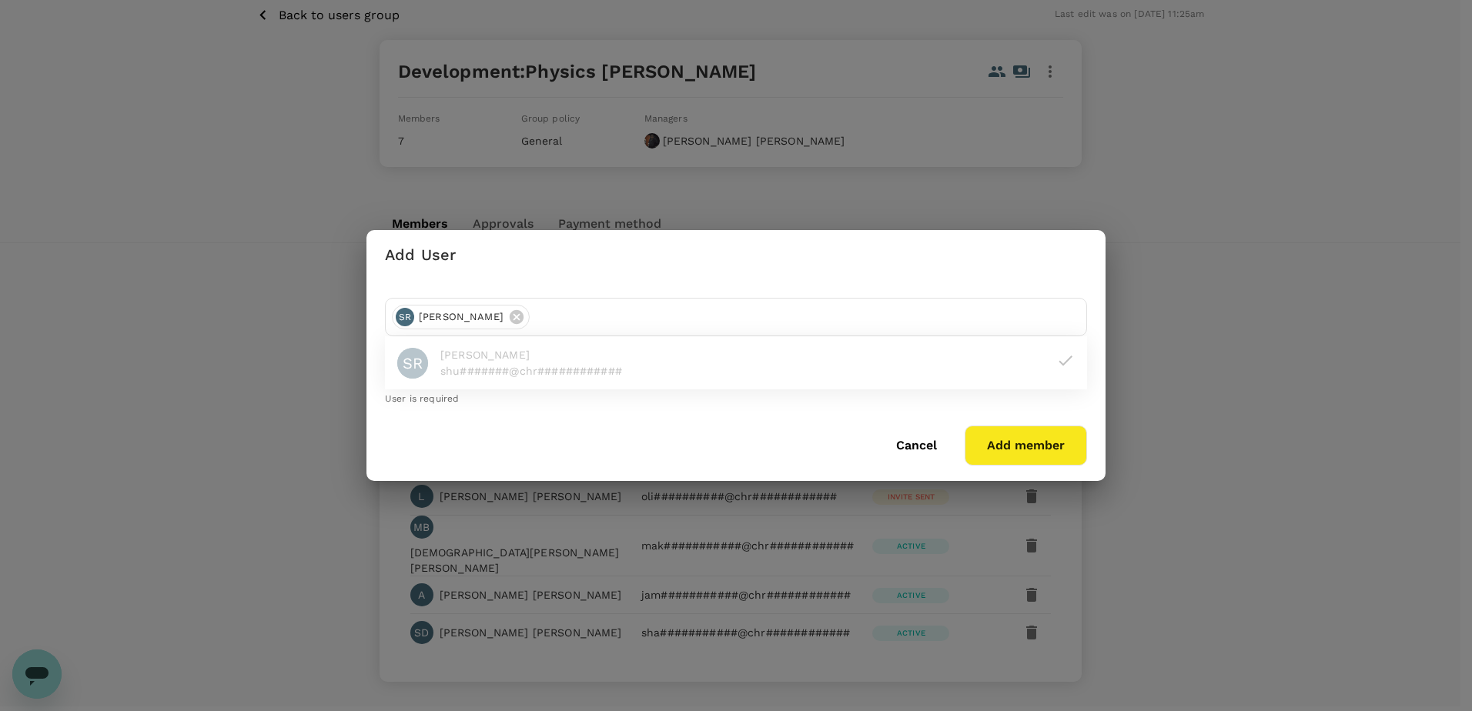
click at [1039, 448] on button "Add member" at bounding box center [1026, 446] width 122 height 40
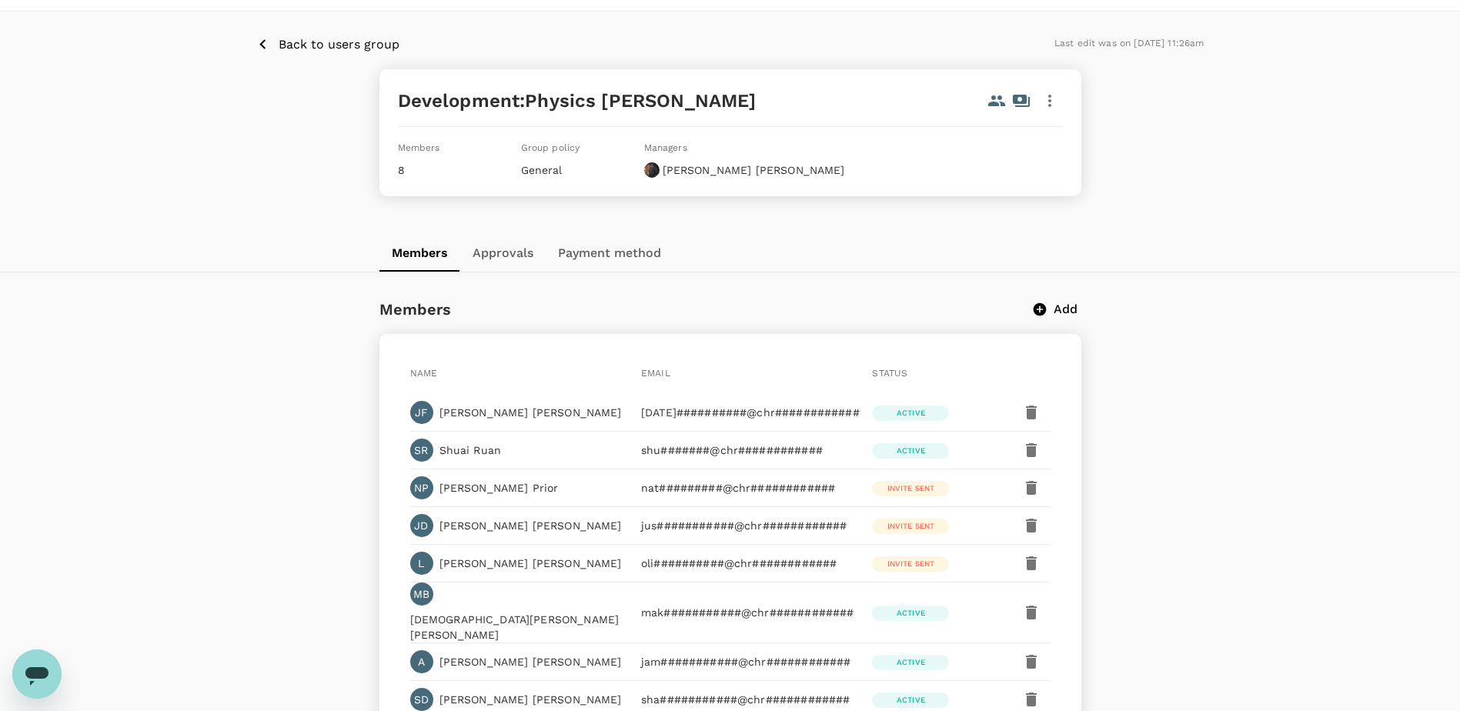
scroll to position [0, 0]
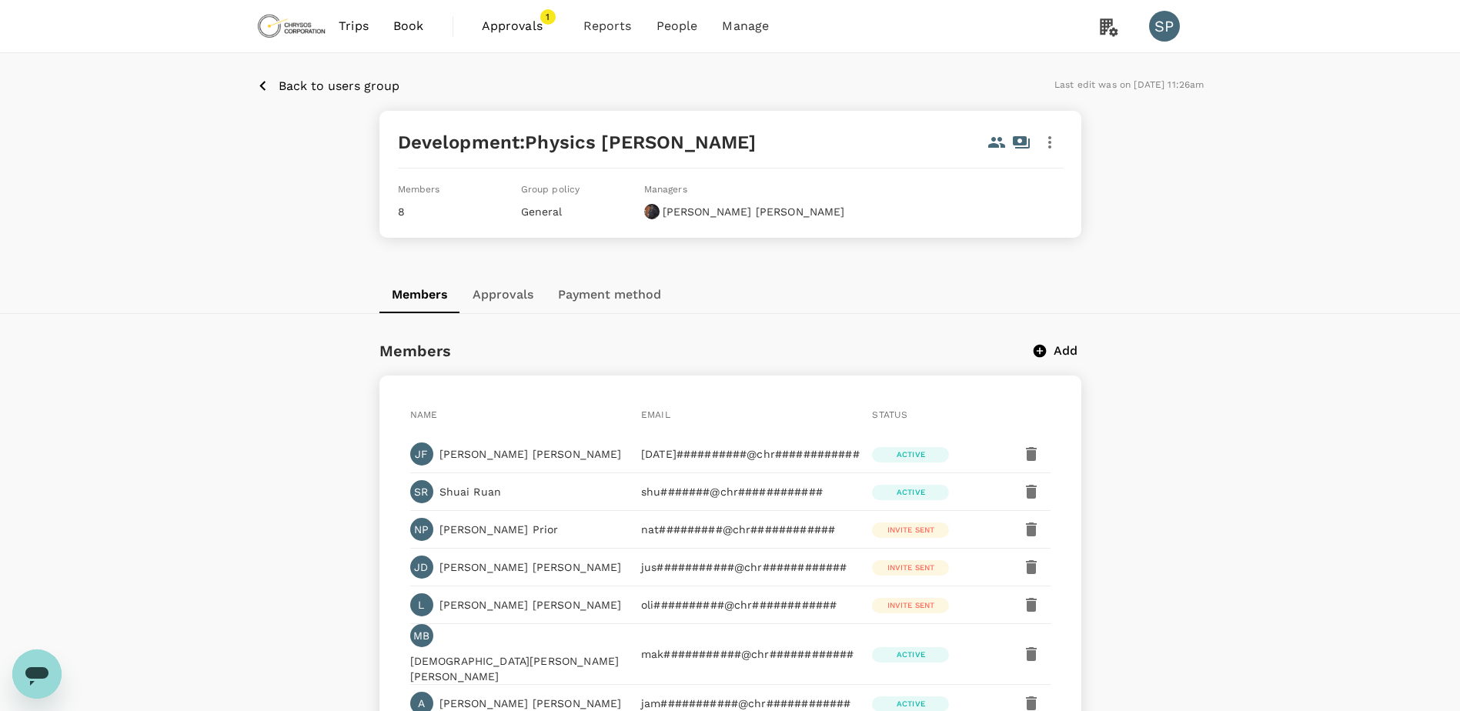
click at [303, 85] on p "Back to users group" at bounding box center [339, 86] width 121 height 18
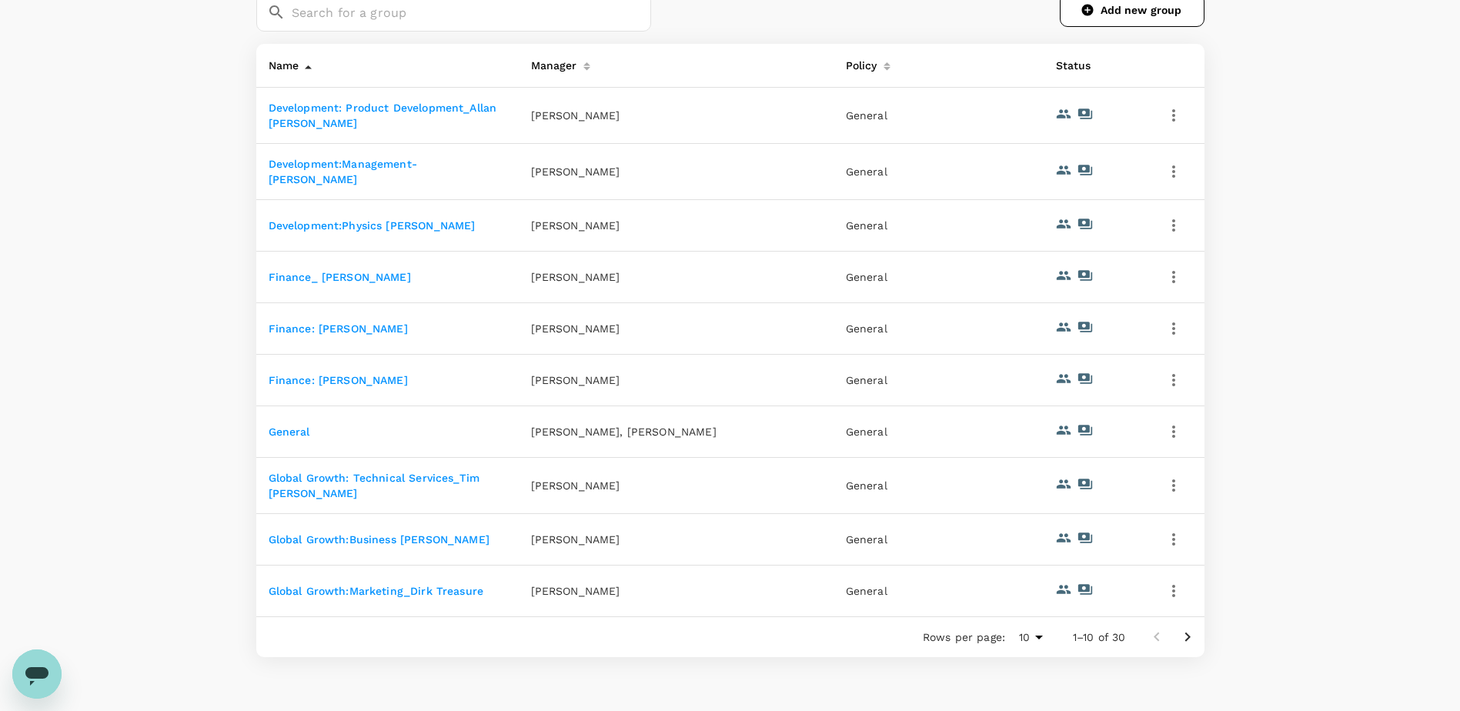
scroll to position [246, 0]
click at [381, 276] on link "Finance_ [PERSON_NAME]" at bounding box center [340, 275] width 142 height 12
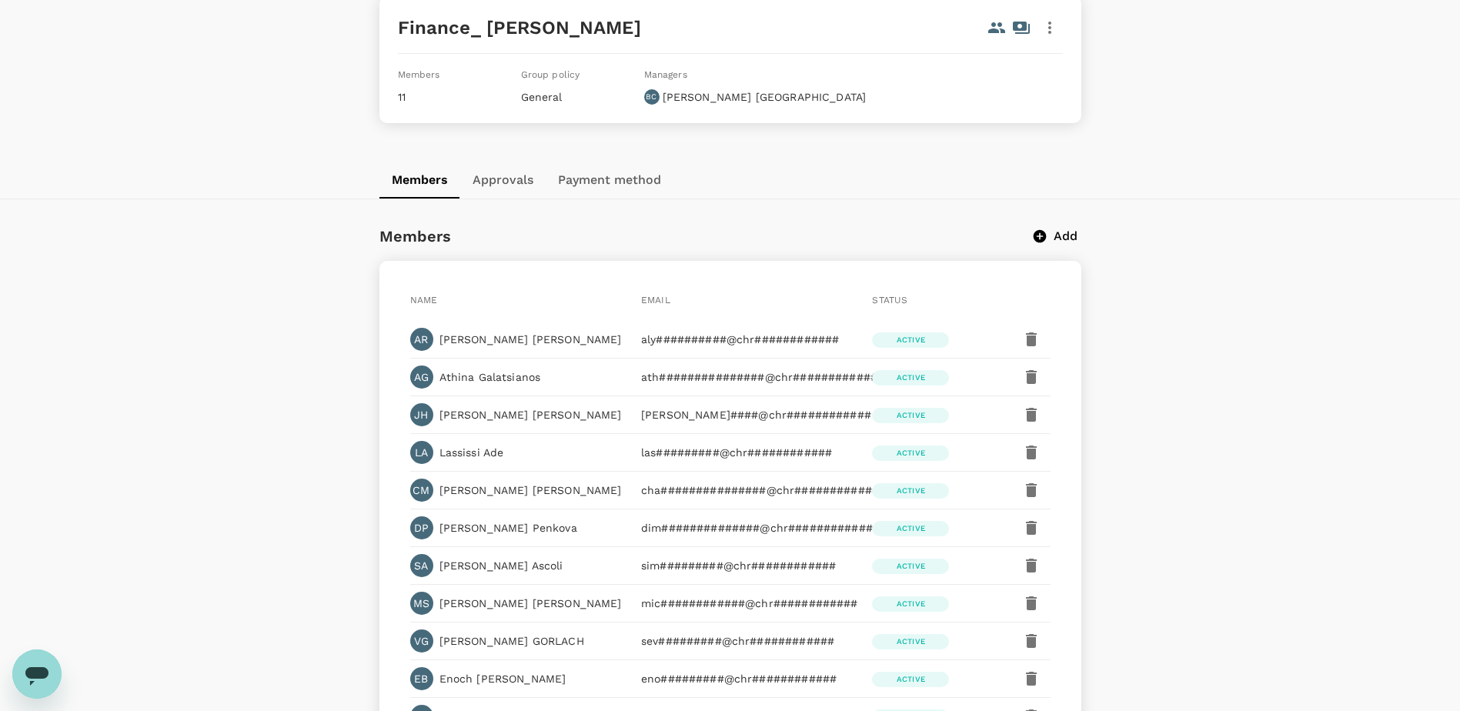
scroll to position [118, 0]
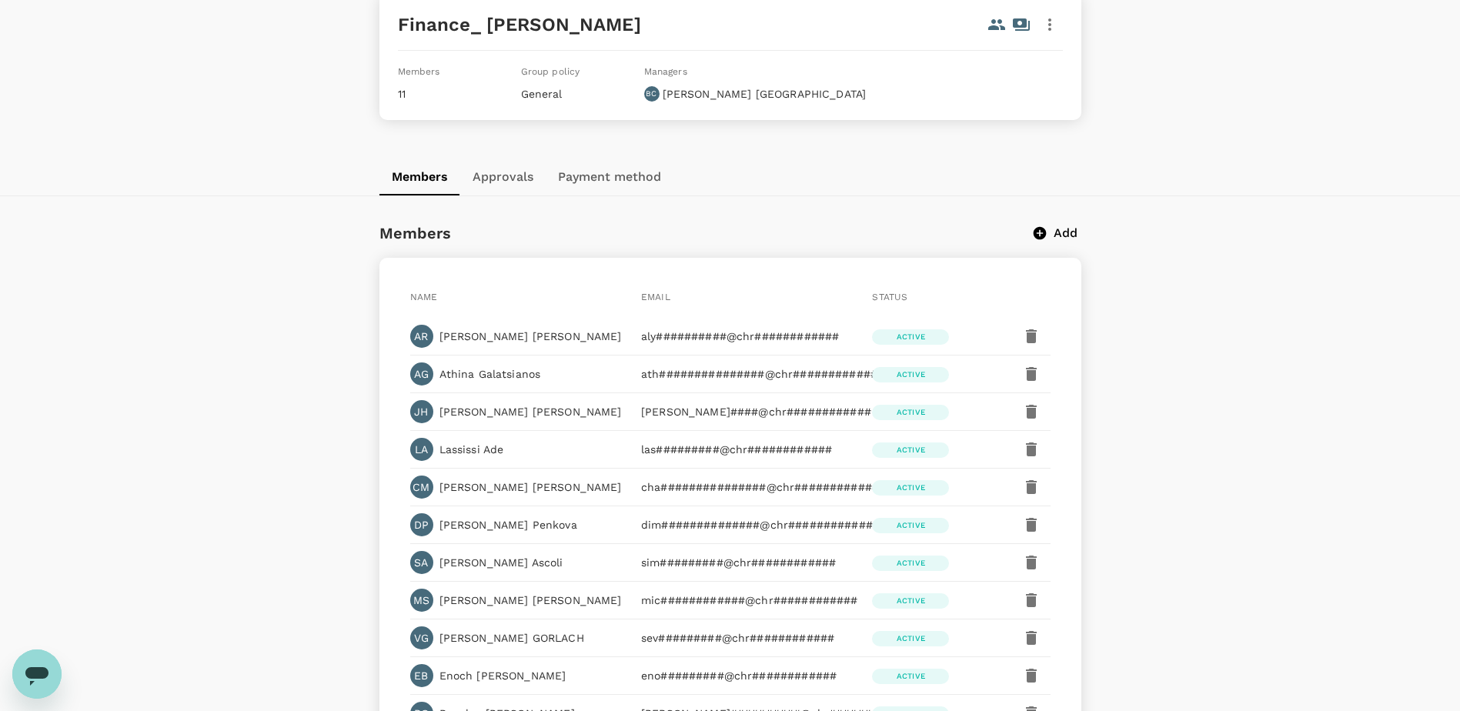
click at [1060, 235] on p "Add" at bounding box center [1066, 233] width 24 height 18
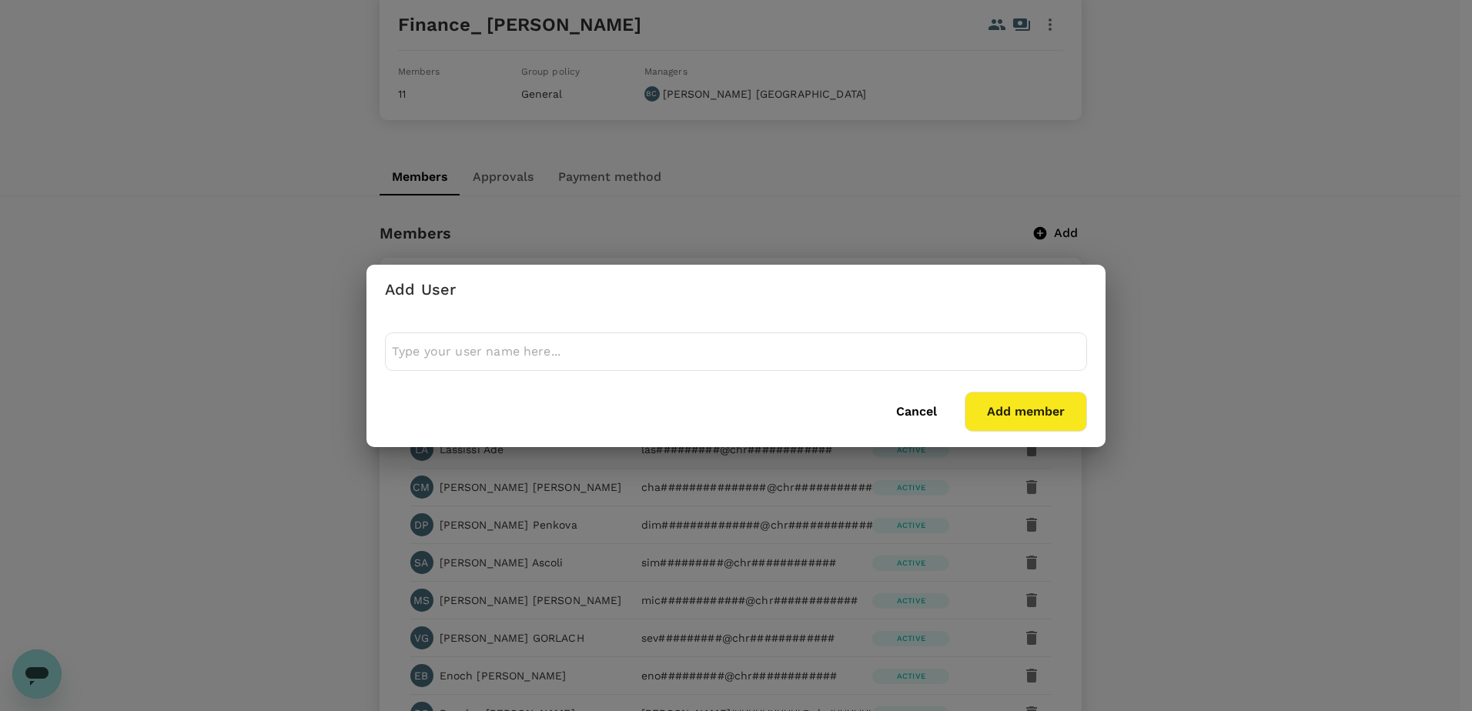
click at [548, 344] on input "text" at bounding box center [736, 352] width 688 height 25
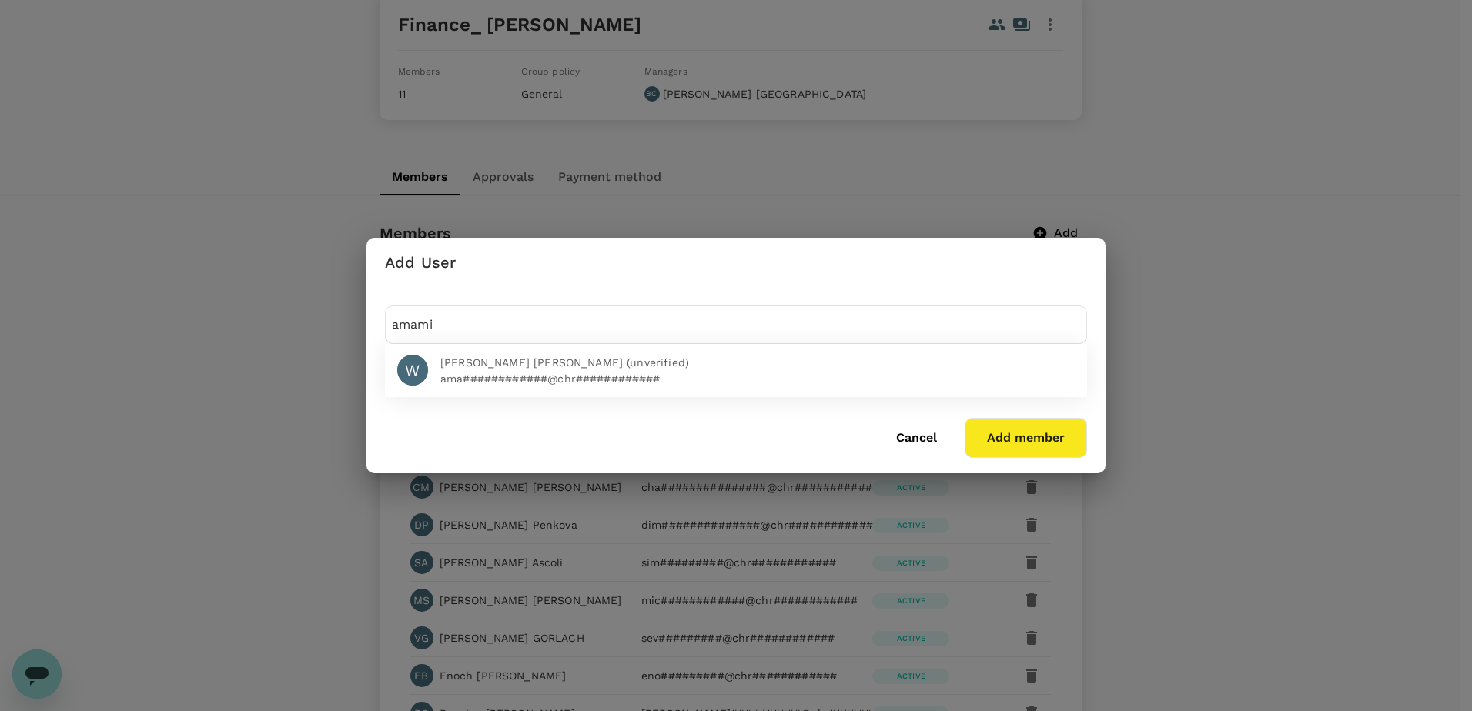
type input "amami"
click at [541, 360] on span "[PERSON_NAME] [PERSON_NAME] (unverified)" at bounding box center [757, 363] width 634 height 16
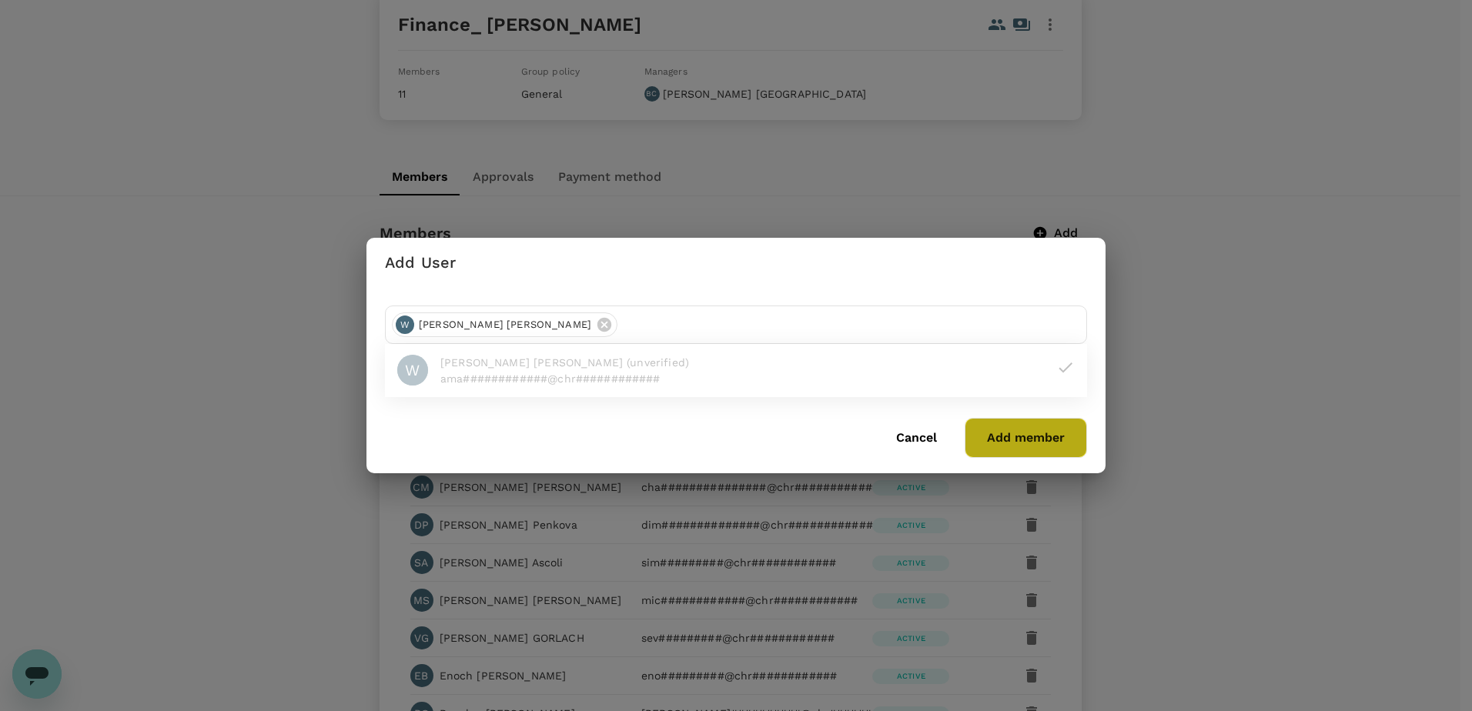
click at [1025, 444] on button "Add member" at bounding box center [1026, 438] width 122 height 40
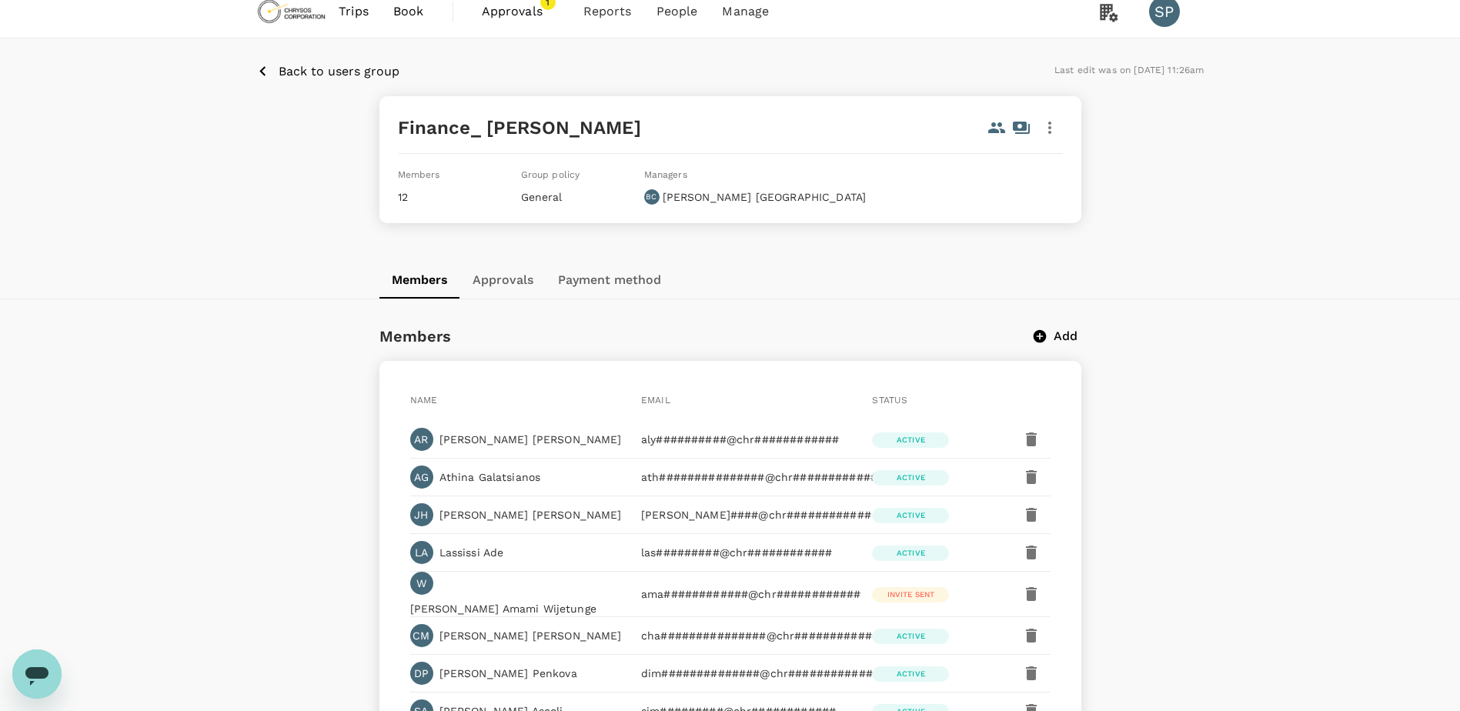
scroll to position [0, 0]
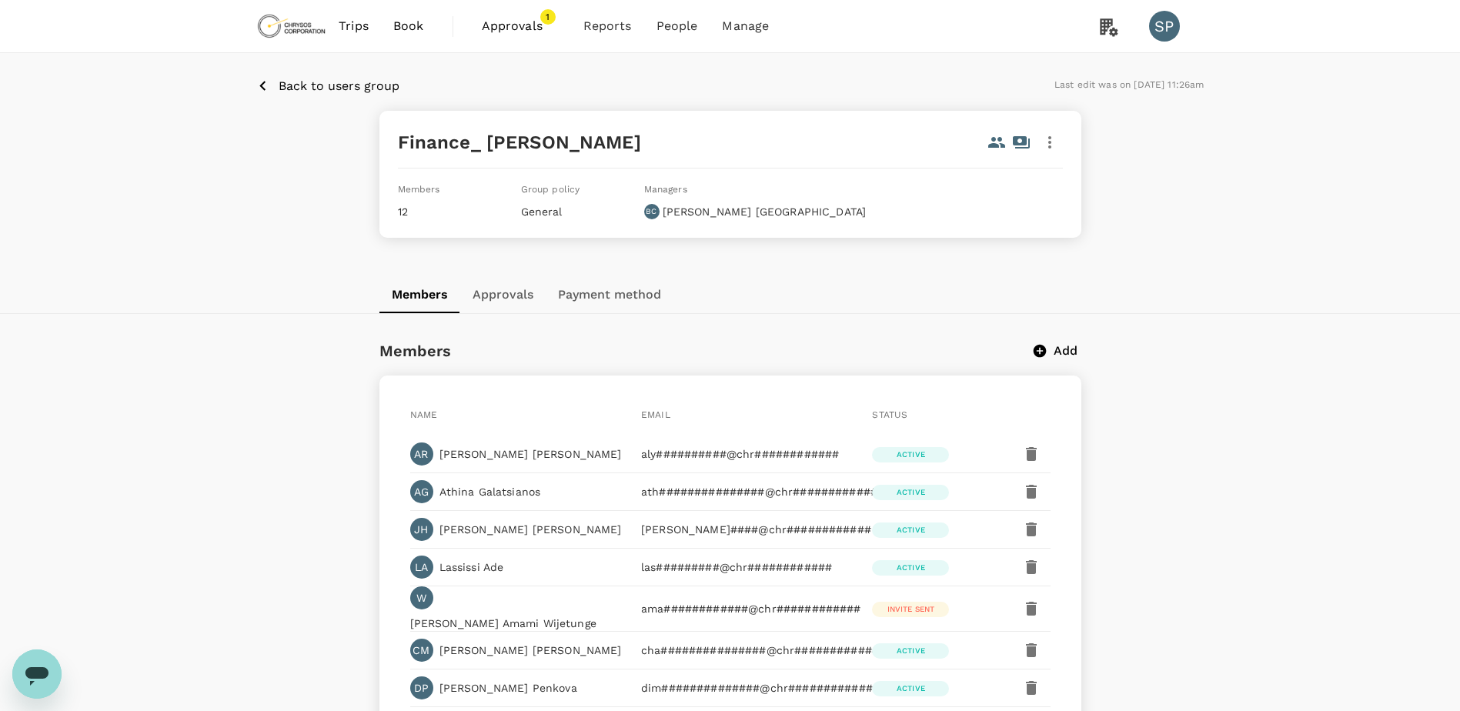
click at [288, 87] on p "Back to users group" at bounding box center [339, 86] width 121 height 18
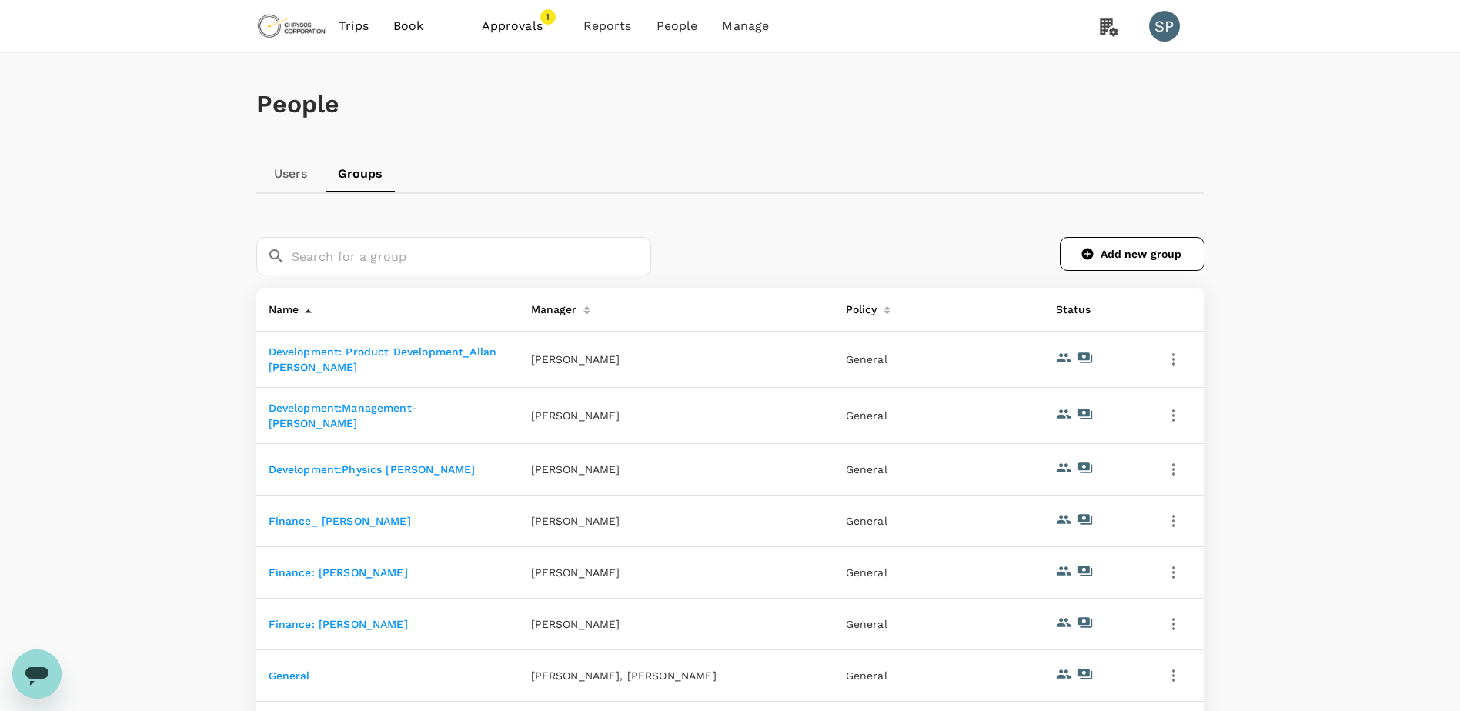
click at [517, 29] on span "Approvals" at bounding box center [520, 26] width 77 height 18
